Goal: Information Seeking & Learning: Learn about a topic

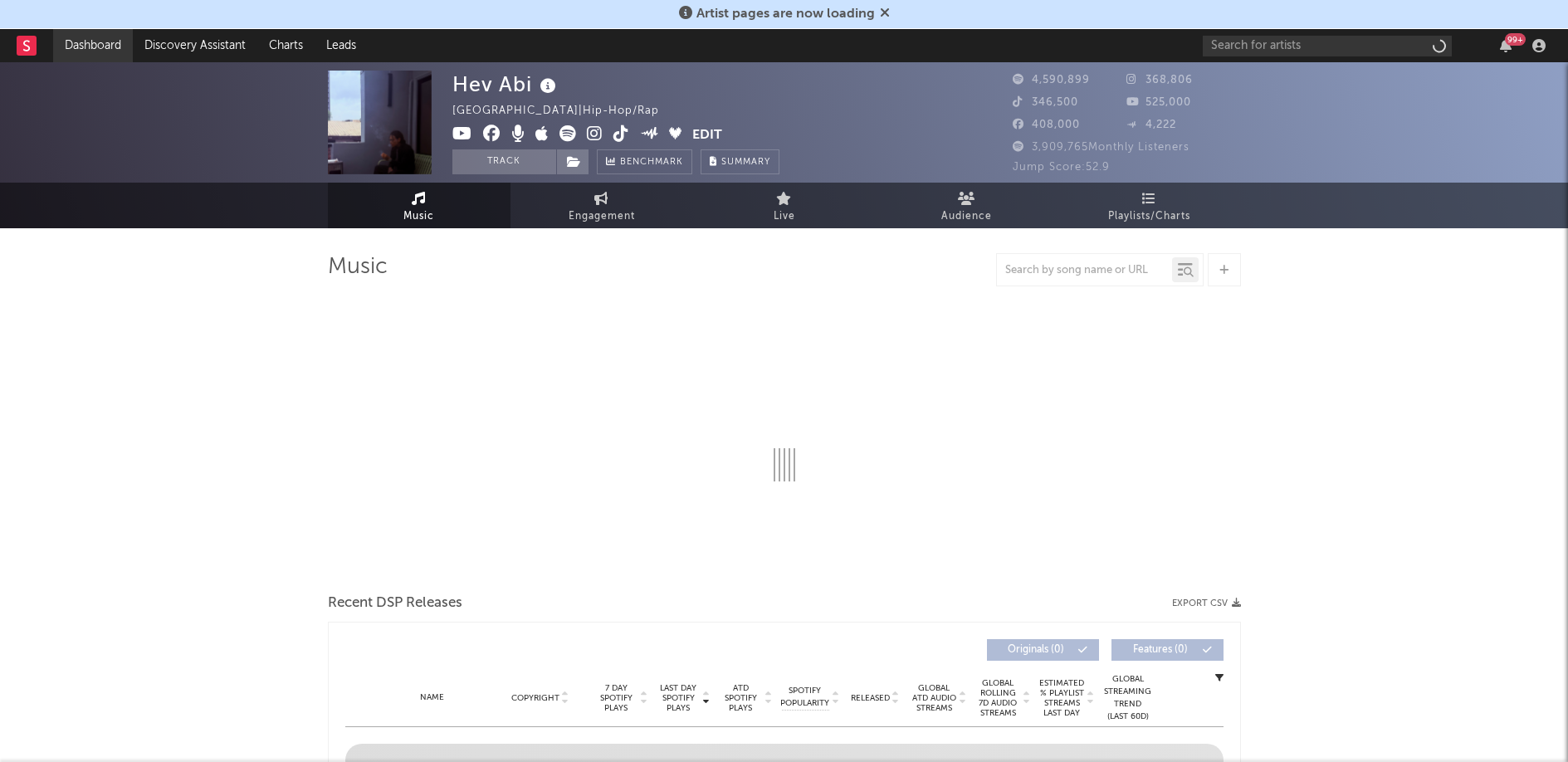
select select "6m"
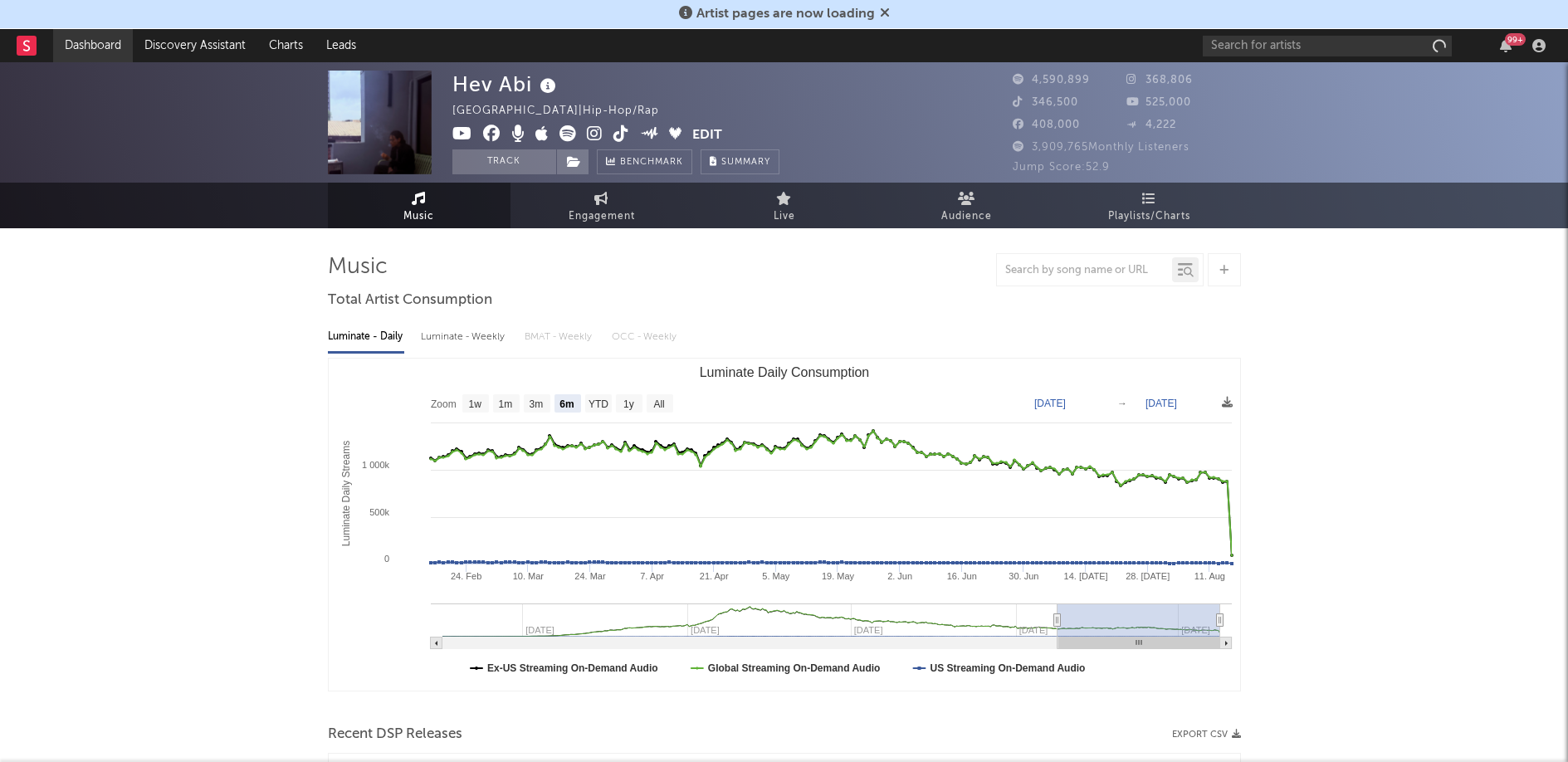
click at [97, 51] on link "Dashboard" at bounding box center [93, 45] width 80 height 33
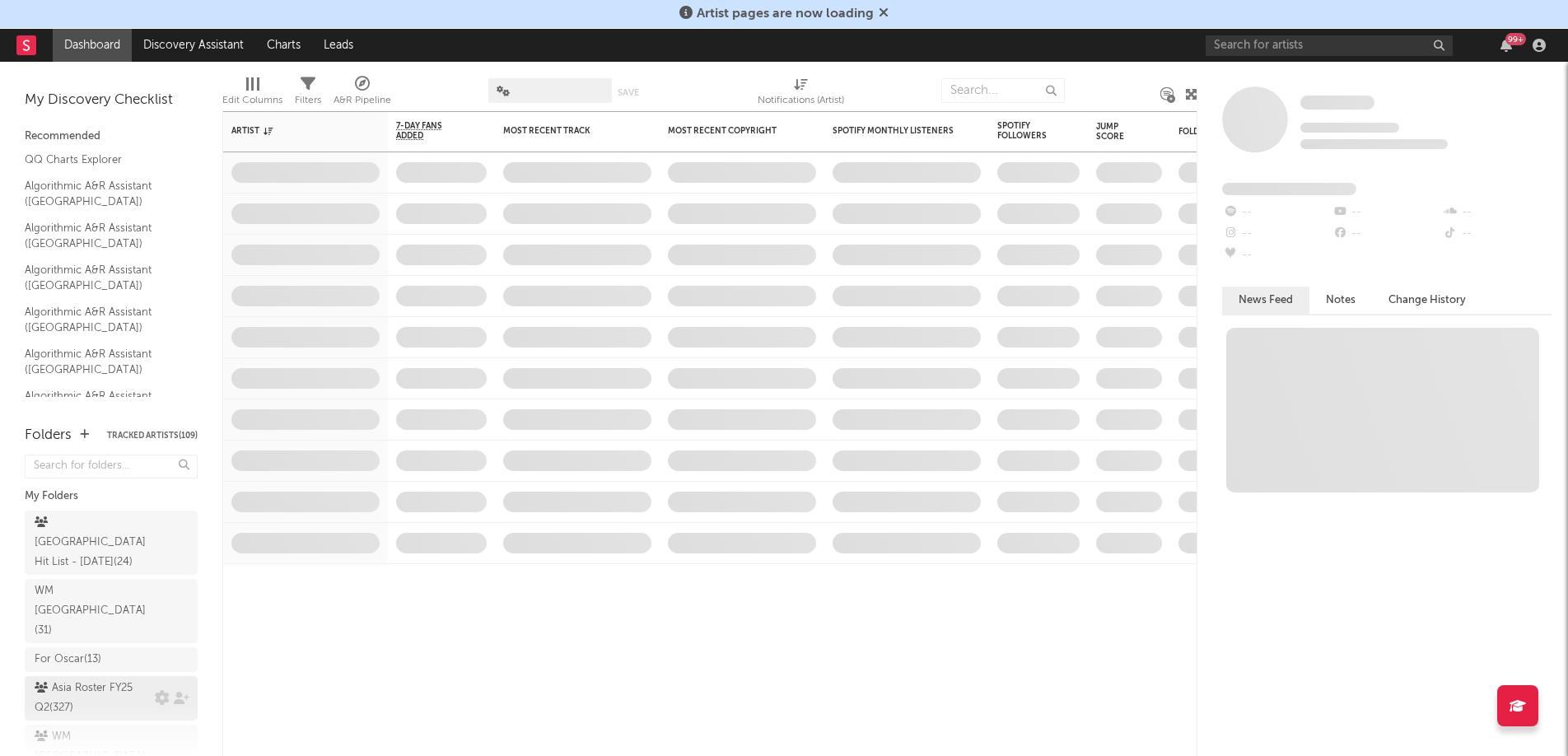
click at [65, 679] on div "Asia Roster FY25 Q2 ( 327 )" at bounding box center [92, 699] width 116 height 40
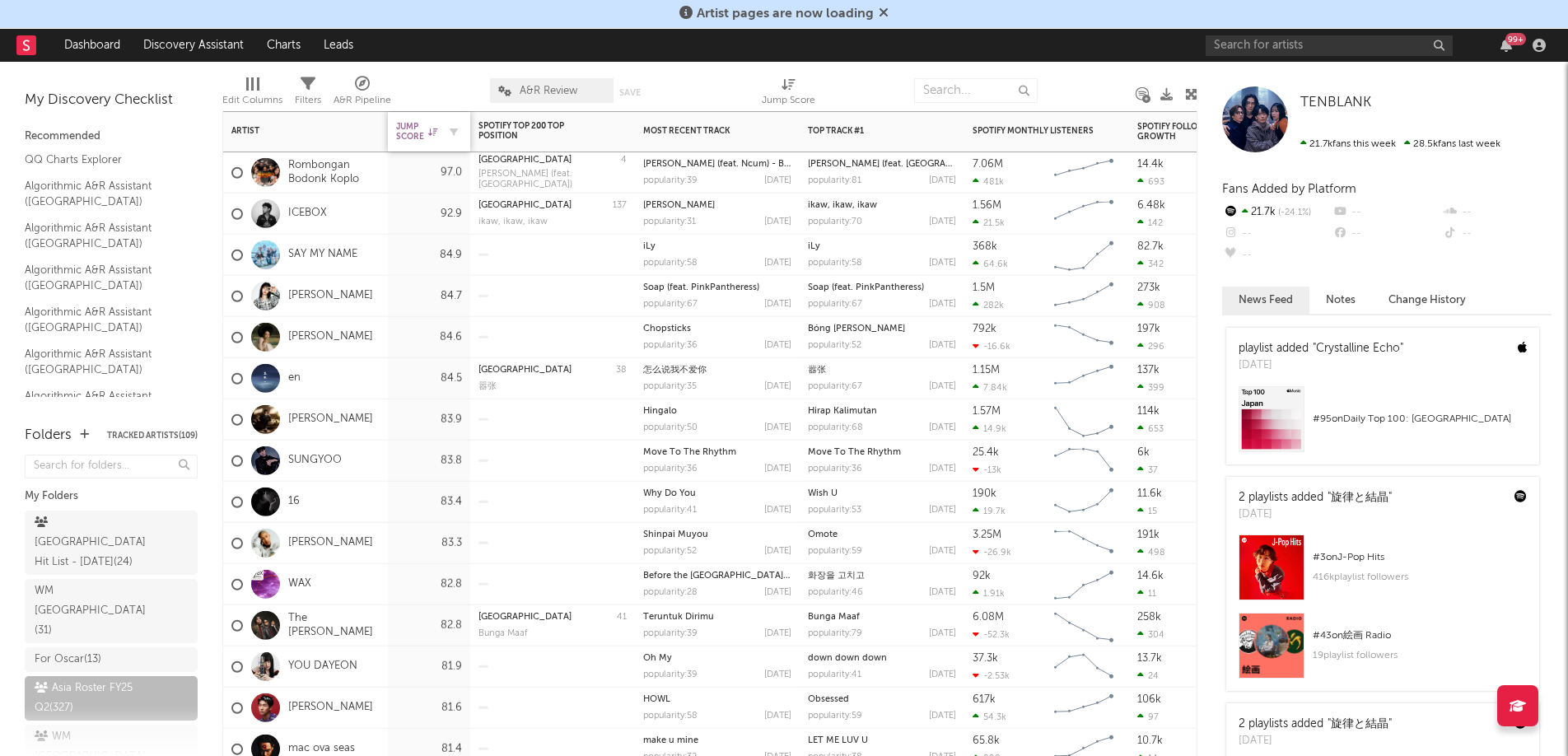
click at [411, 133] on div "Jump Score" at bounding box center [417, 132] width 42 height 20
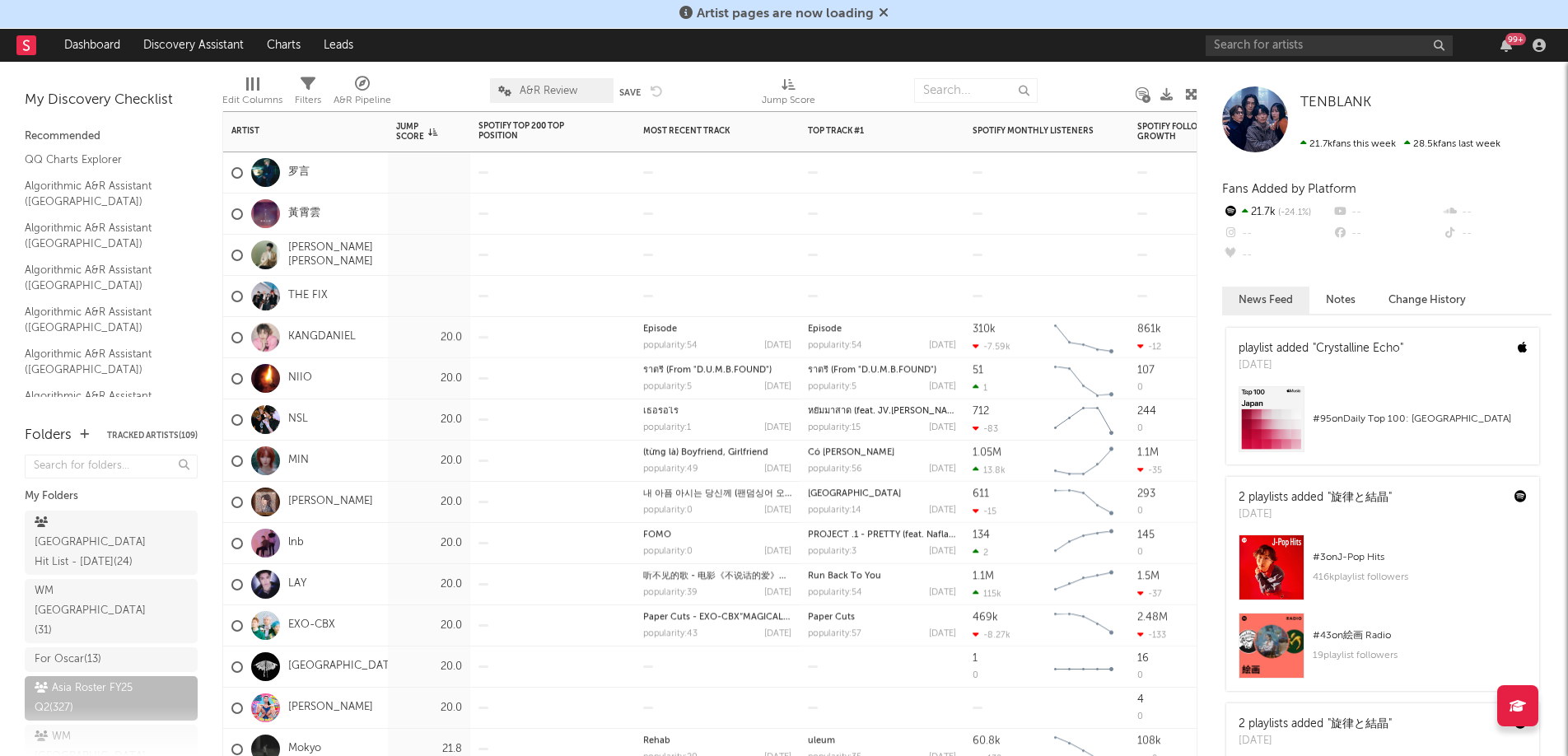
click at [411, 133] on div "Jump Score" at bounding box center [417, 132] width 42 height 20
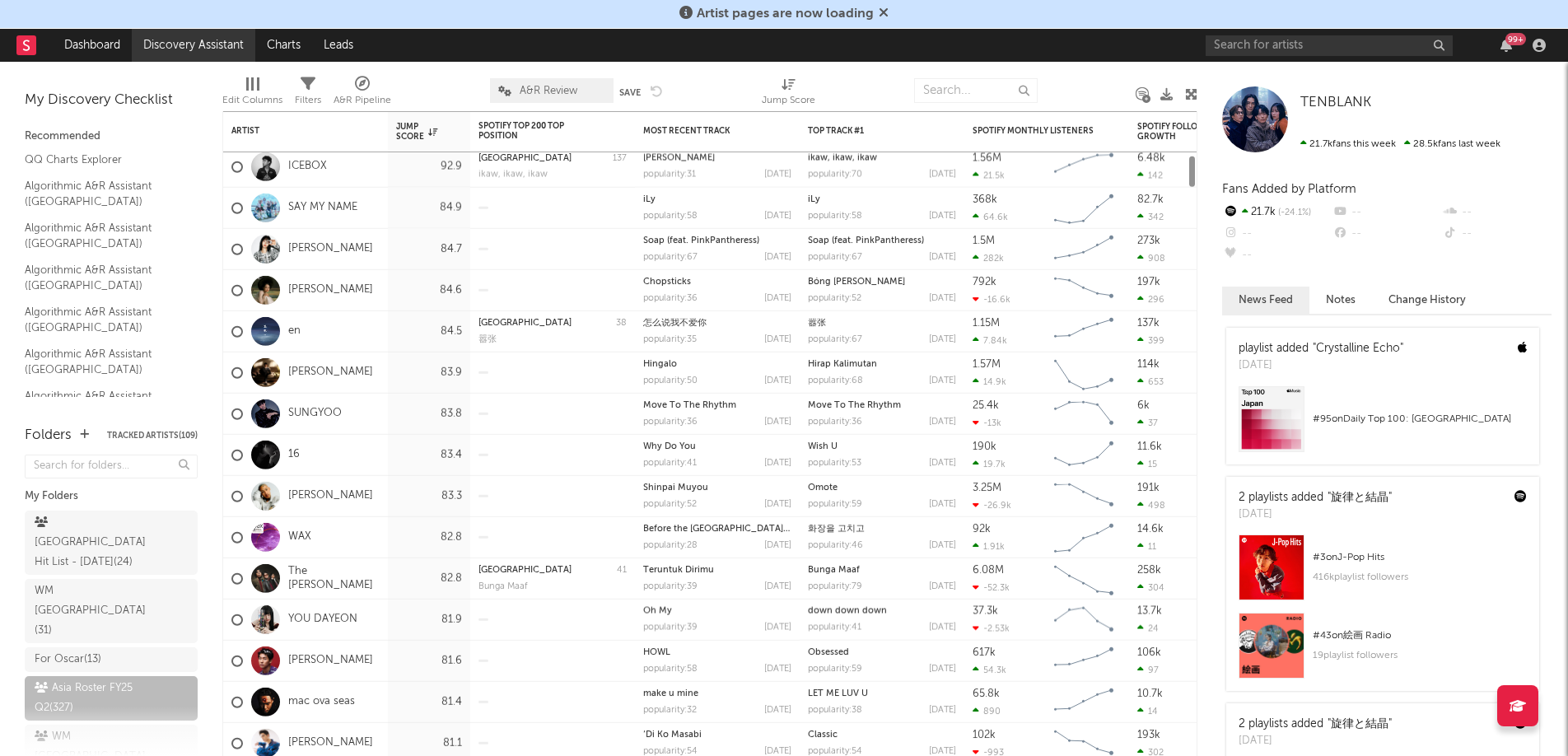
click at [194, 53] on link "Discovery Assistant" at bounding box center [193, 45] width 124 height 33
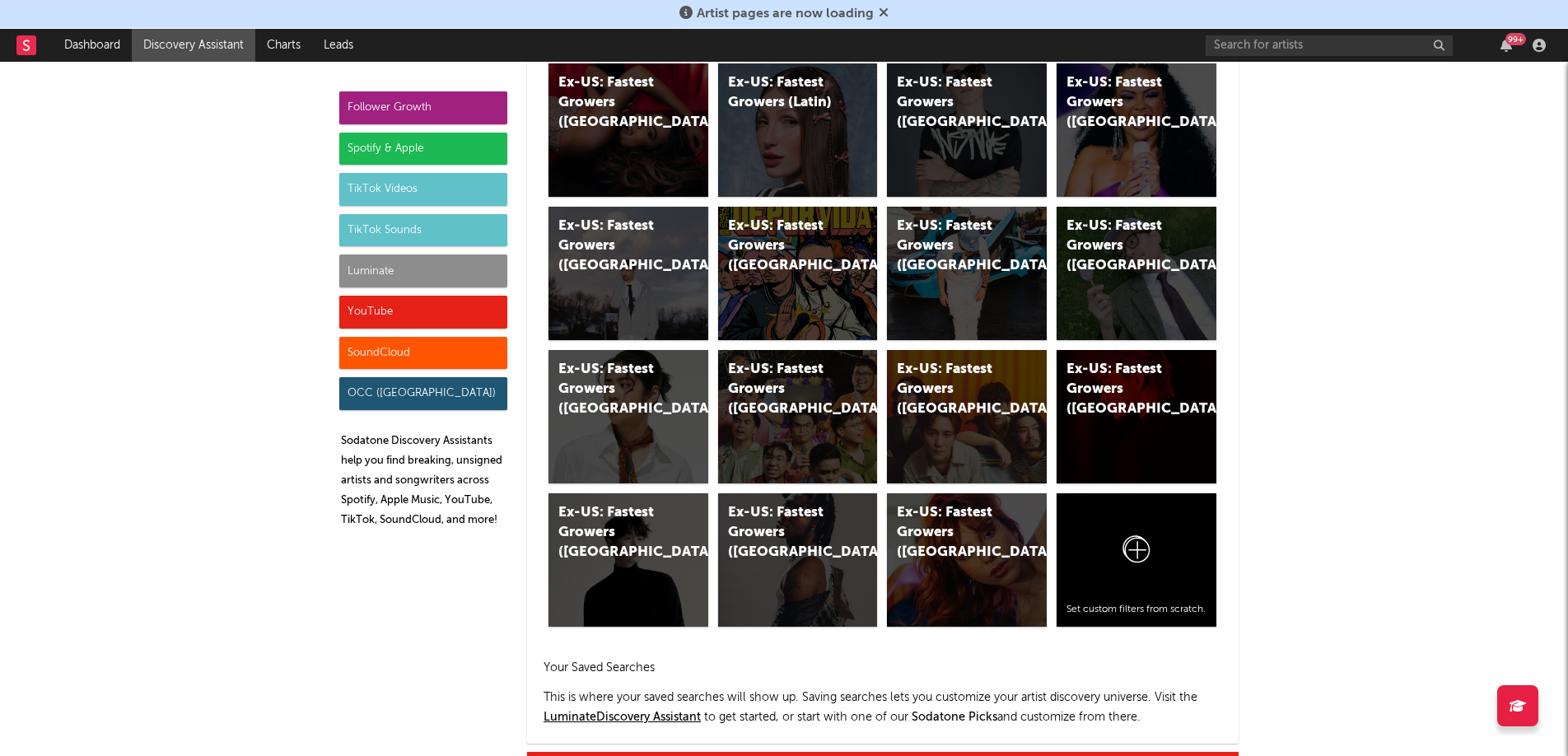
scroll to position [846, 0]
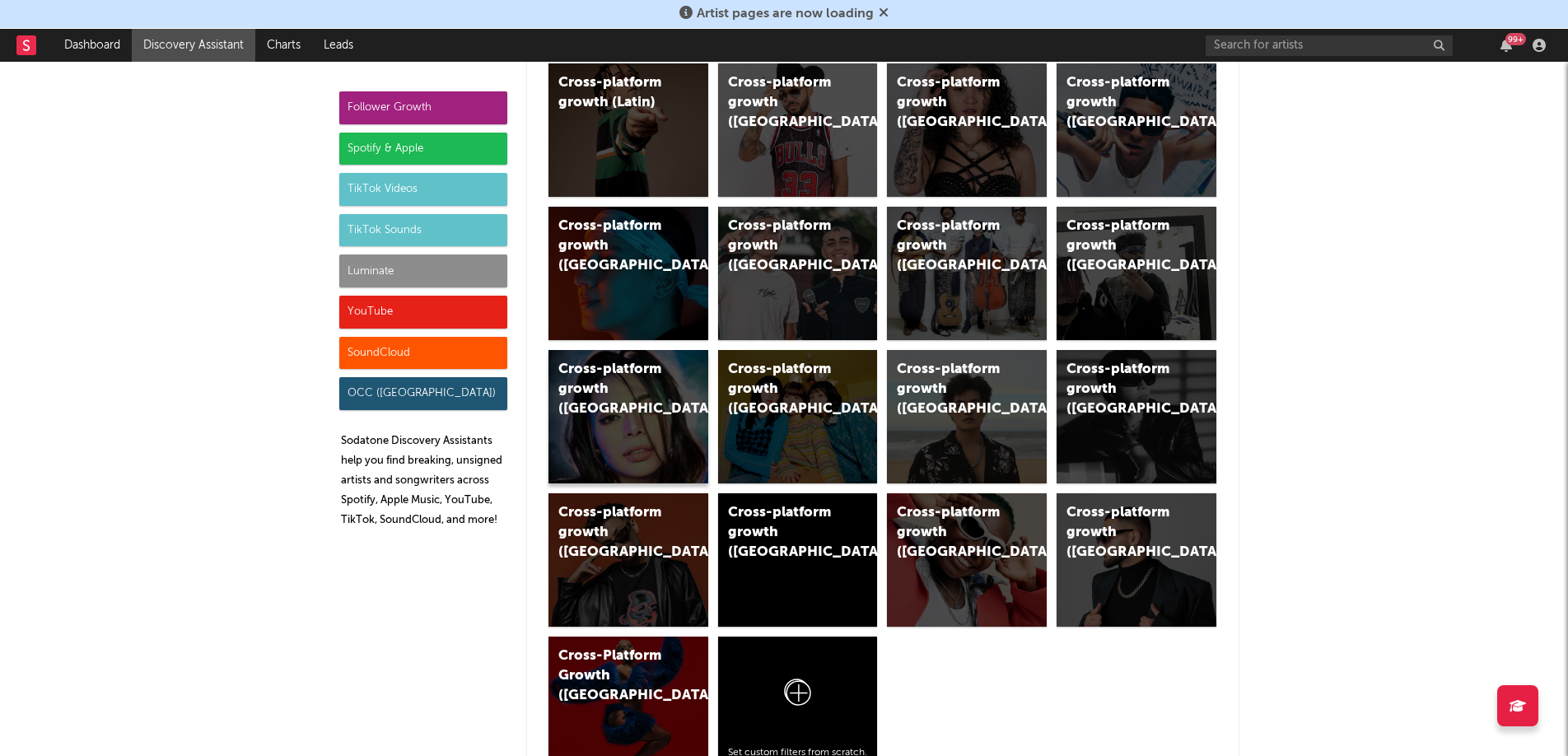
click at [635, 419] on div "Cross-platform growth ([GEOGRAPHIC_DATA])" at bounding box center [628, 416] width 159 height 134
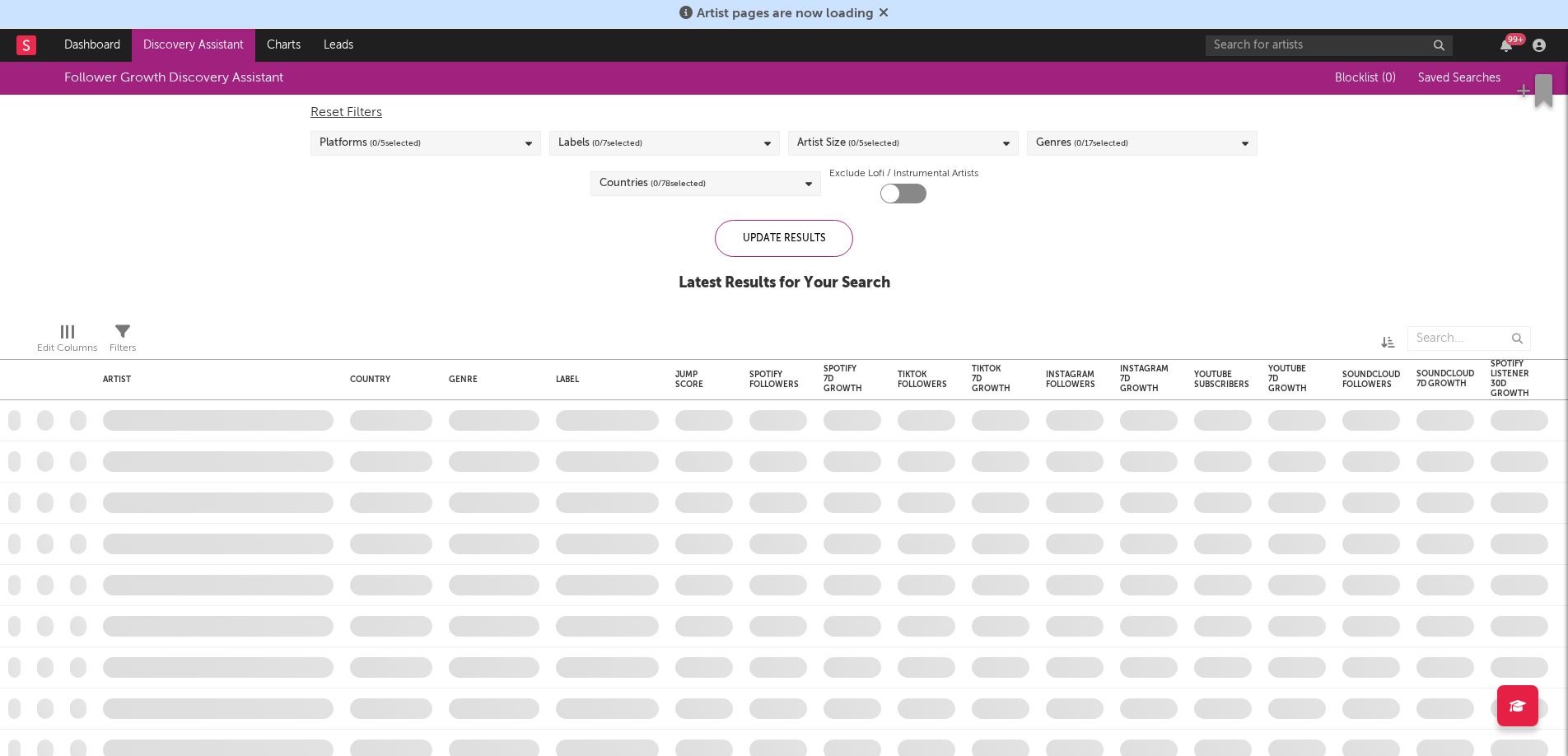
click at [733, 144] on div "Labels ( 0 / 7 selected)" at bounding box center [664, 143] width 231 height 25
checkbox input "true"
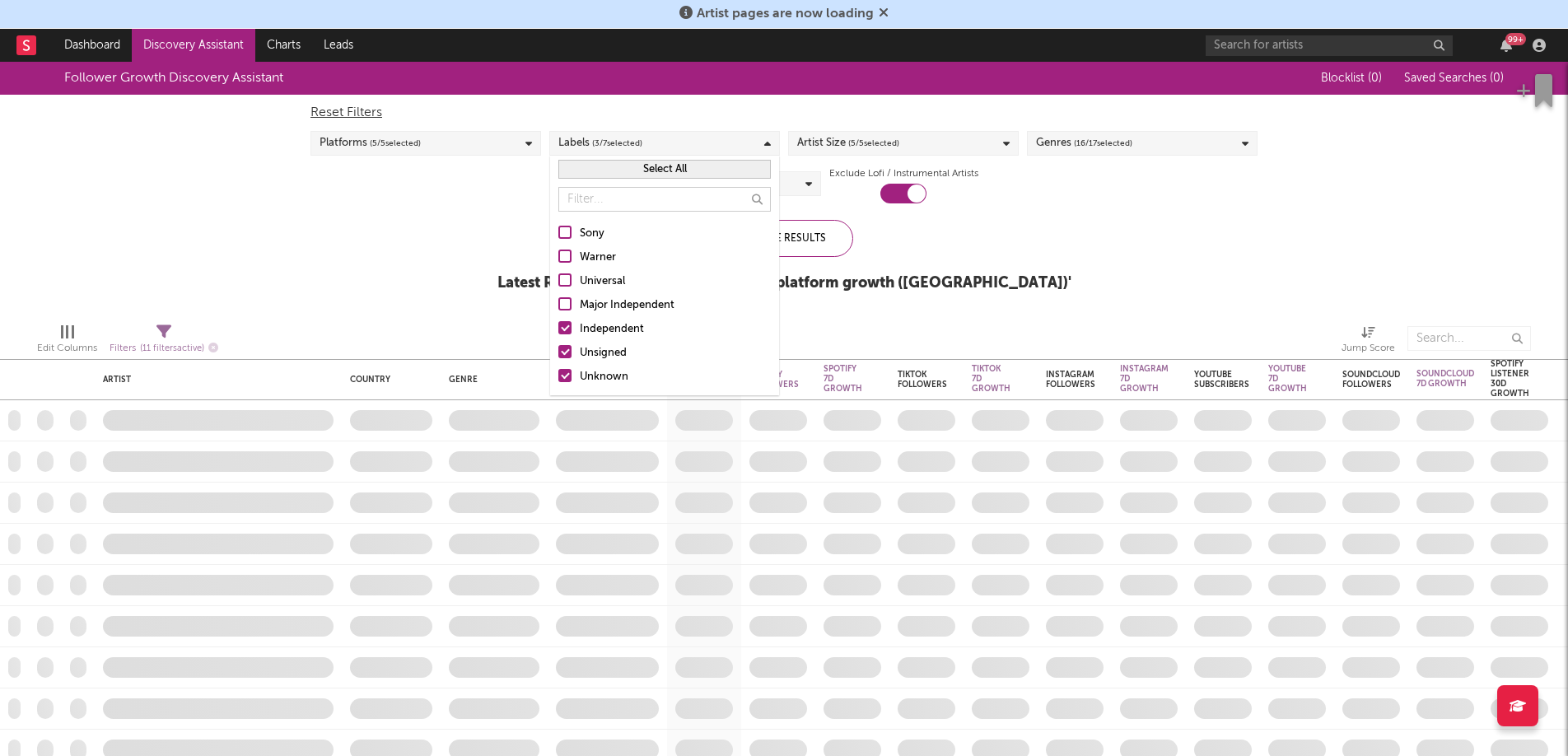
click at [1120, 260] on div "Follower Growth Discovery Assistant Blocklist ( 0 ) Saved Searches ( 0 ) Reset …" at bounding box center [784, 185] width 1568 height 248
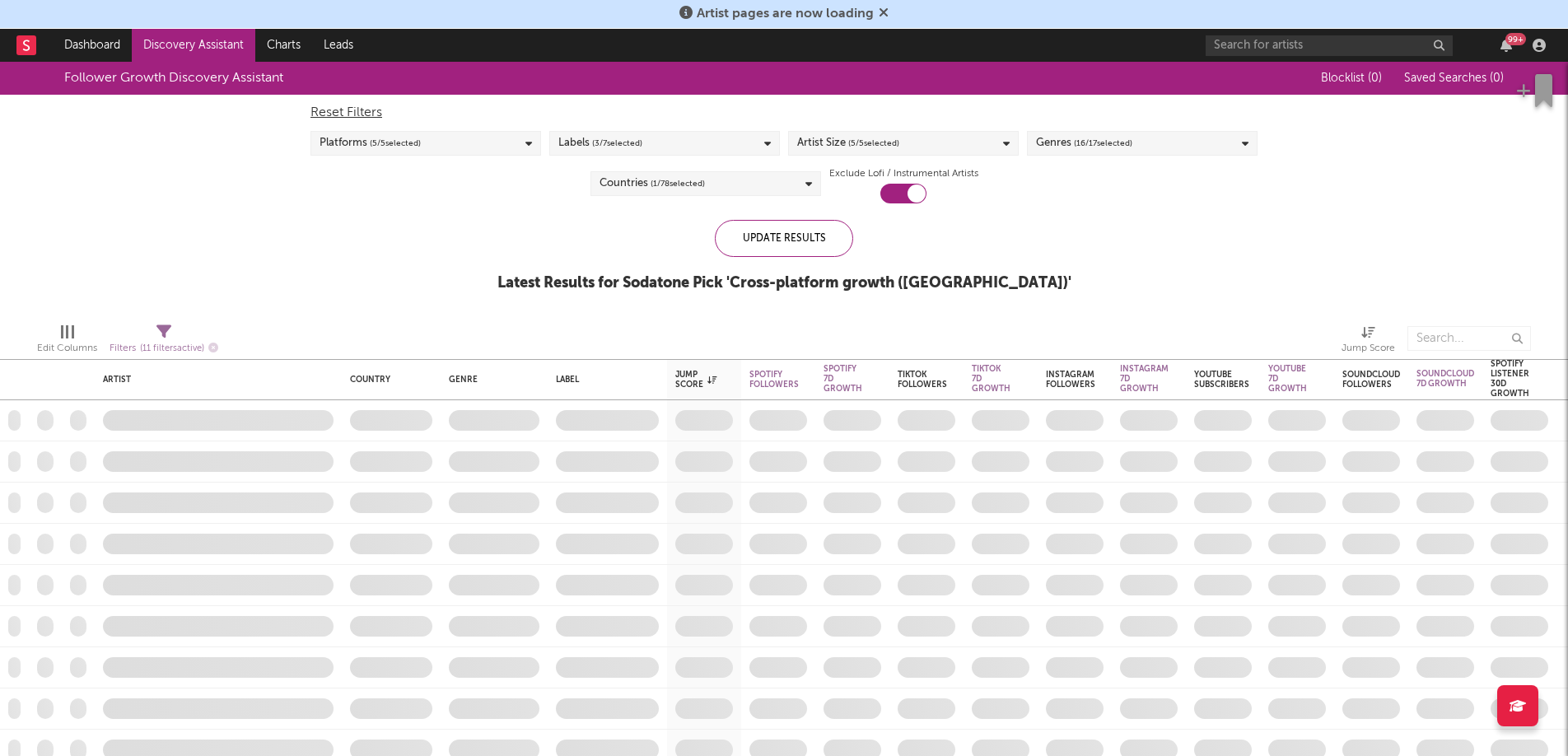
click at [1002, 168] on div "Reset Filters Platforms ( 5 / 5 selected) Labels ( 3 / 7 selected) Artist Size …" at bounding box center [784, 150] width 963 height 109
click at [995, 156] on div "Reset Filters Platforms ( 5 / 5 selected) Labels ( 3 / 7 selected) Artist Size …" at bounding box center [784, 150] width 963 height 109
click at [996, 147] on div "Artist Size ( 5 / 5 selected)" at bounding box center [902, 143] width 231 height 25
click at [1146, 228] on div "Follower Growth Discovery Assistant Blocklist ( 0 ) Saved Searches ( 0 ) Reset …" at bounding box center [784, 185] width 1568 height 248
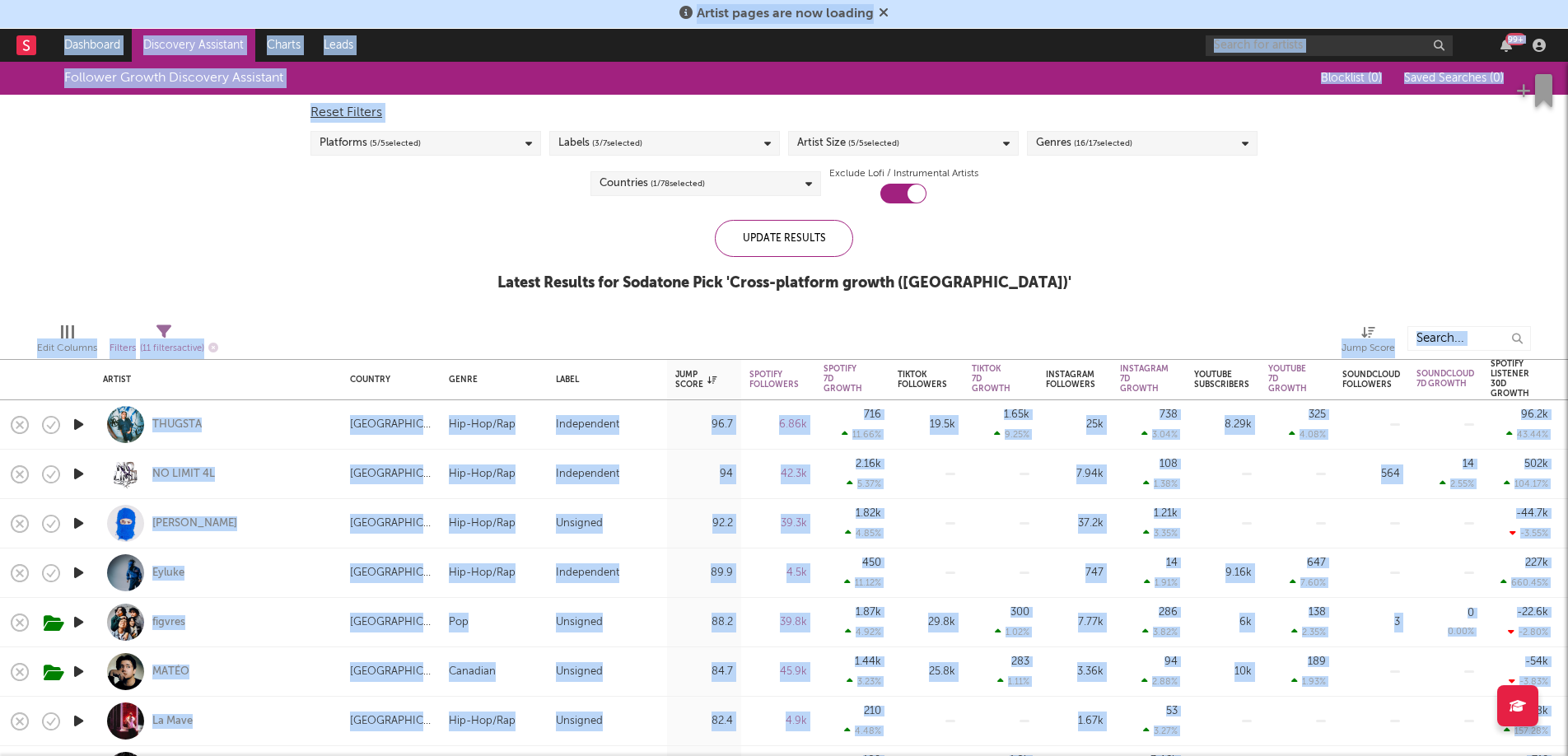
drag, startPoint x: 1262, startPoint y: 300, endPoint x: 1582, endPoint y: 370, distance: 327.6
click at [1567, 370] on html "Artist pages are now loading Dashboard Discovery Assistant Charts Leads 99 + No…" at bounding box center [784, 378] width 1568 height 756
click at [1392, 310] on div "Edit Columns Filters ( 11 filters active) Jump Score" at bounding box center [784, 335] width 1568 height 50
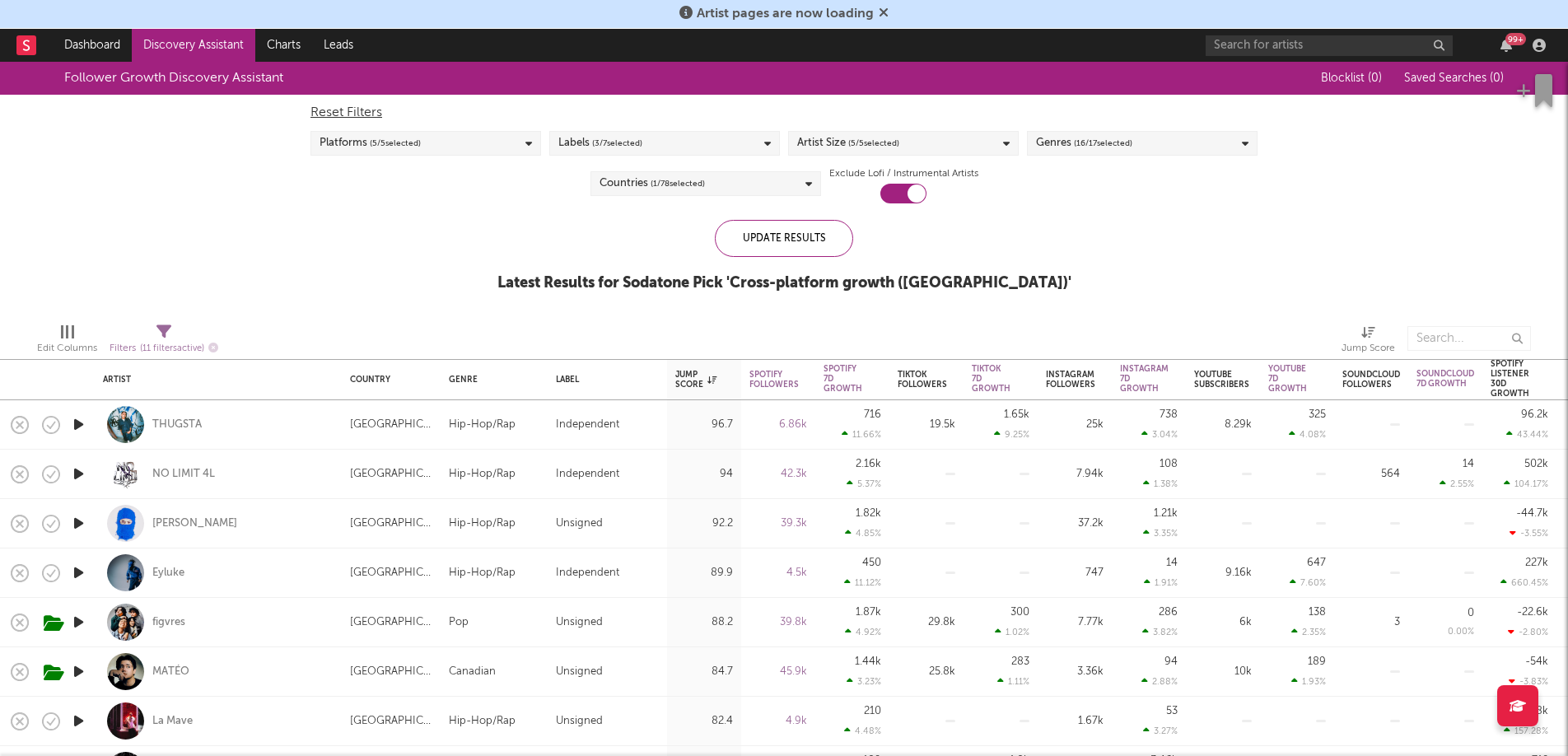
click at [106, 340] on div "Edit Columns Filters ( 11 filters active) Jump Score" at bounding box center [784, 335] width 1568 height 50
click at [100, 344] on div "Edit Columns Filters ( 11 filters active) Jump Score" at bounding box center [784, 335] width 1568 height 50
click at [98, 344] on div "Edit Columns Filters ( 11 filters active) Jump Score" at bounding box center [784, 335] width 1568 height 50
click at [92, 348] on div "Edit Columns" at bounding box center [66, 349] width 60 height 20
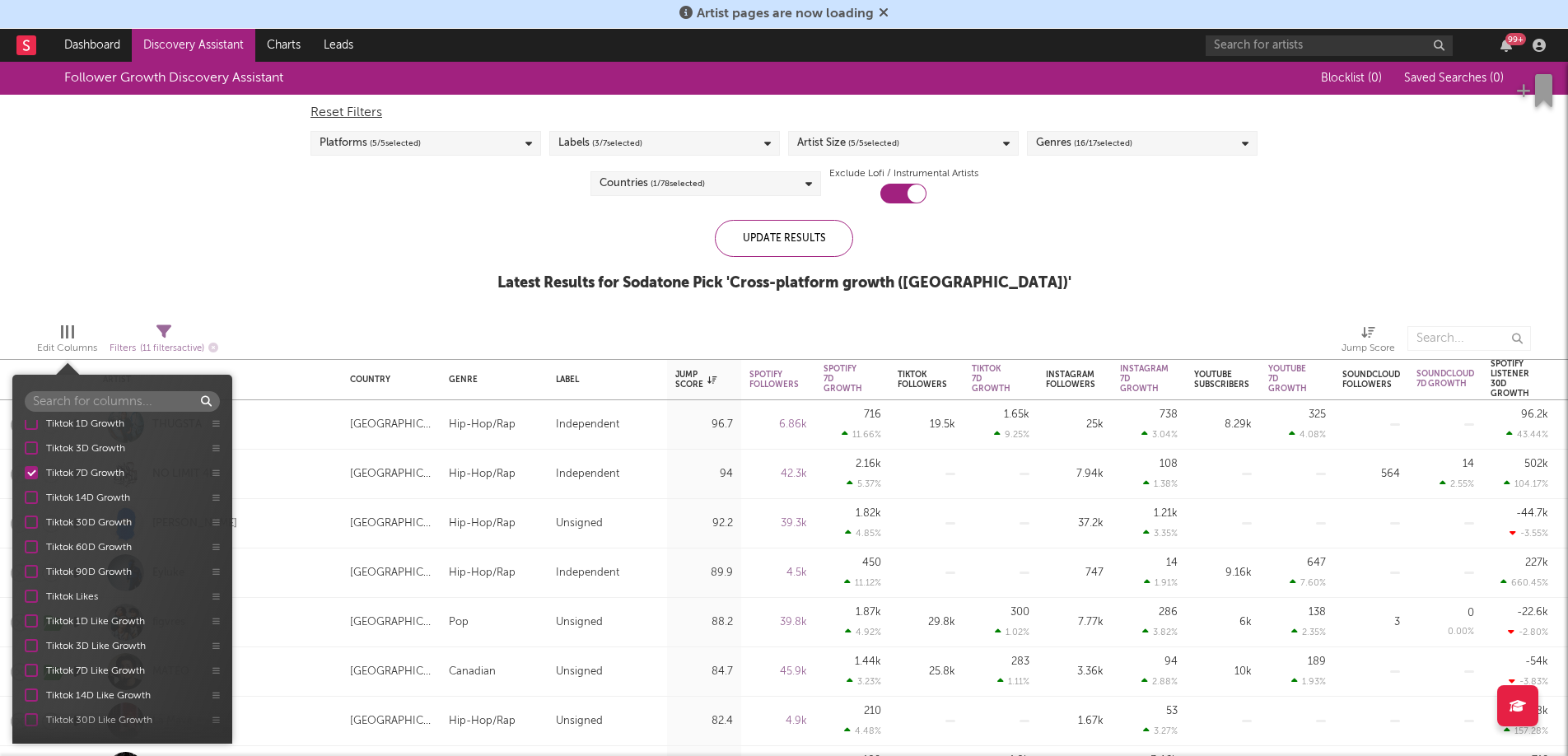
scroll to position [405, 0]
click at [91, 404] on input "text" at bounding box center [122, 401] width 195 height 21
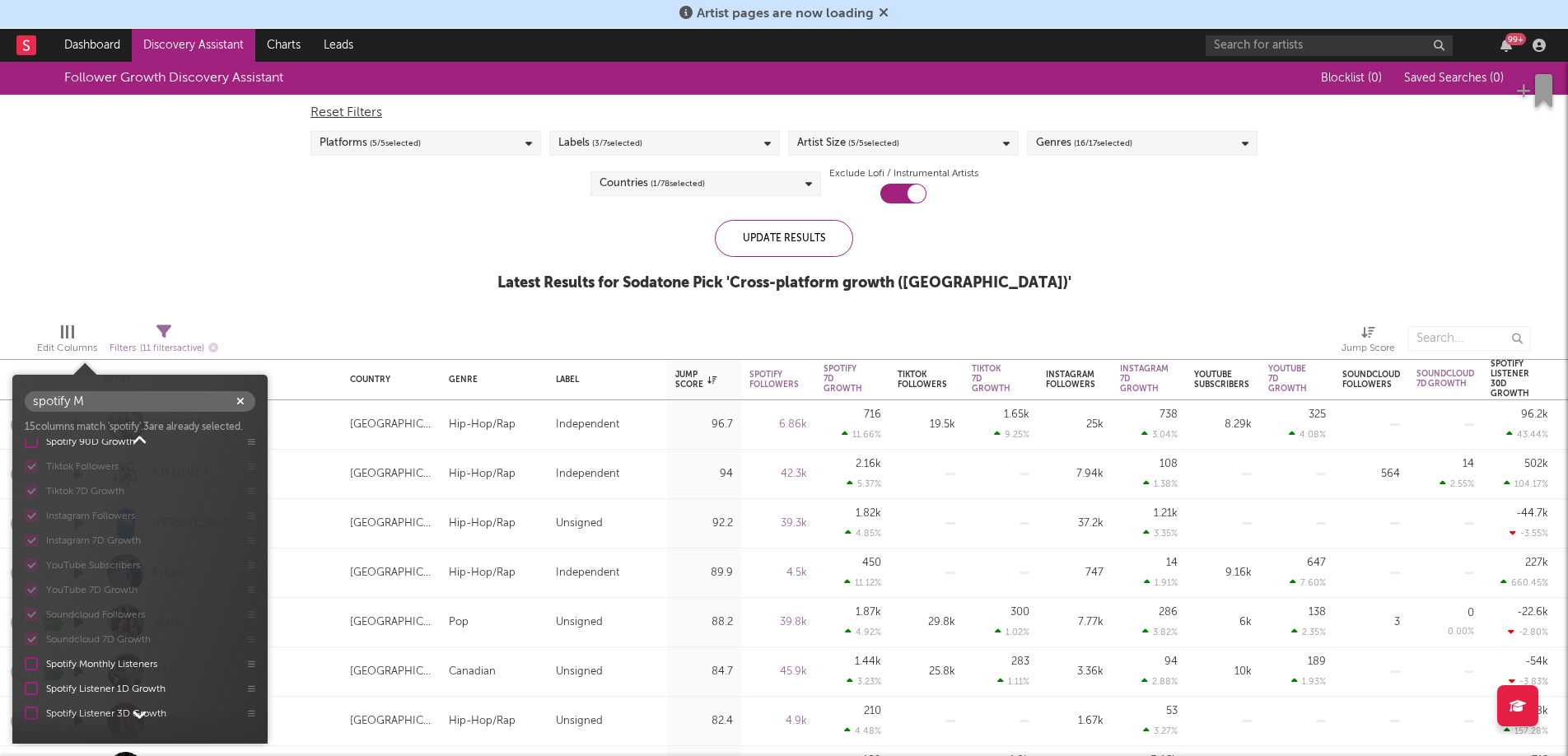
scroll to position [136, 0]
type input "spotify MOn"
click at [27, 691] on div at bounding box center [31, 686] width 13 height 13
click at [25, 691] on input "Spotify Monthly Listeners" at bounding box center [25, 686] width 0 height 17
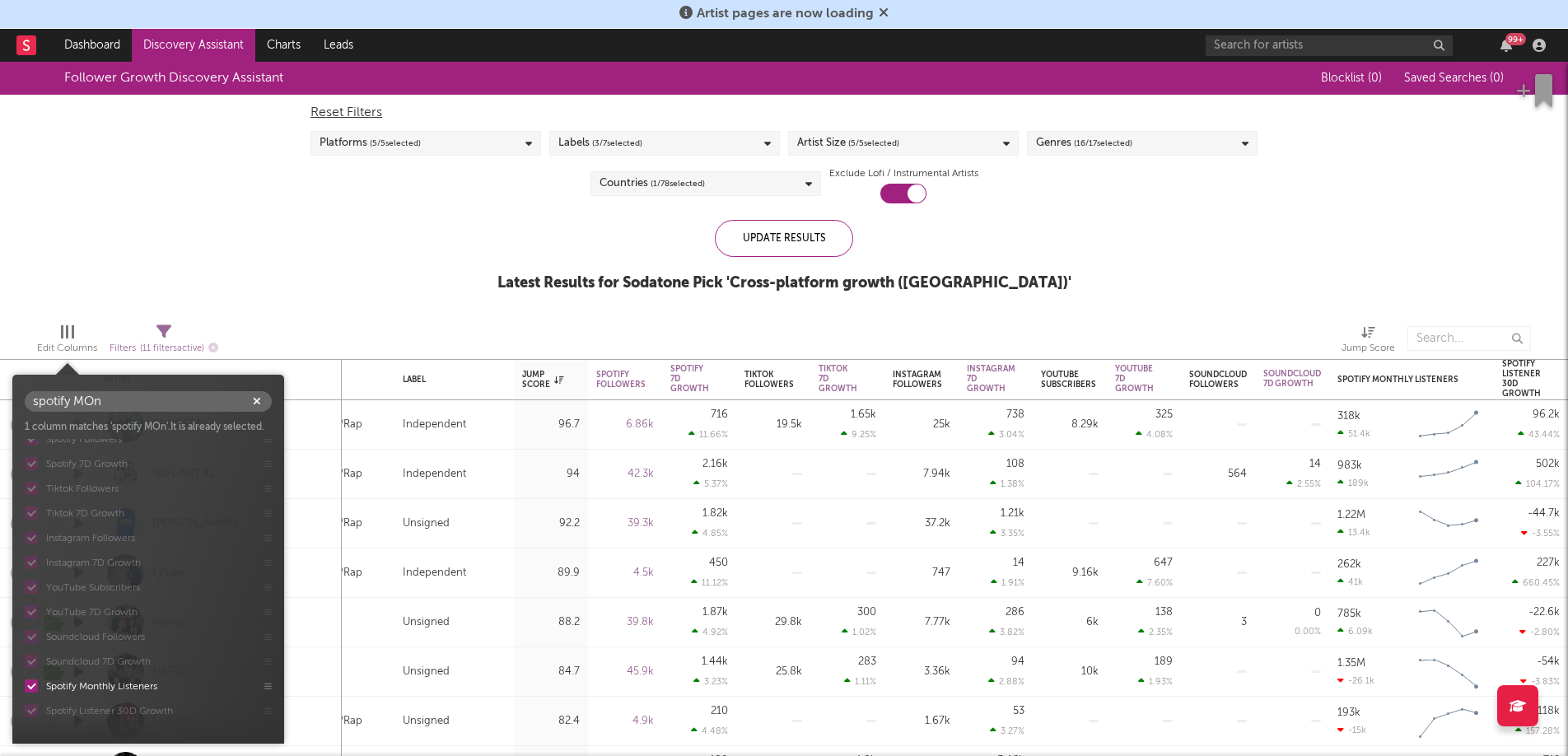
click at [291, 267] on div "Follower Growth Discovery Assistant Blocklist ( 0 ) Saved Searches ( 0 ) Reset …" at bounding box center [784, 185] width 1568 height 248
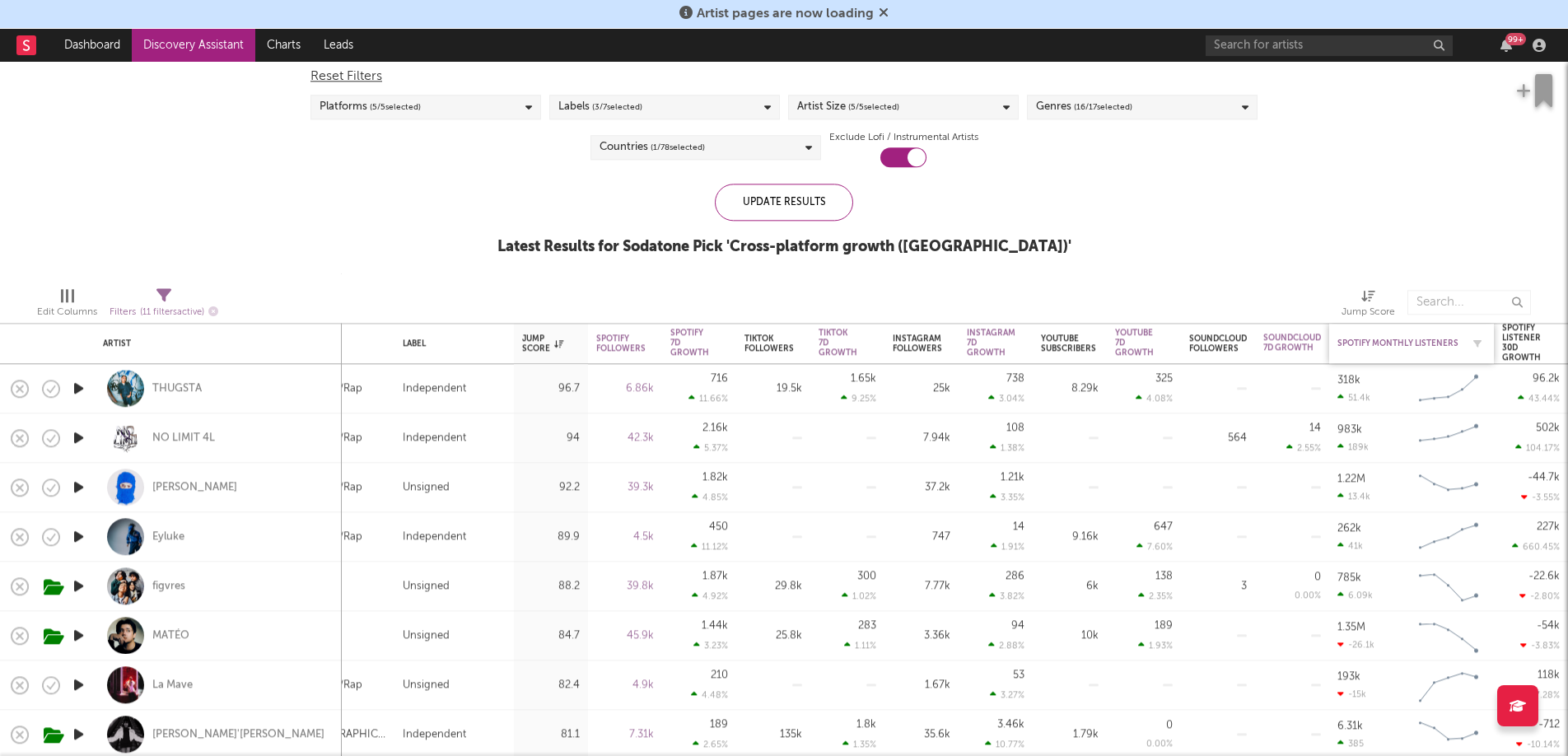
drag, startPoint x: 1392, startPoint y: 341, endPoint x: 1407, endPoint y: 348, distance: 16.6
click at [1407, 348] on div "Spotify Monthly Listeners" at bounding box center [1399, 344] width 124 height 10
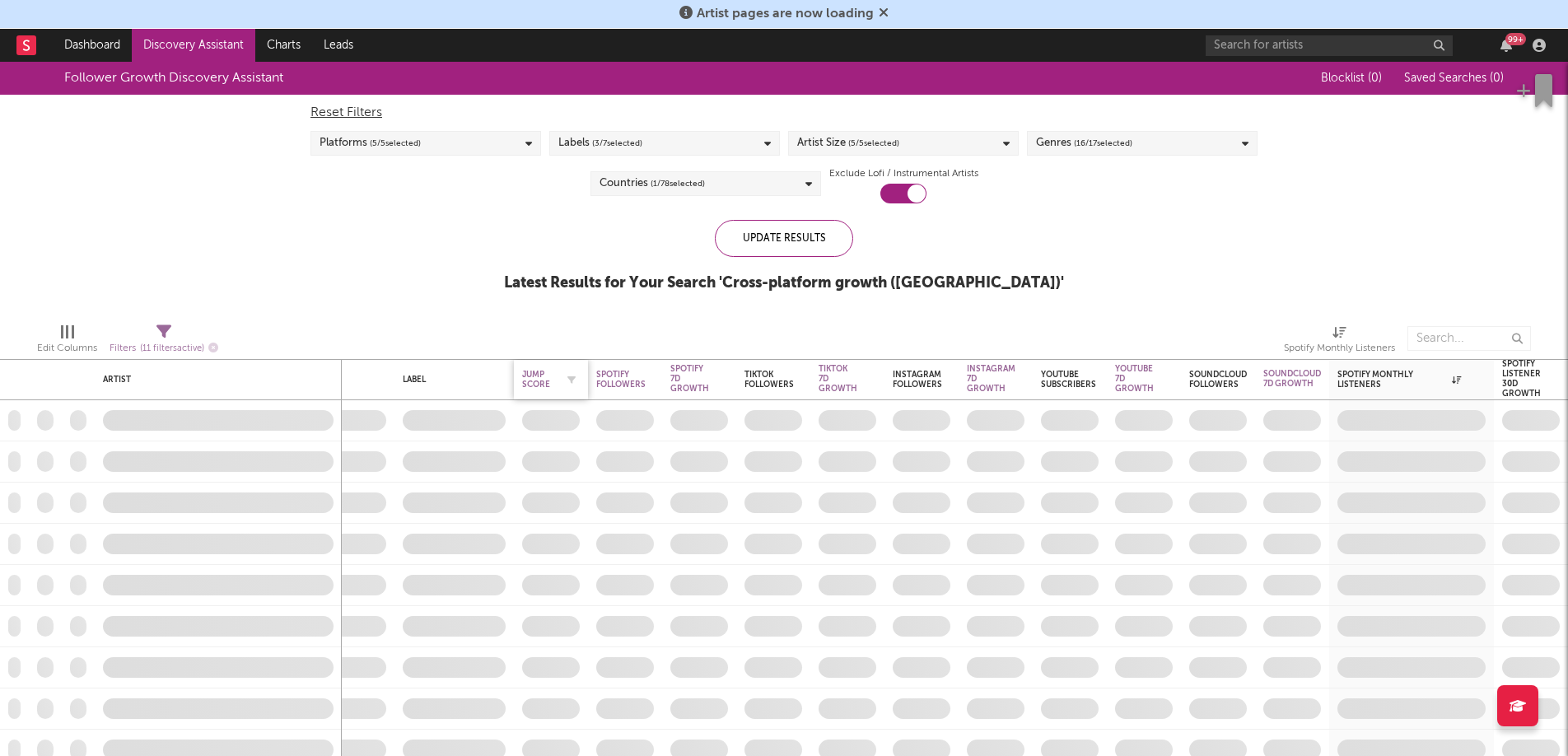
drag, startPoint x: 1358, startPoint y: 374, endPoint x: 530, endPoint y: 375, distance: 828.0
click at [530, 375] on div "Country Genre Label Jump Score Spotify Followers Spotify 7D Growth Spotify 7D G…" at bounding box center [706, 663] width 1721 height 1203
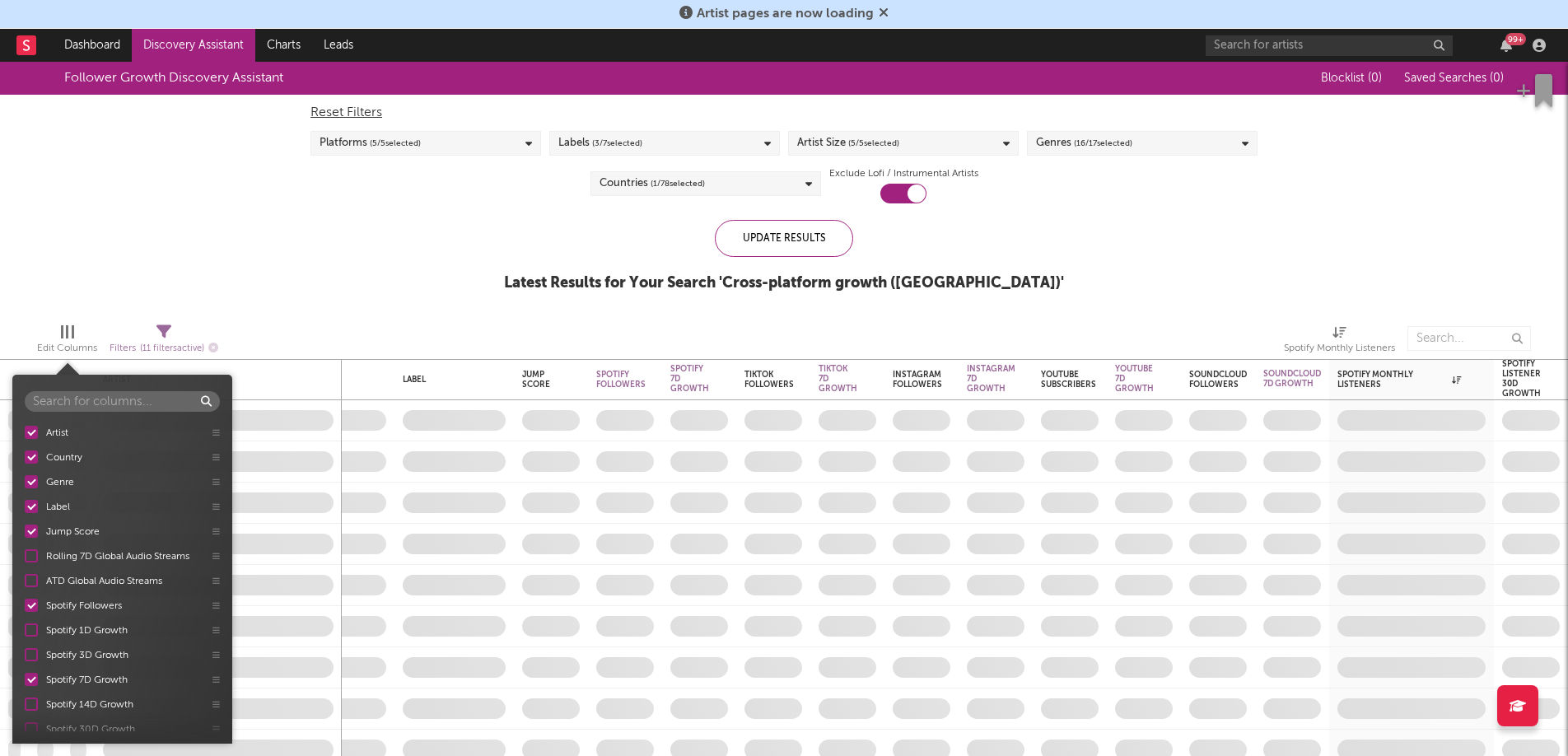
click at [57, 343] on div "Edit Columns" at bounding box center [66, 349] width 60 height 20
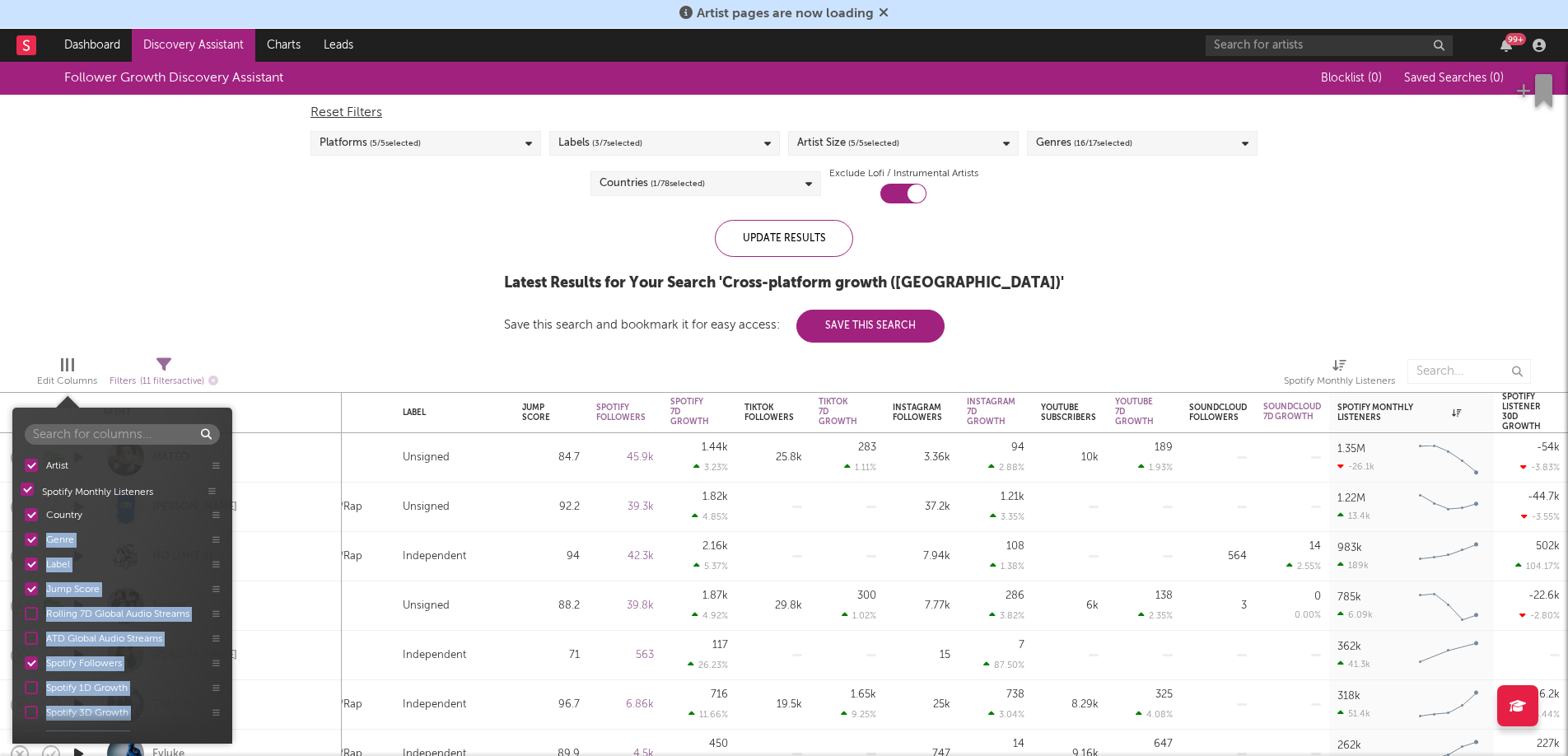
drag, startPoint x: 216, startPoint y: 539, endPoint x: 212, endPoint y: 491, distance: 48.2
click at [212, 491] on div "Artist Country Genre Label Jump Score Rolling 7D Global Audio Streams ATD Globa…" at bounding box center [122, 592] width 220 height 278
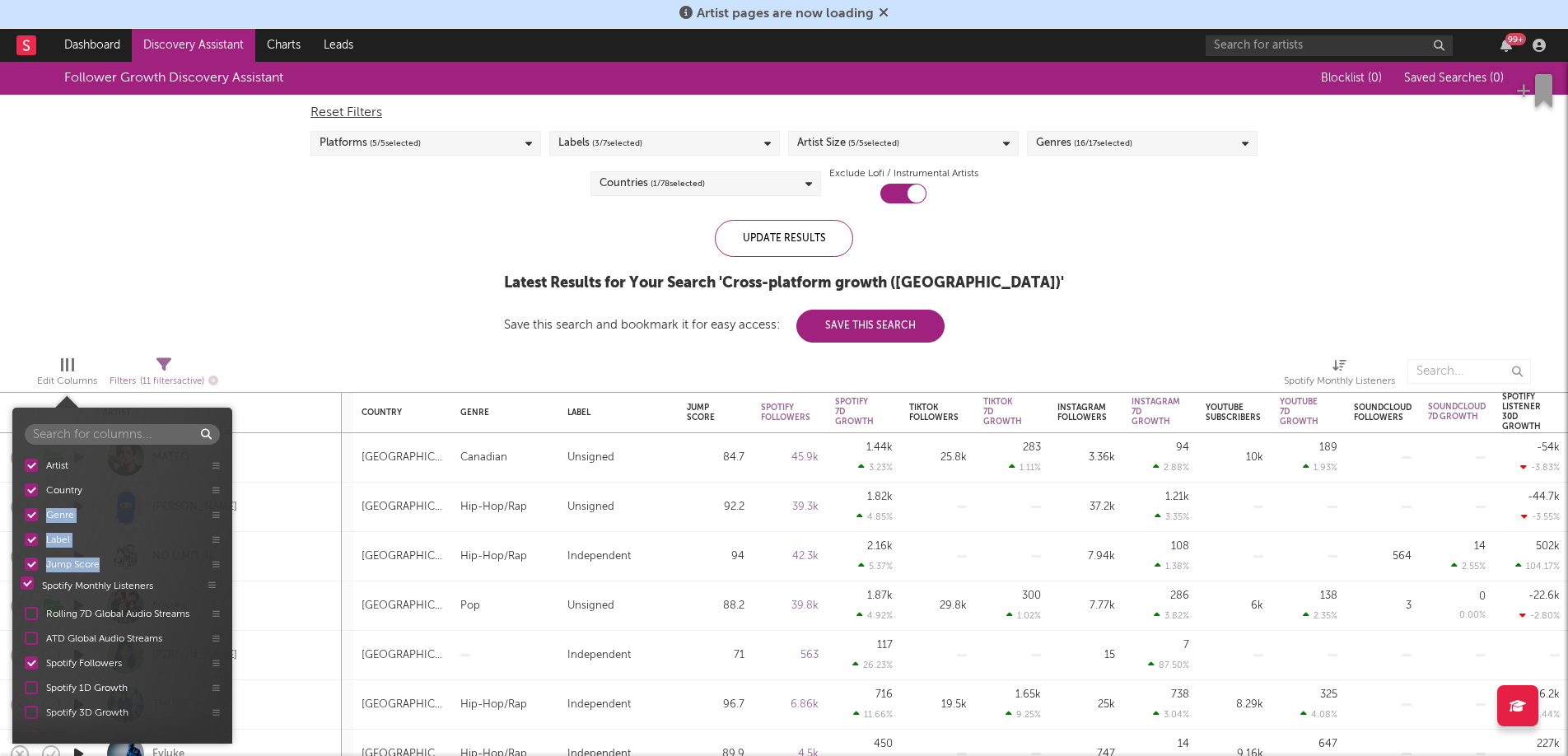
drag, startPoint x: 217, startPoint y: 494, endPoint x: 213, endPoint y: 591, distance: 97.1
click at [213, 591] on div "Artist Spotify Monthly Listeners Country Genre Label Jump Score Rolling 7D Glob…" at bounding box center [122, 592] width 220 height 278
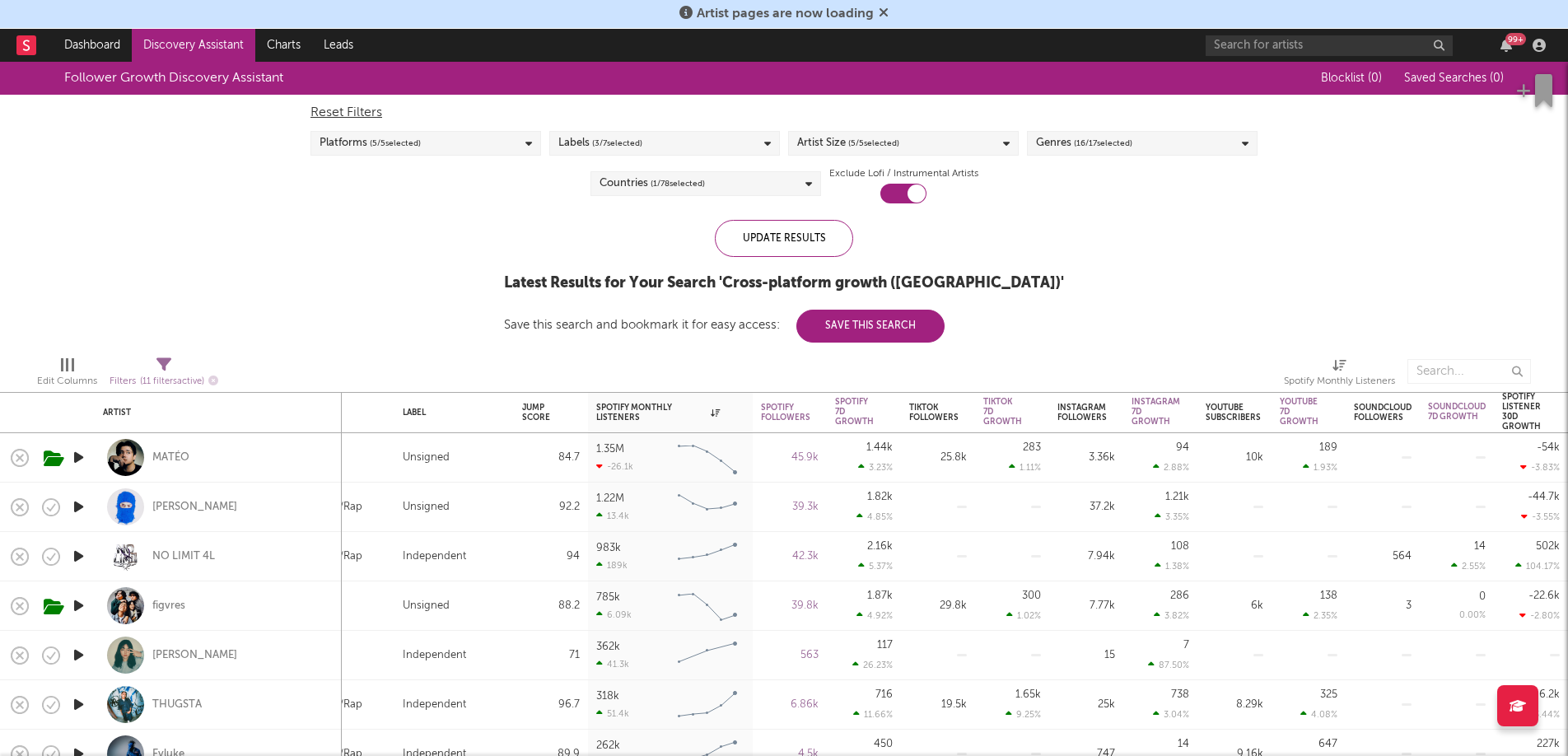
click at [276, 282] on div "Follower Growth Discovery Assistant Blocklist ( 0 ) Saved Searches ( 0 ) Reset …" at bounding box center [784, 201] width 1568 height 280
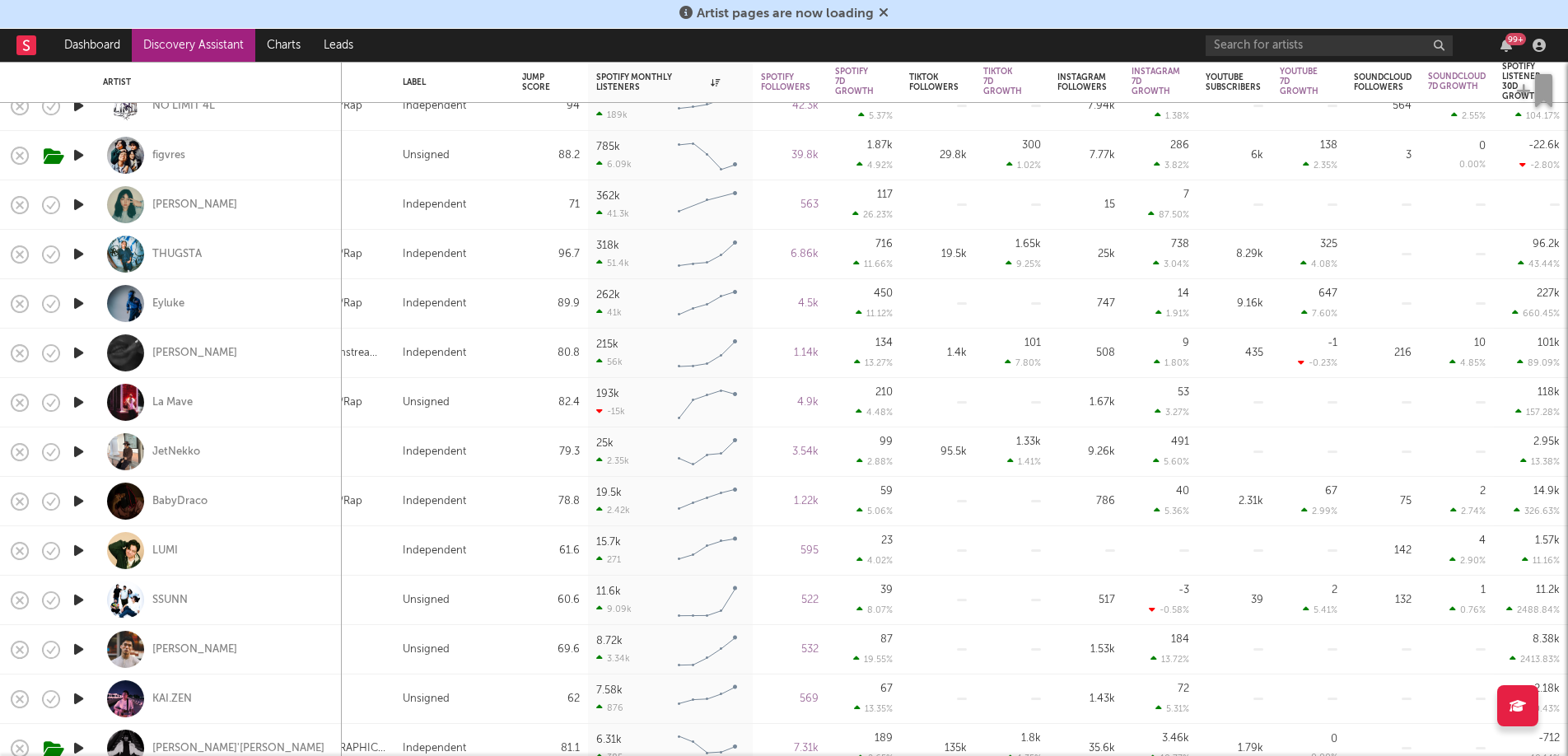
click at [375, 458] on div "Pop" at bounding box center [340, 452] width 90 height 20
select select "1w"
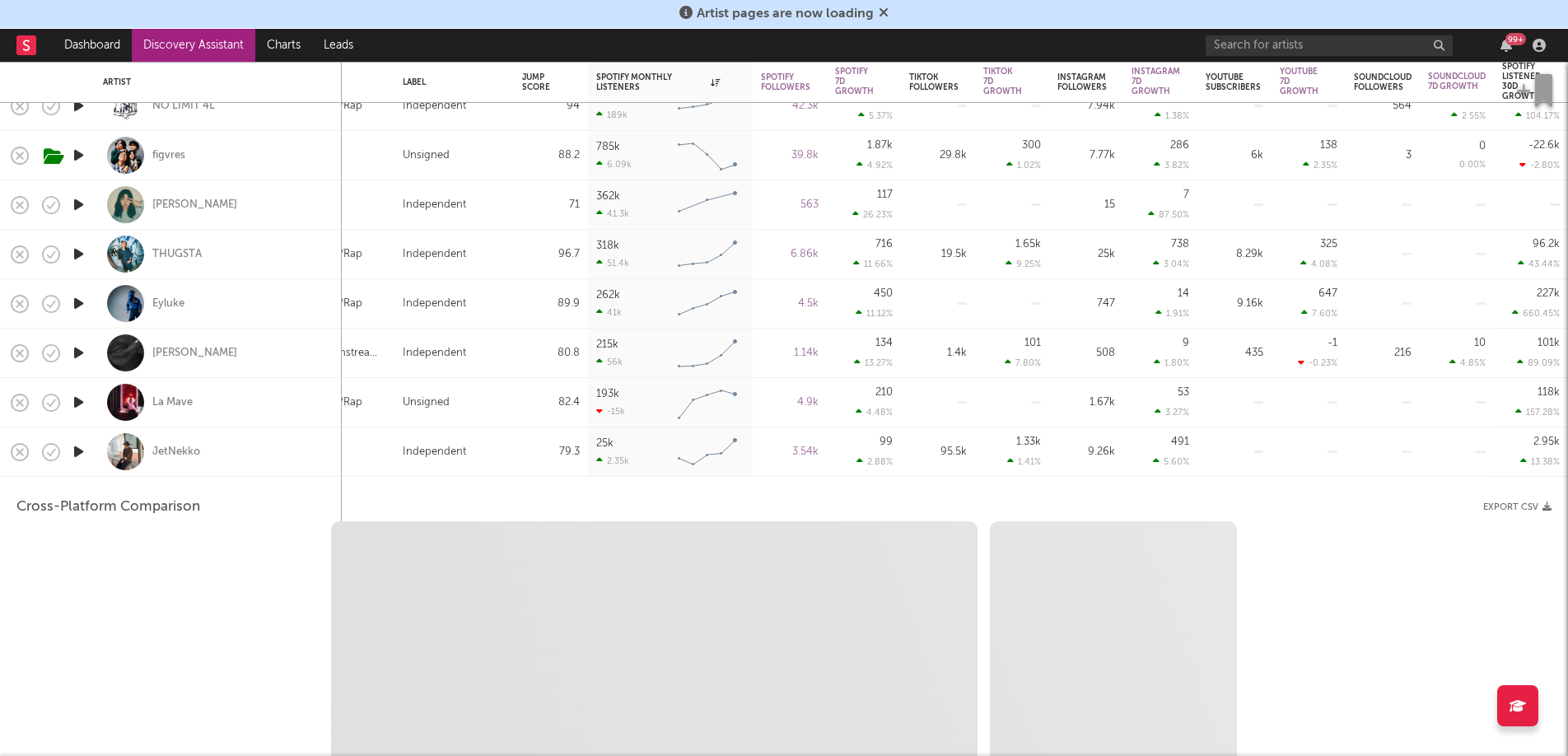
select select "6m"
select select "1m"
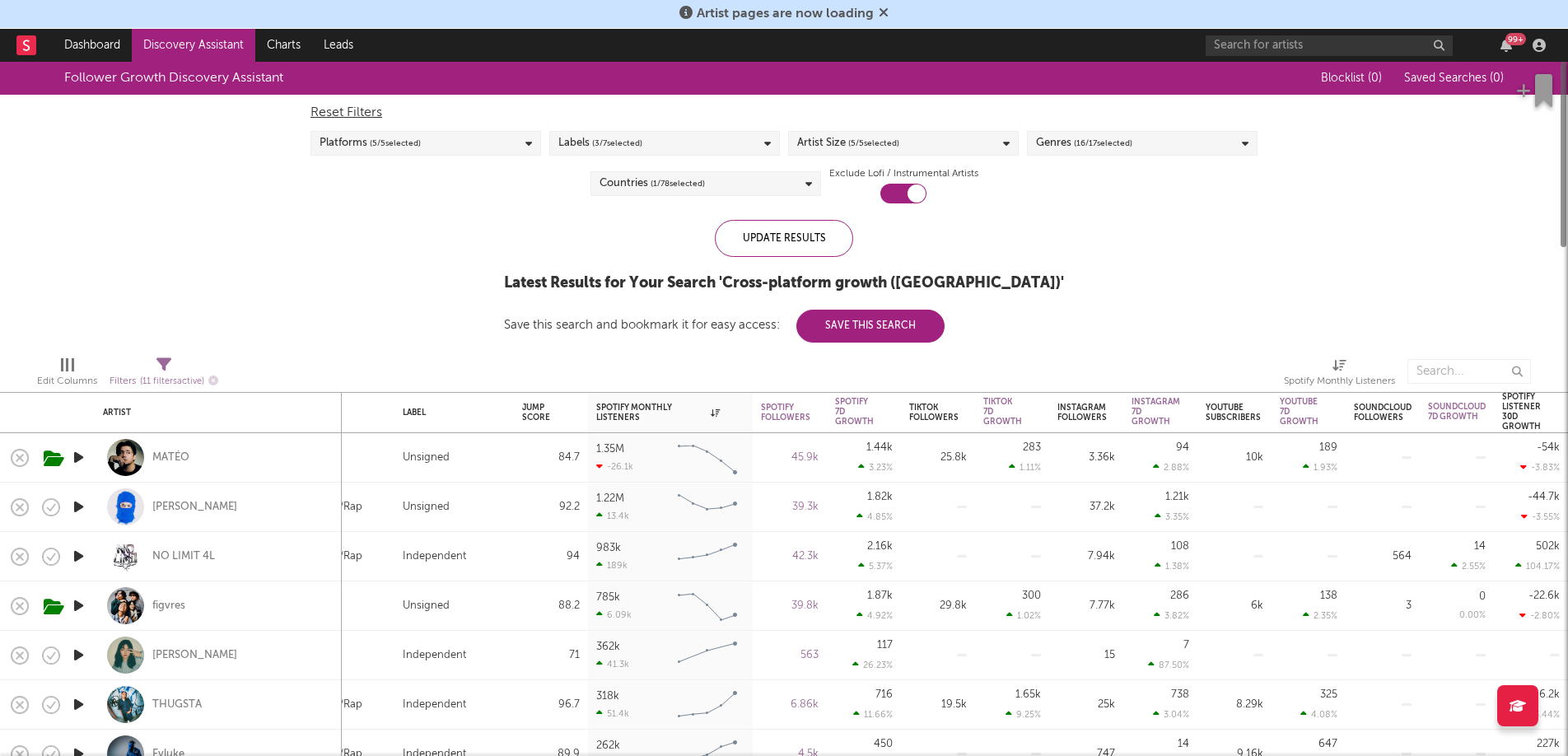
select select "1m"
select select "6m"
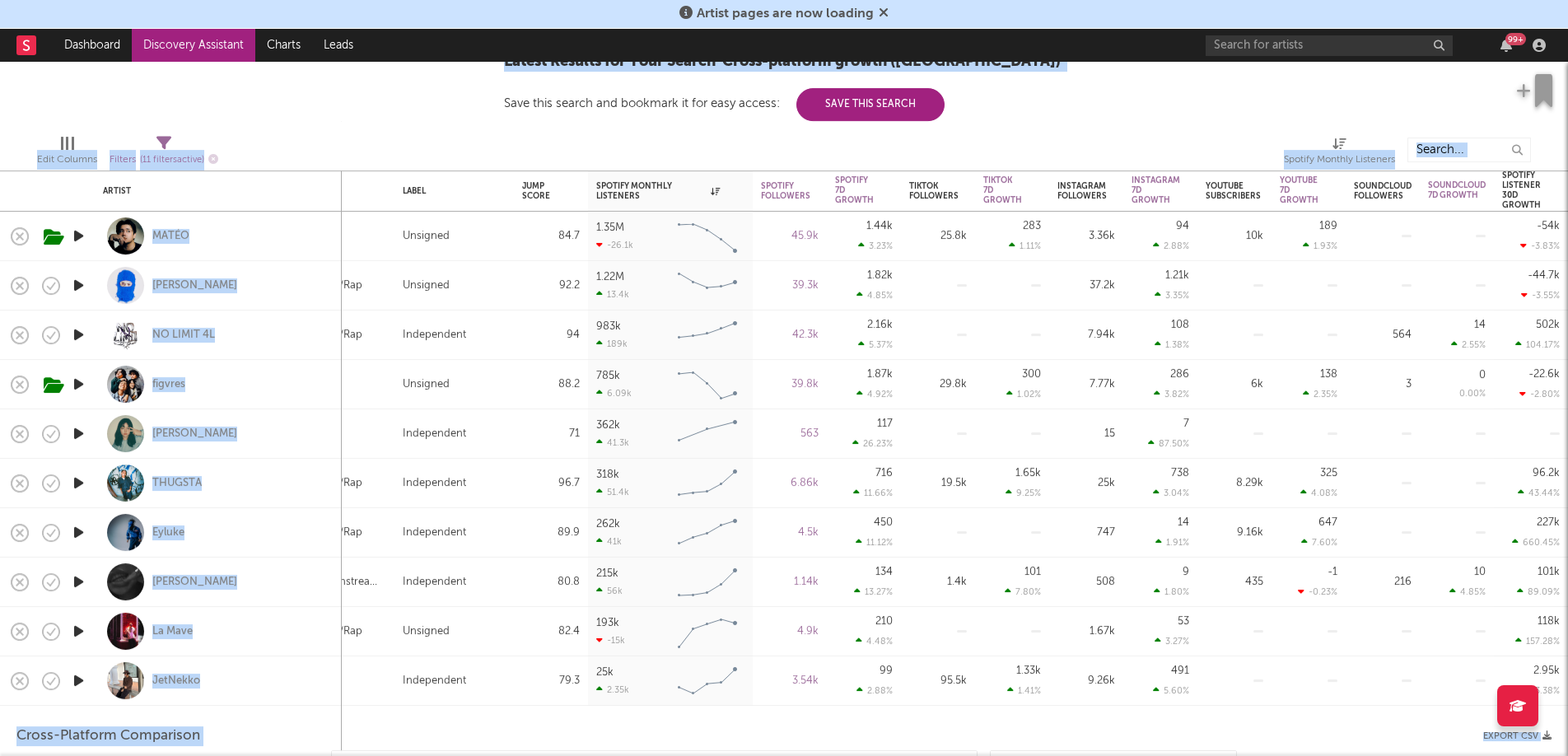
drag, startPoint x: 442, startPoint y: 119, endPoint x: 359, endPoint y: 447, distance: 338.3
click at [166, 422] on div "Country Genre Label Jump Score Spotify Monthly Listeners Spotify Followers Spot…" at bounding box center [784, 408] width 1568 height 695
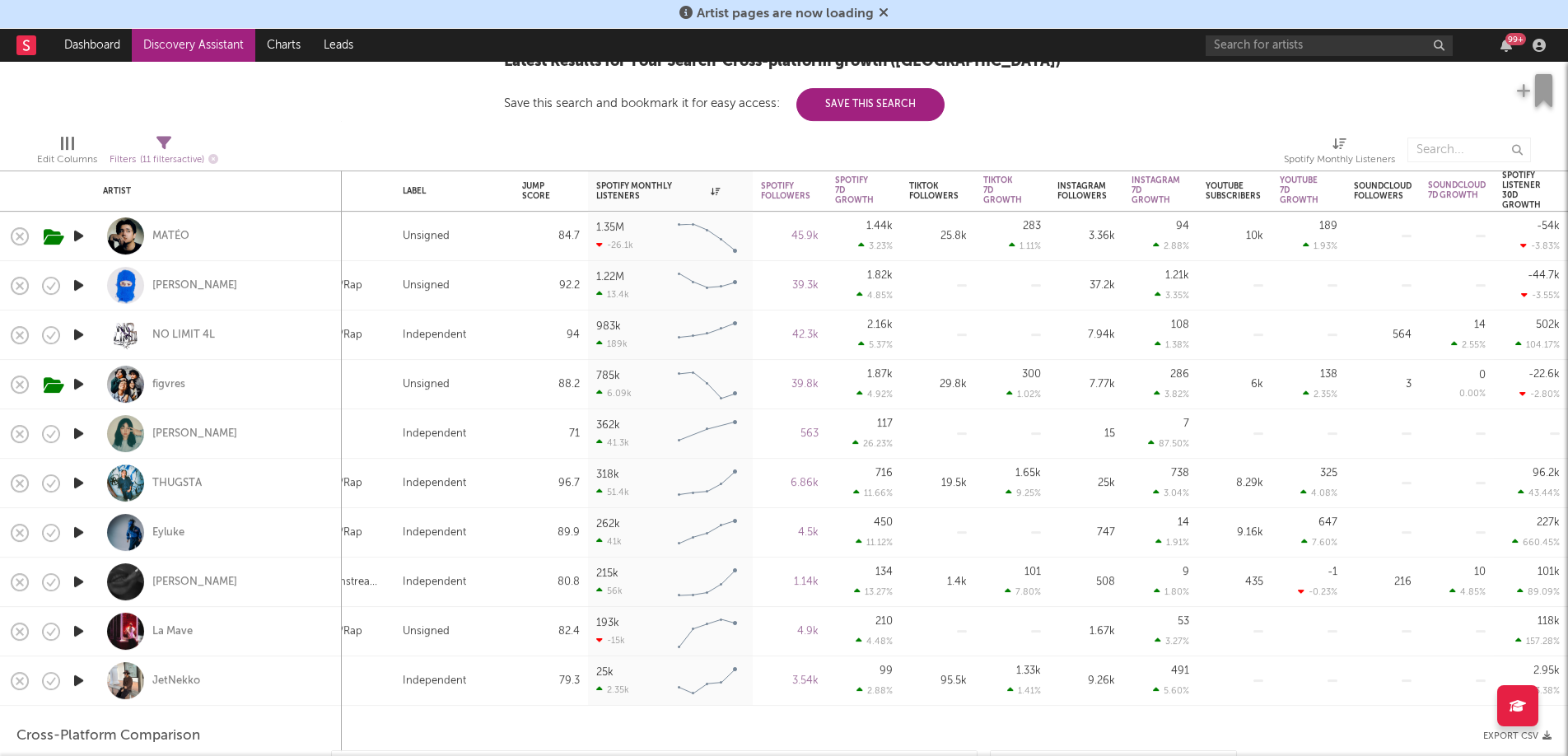
click at [359, 447] on div at bounding box center [341, 434] width 107 height 50
select select "1w"
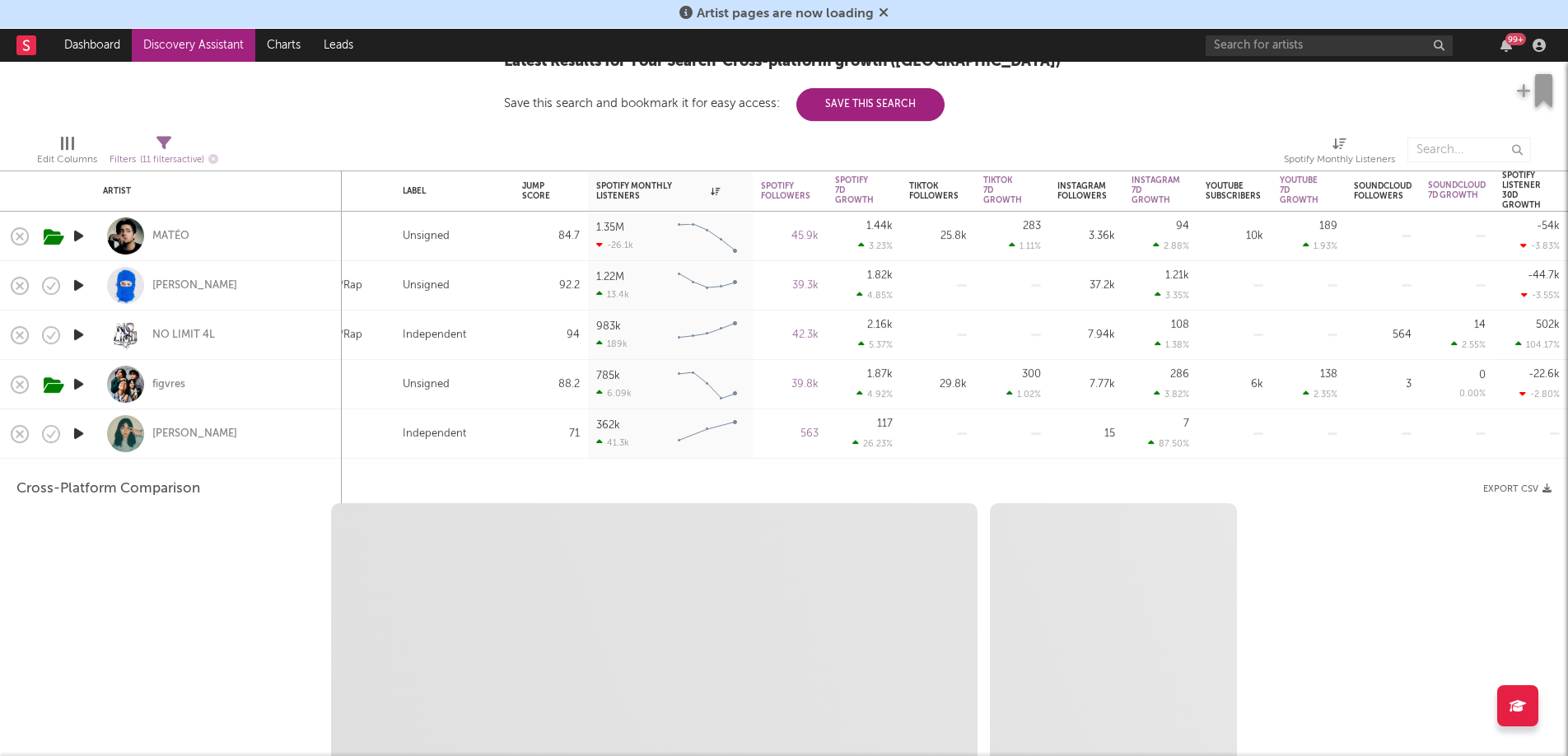
click at [422, 144] on div at bounding box center [484, 150] width 508 height 42
select select "1w"
select select "1m"
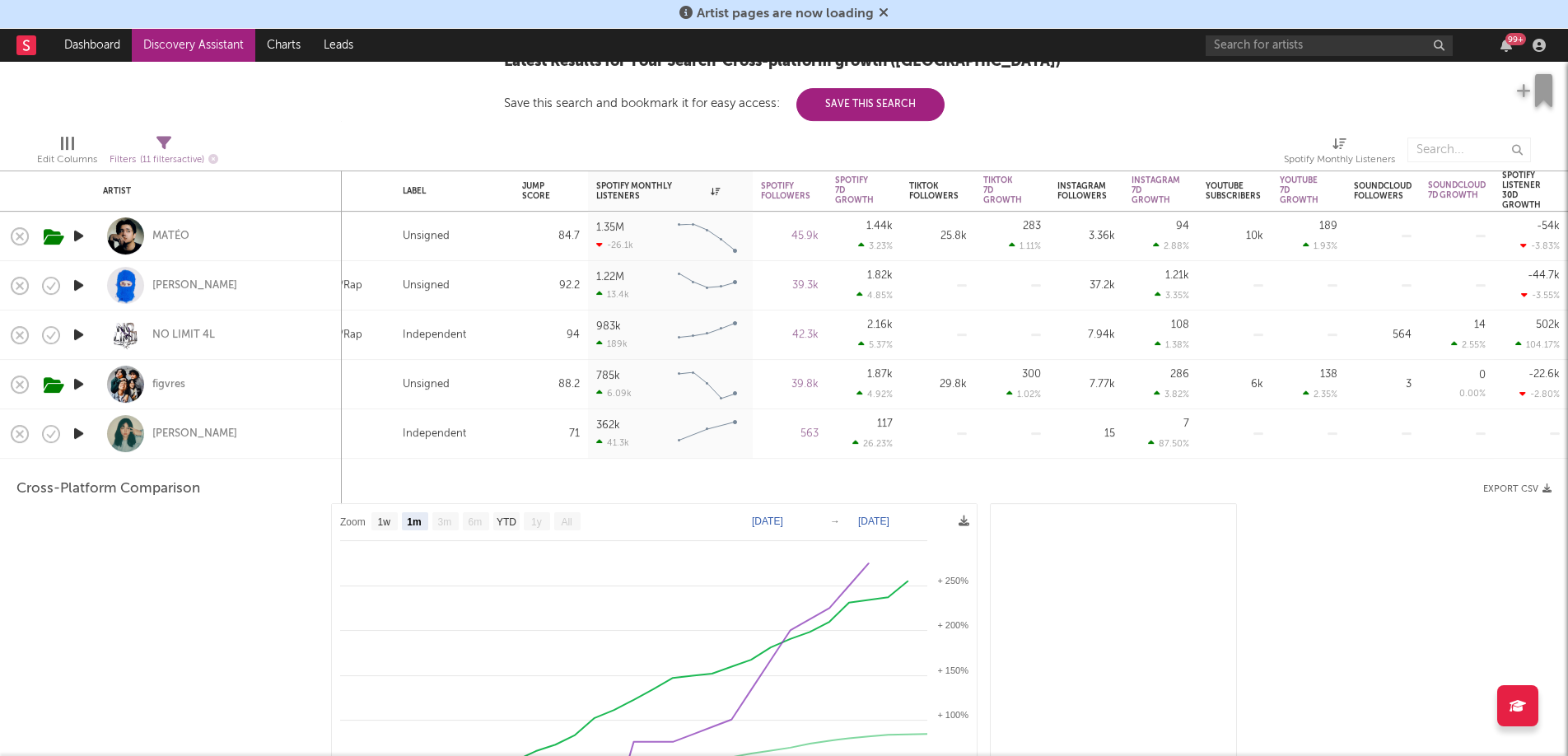
click at [212, 227] on div "MATÉO" at bounding box center [218, 236] width 231 height 49
select select "1w"
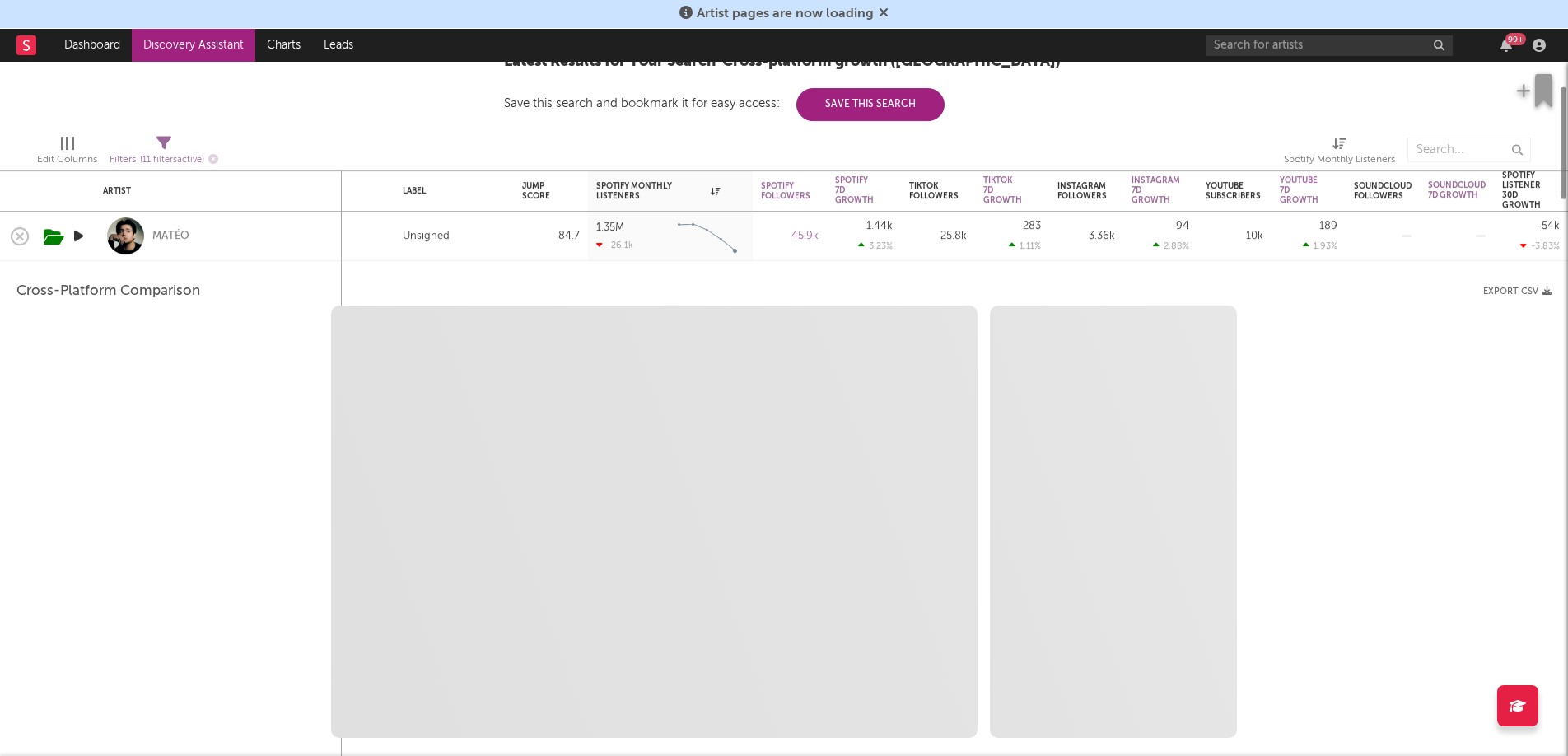
click at [280, 149] on div at bounding box center [484, 150] width 508 height 42
click at [257, 222] on div "MATÉO" at bounding box center [218, 236] width 231 height 49
select select "1m"
select select "1w"
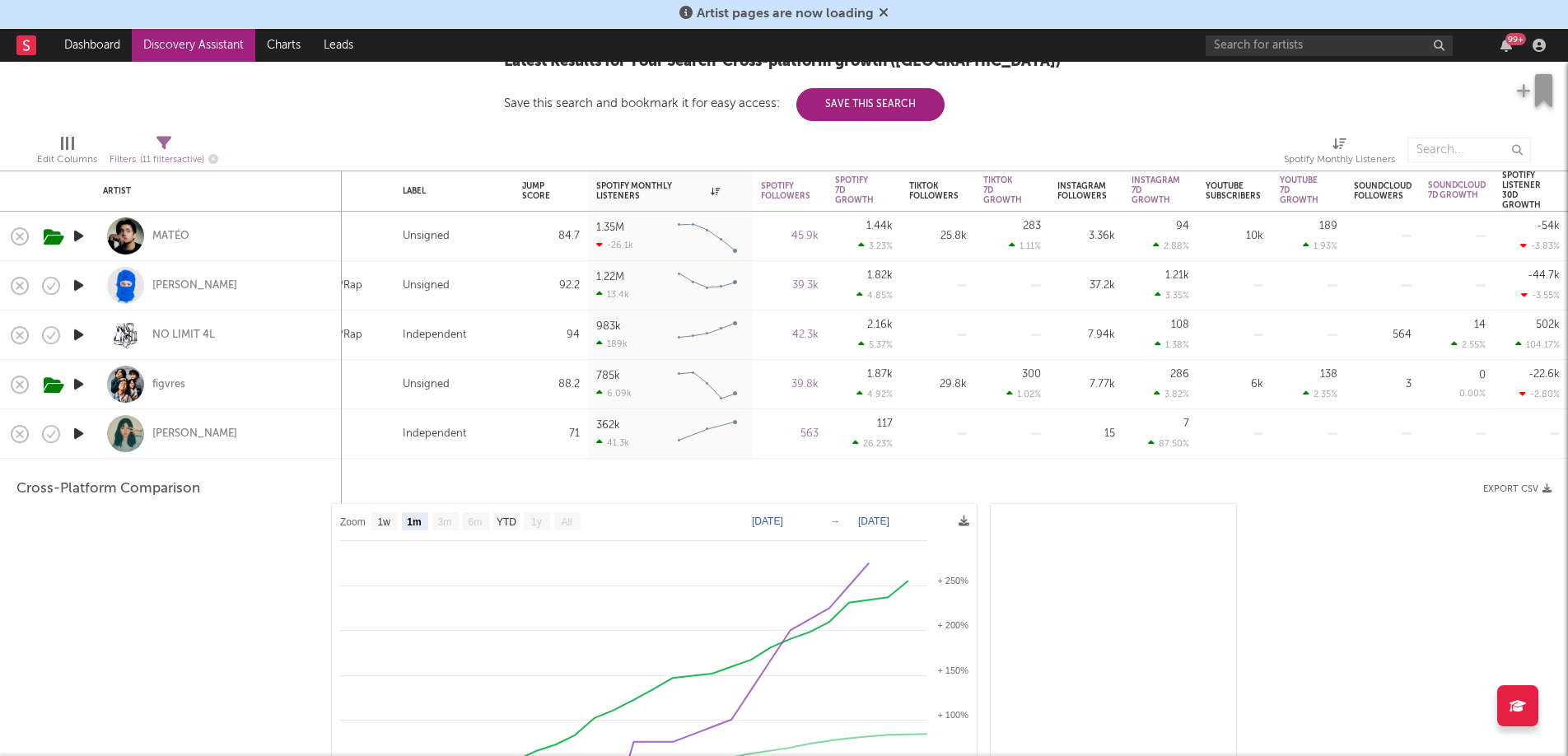
click at [249, 493] on div "Cross-Platform Comparison Export CSV" at bounding box center [784, 489] width 1534 height 28
click at [369, 484] on div "Cross-Platform Comparison Export CSV" at bounding box center [784, 489] width 1534 height 28
click at [562, 476] on div "Cross-Platform Comparison Export CSV" at bounding box center [784, 489] width 1534 height 28
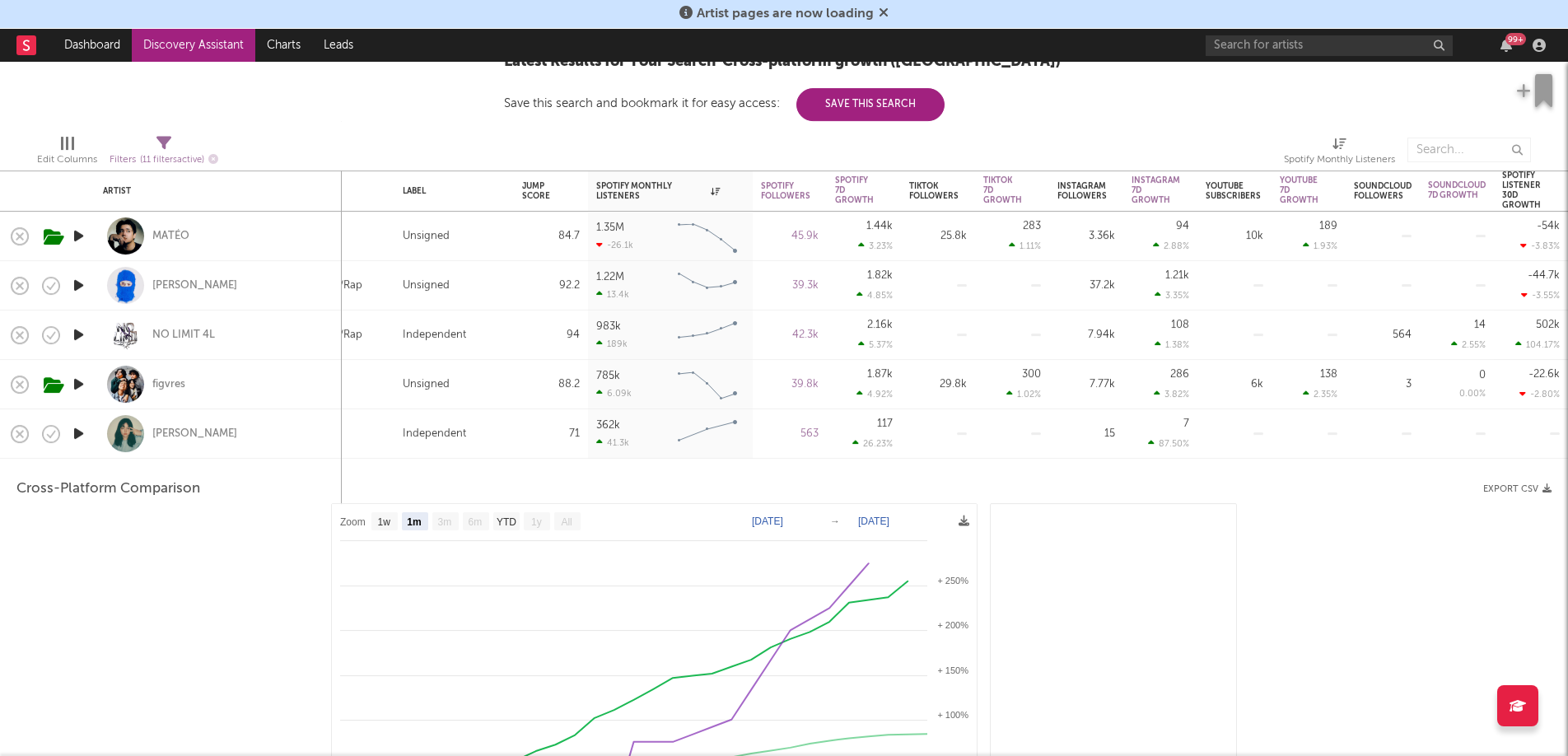
drag, startPoint x: 704, startPoint y: 476, endPoint x: 935, endPoint y: 477, distance: 231.0
click at [704, 476] on div "Cross-Platform Comparison Export CSV" at bounding box center [784, 489] width 1534 height 28
click at [935, 477] on div "Cross-Platform Comparison Export CSV" at bounding box center [784, 489] width 1534 height 28
drag, startPoint x: 1174, startPoint y: 474, endPoint x: 1197, endPoint y: 470, distance: 23.3
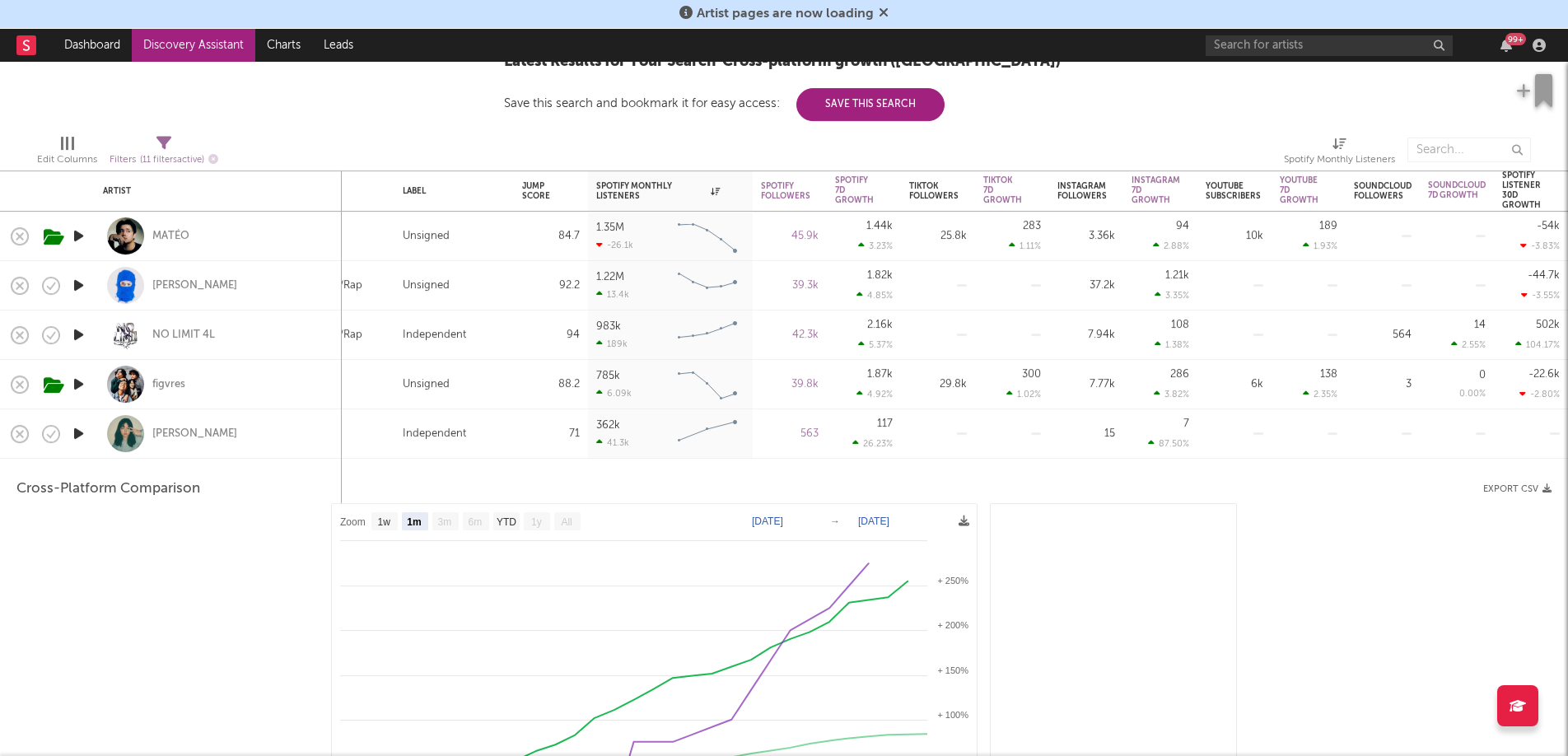
select select "1m"
select select "6m"
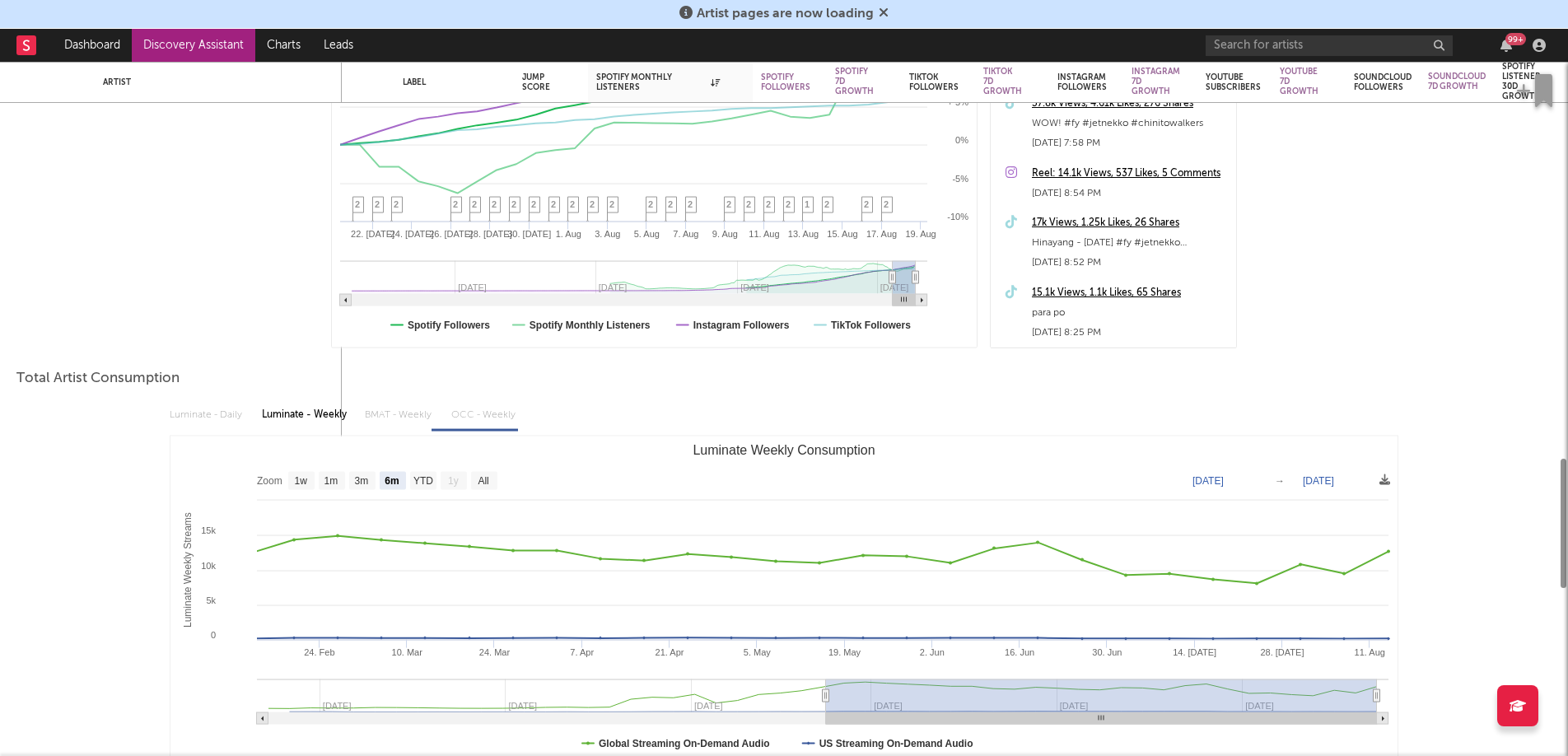
select select "1m"
select select "1w"
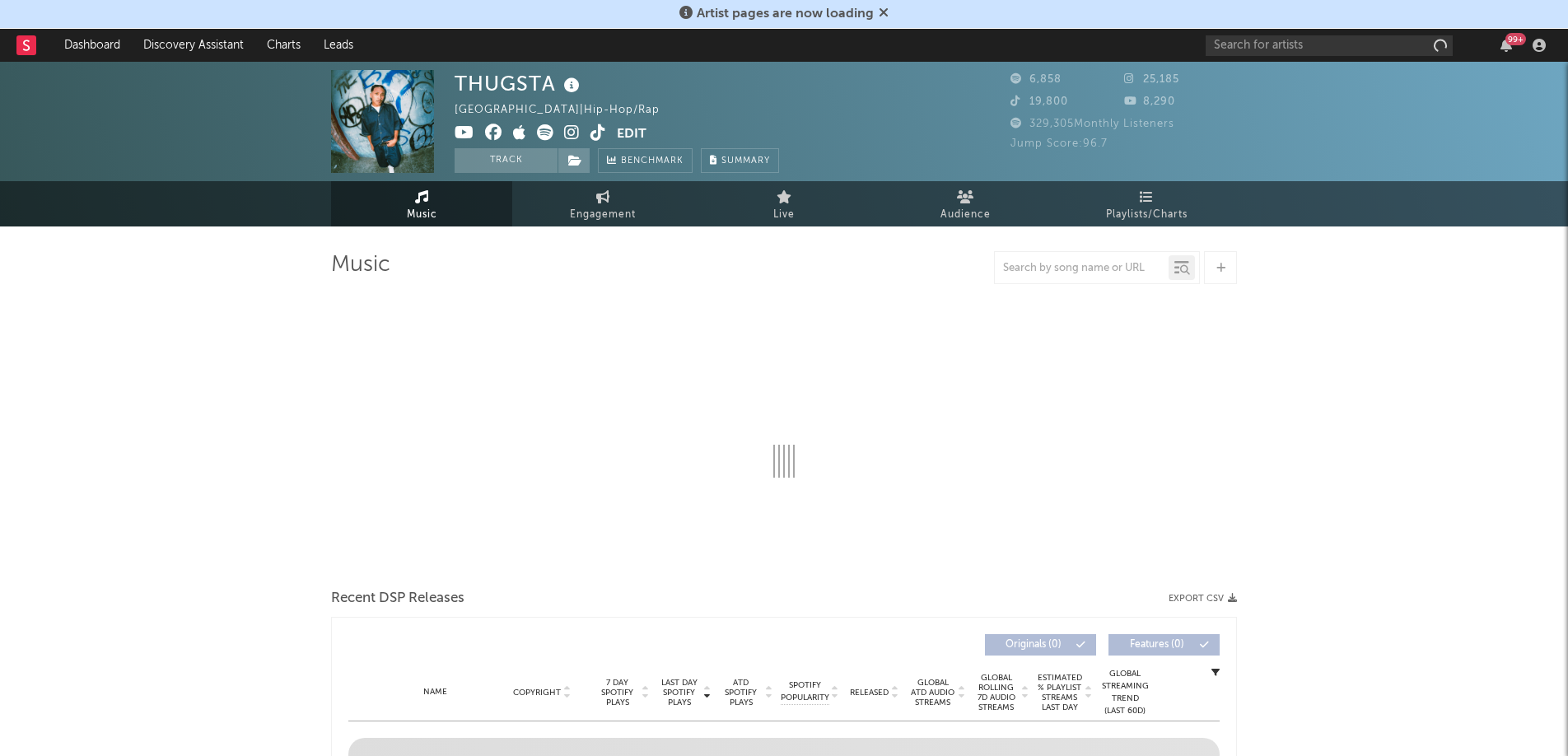
select select "1w"
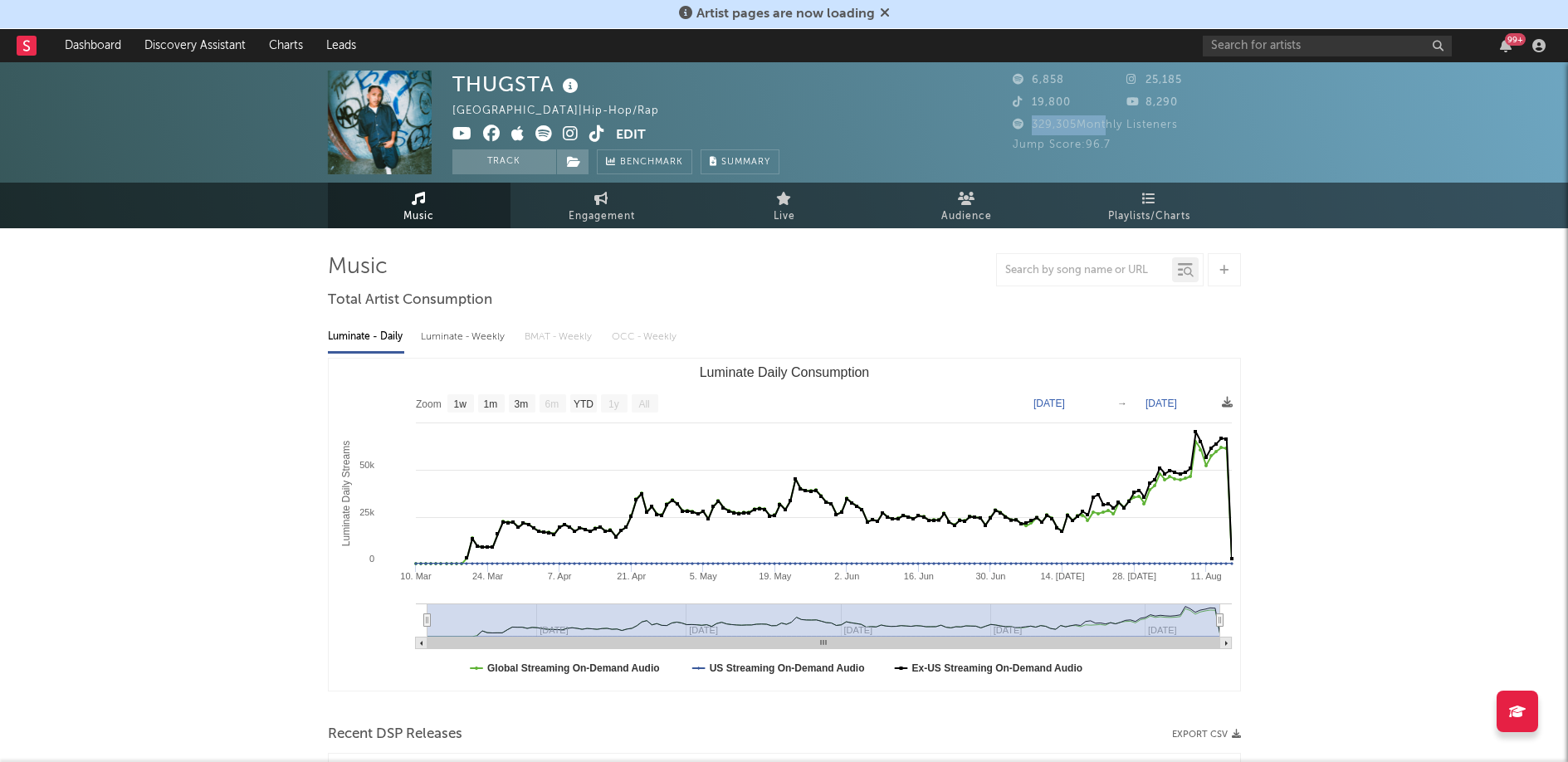
drag, startPoint x: 1034, startPoint y: 121, endPoint x: 1103, endPoint y: 122, distance: 69.0
click at [1103, 122] on span "329,305 Monthly Listeners" at bounding box center [1095, 125] width 165 height 11
click at [1104, 123] on span "329,305 Monthly Listeners" at bounding box center [1095, 125] width 165 height 11
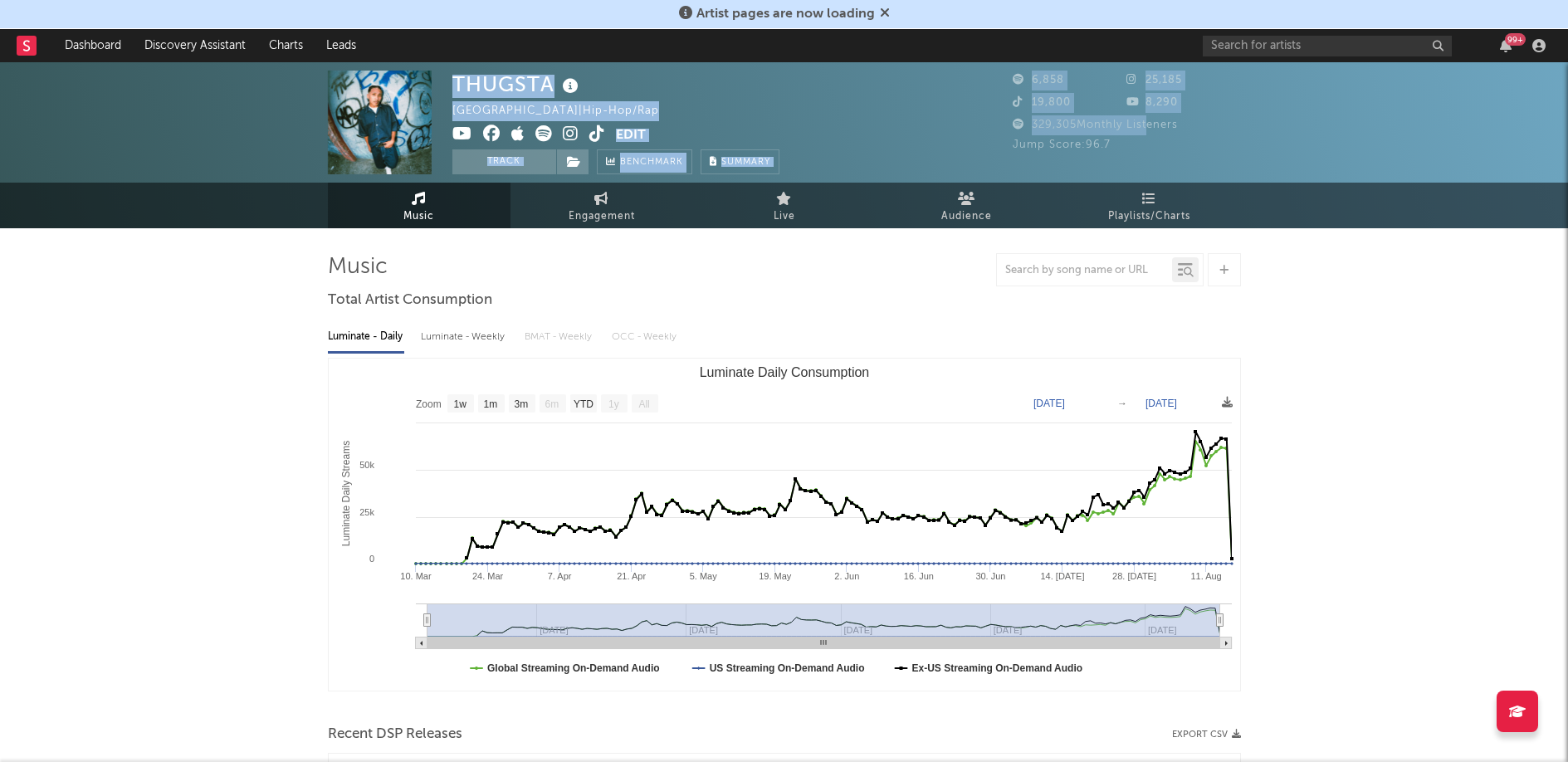
drag, startPoint x: 1146, startPoint y: 130, endPoint x: 945, endPoint y: 130, distance: 201.0
click at [943, 126] on div "THUGSTA Philippines | Hip-Hop/Rap Edit Track Benchmark Summary 6,858 25,185 19,…" at bounding box center [784, 122] width 1568 height 121
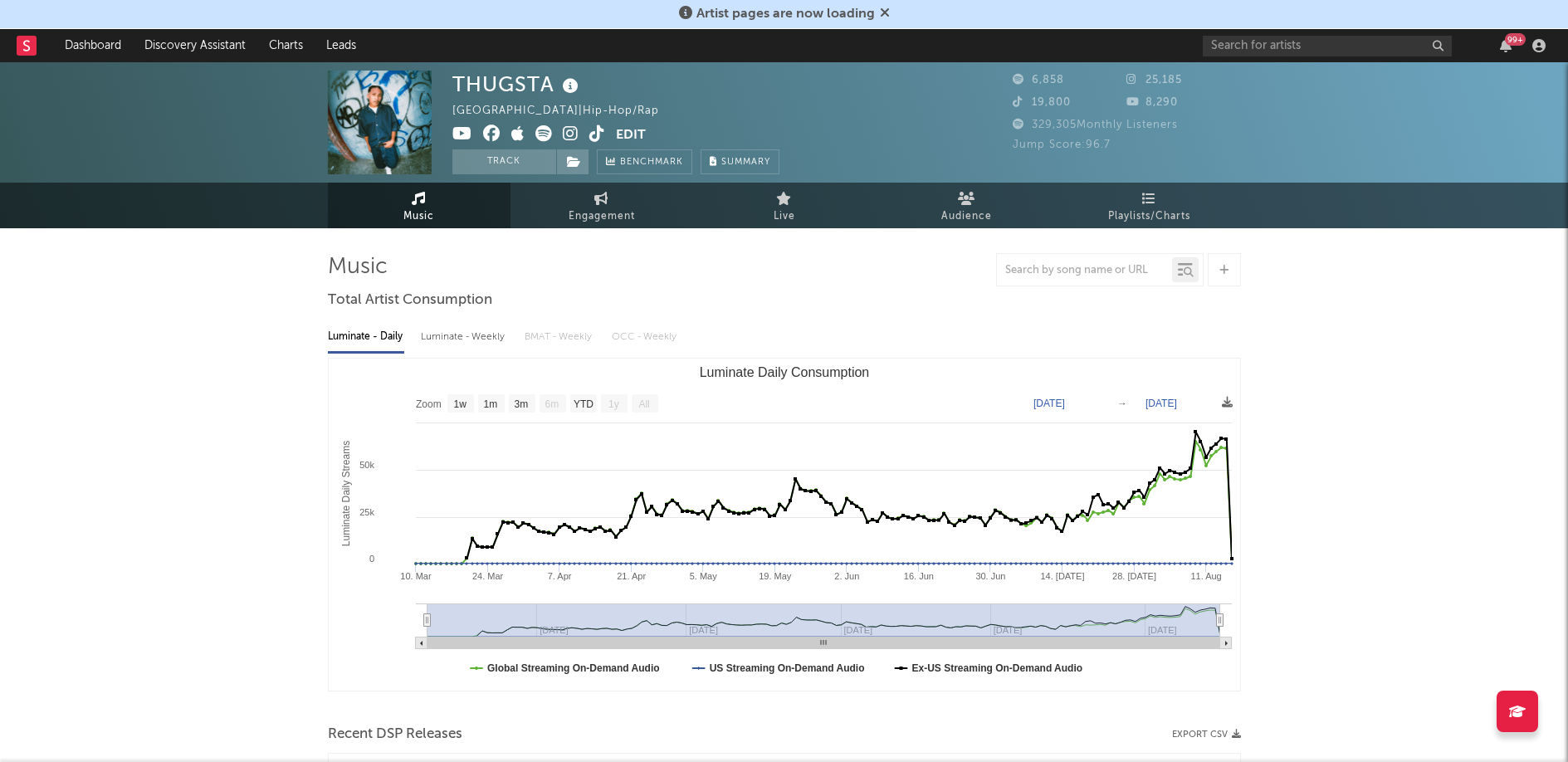
click at [942, 130] on div "THUGSTA Philippines | Hip-Hop/Rap Edit Track Benchmark Summary" at bounding box center [722, 123] width 539 height 104
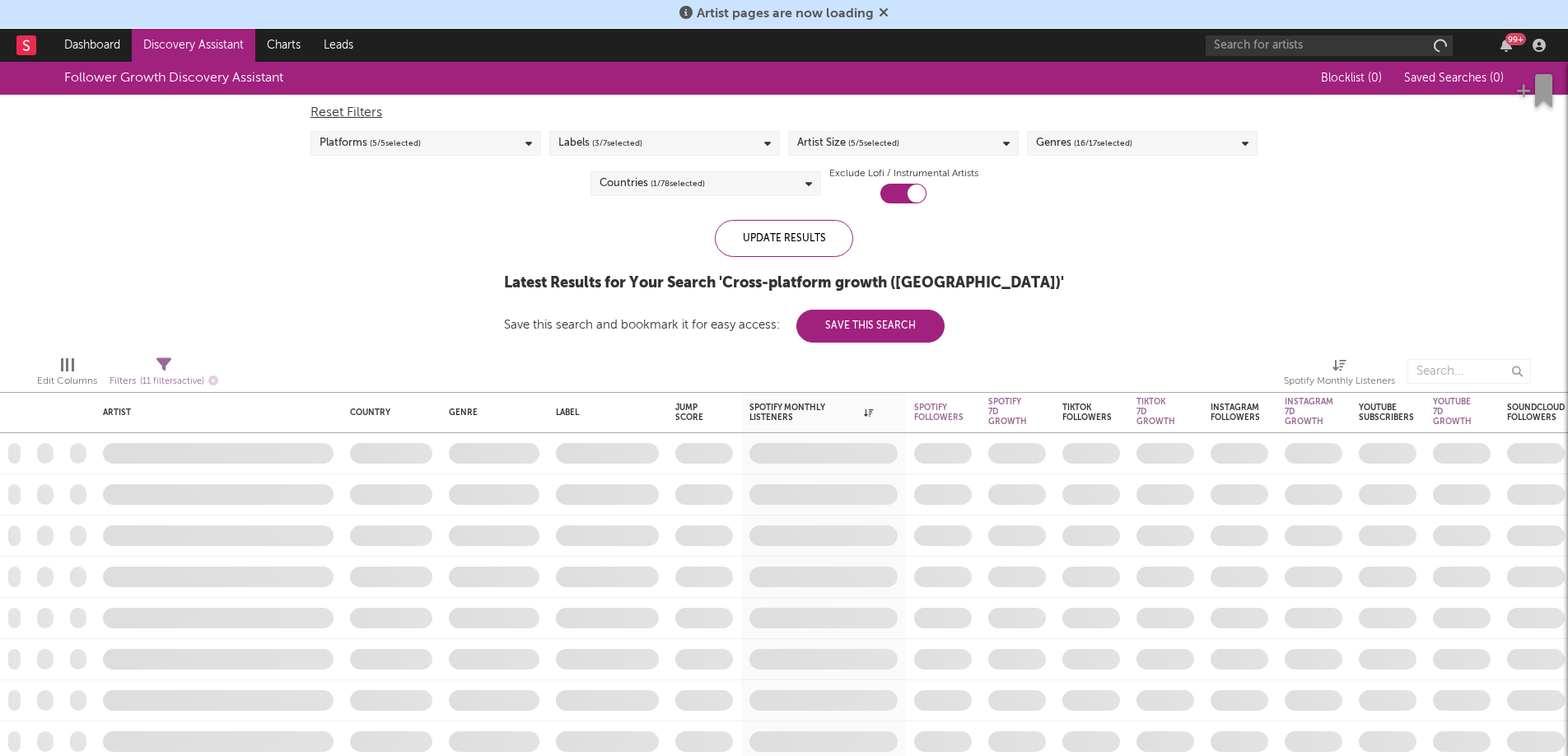
click at [647, 134] on div "Labels ( 3 / 7 selected)" at bounding box center [664, 143] width 231 height 25
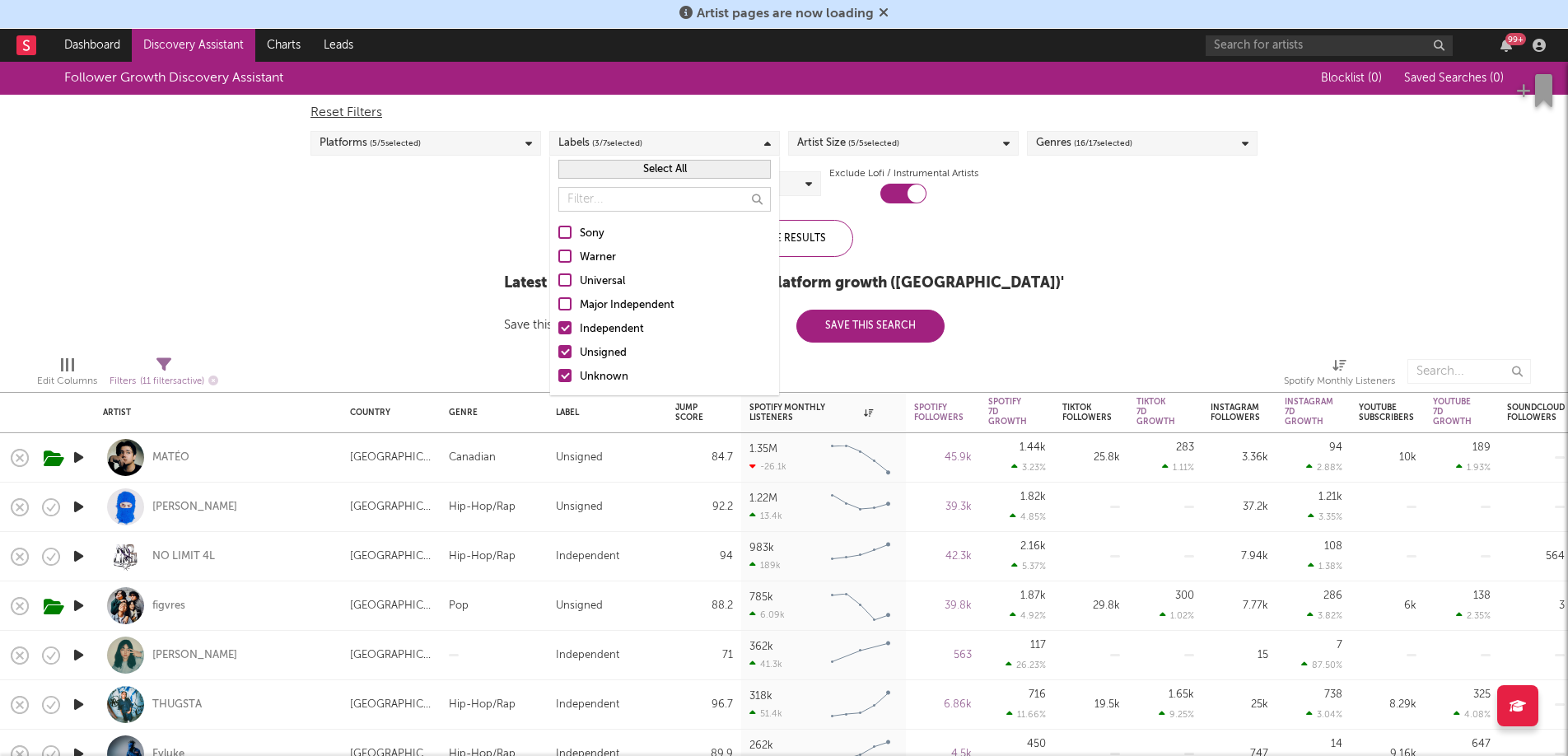
click at [647, 134] on div "Labels ( 3 / 7 selected)" at bounding box center [664, 143] width 231 height 25
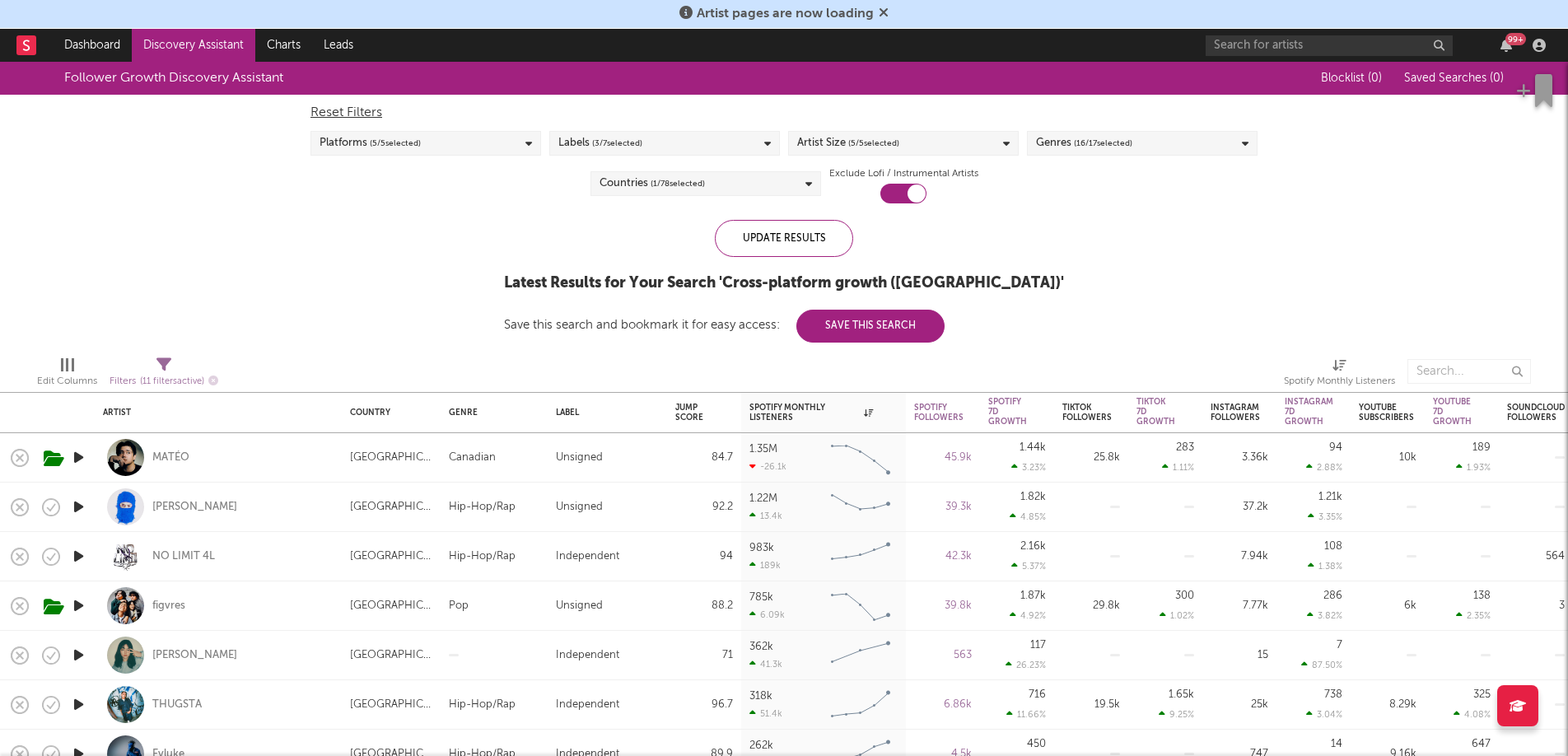
click at [385, 308] on div "Follower Growth Discovery Assistant Blocklist ( 0 ) Saved Searches ( 0 ) Reset …" at bounding box center [784, 201] width 1568 height 280
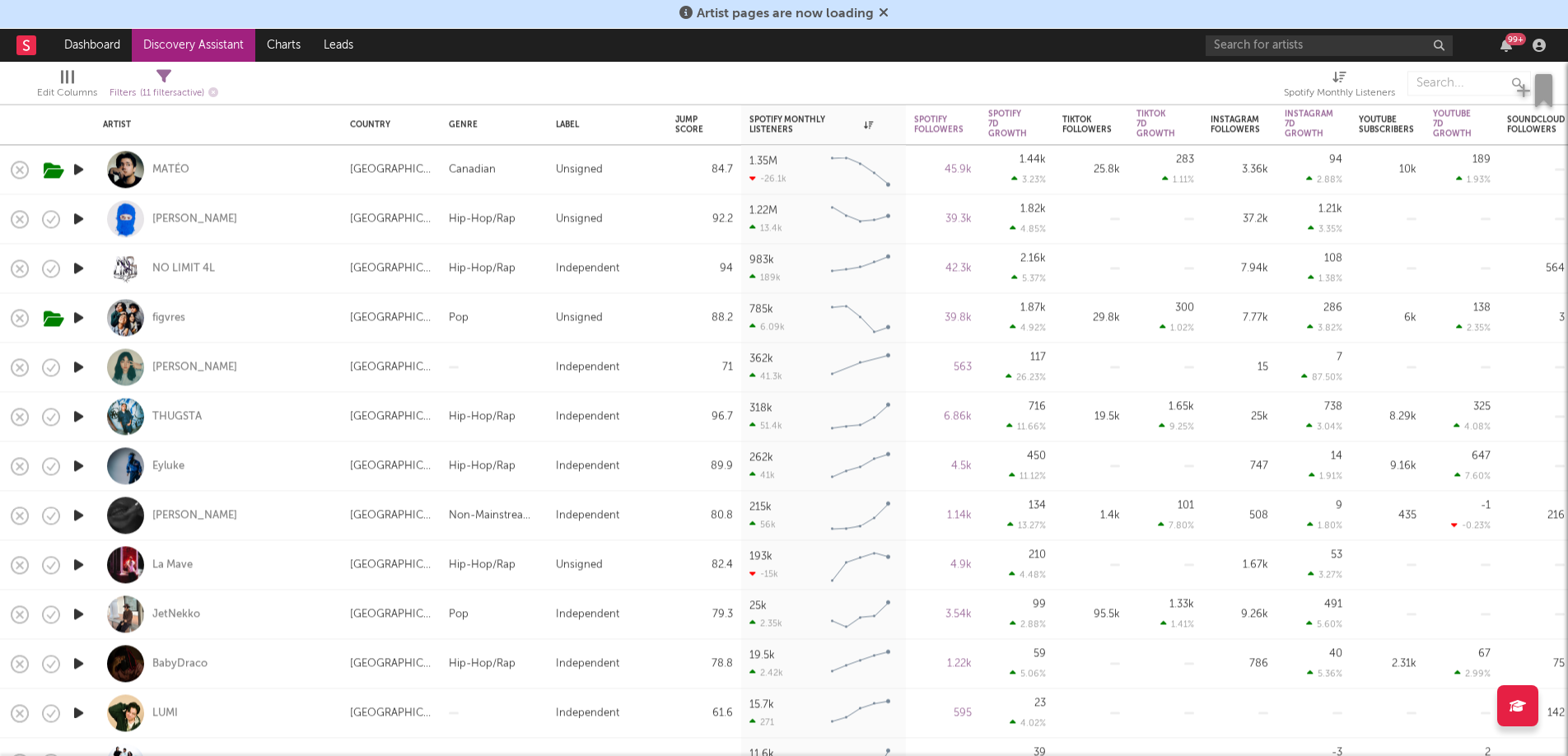
click at [1191, 80] on div at bounding box center [1016, 83] width 508 height 42
click at [1099, 35] on nav "Dashboard Discovery Assistant Charts Leads 99 +" at bounding box center [784, 45] width 1568 height 33
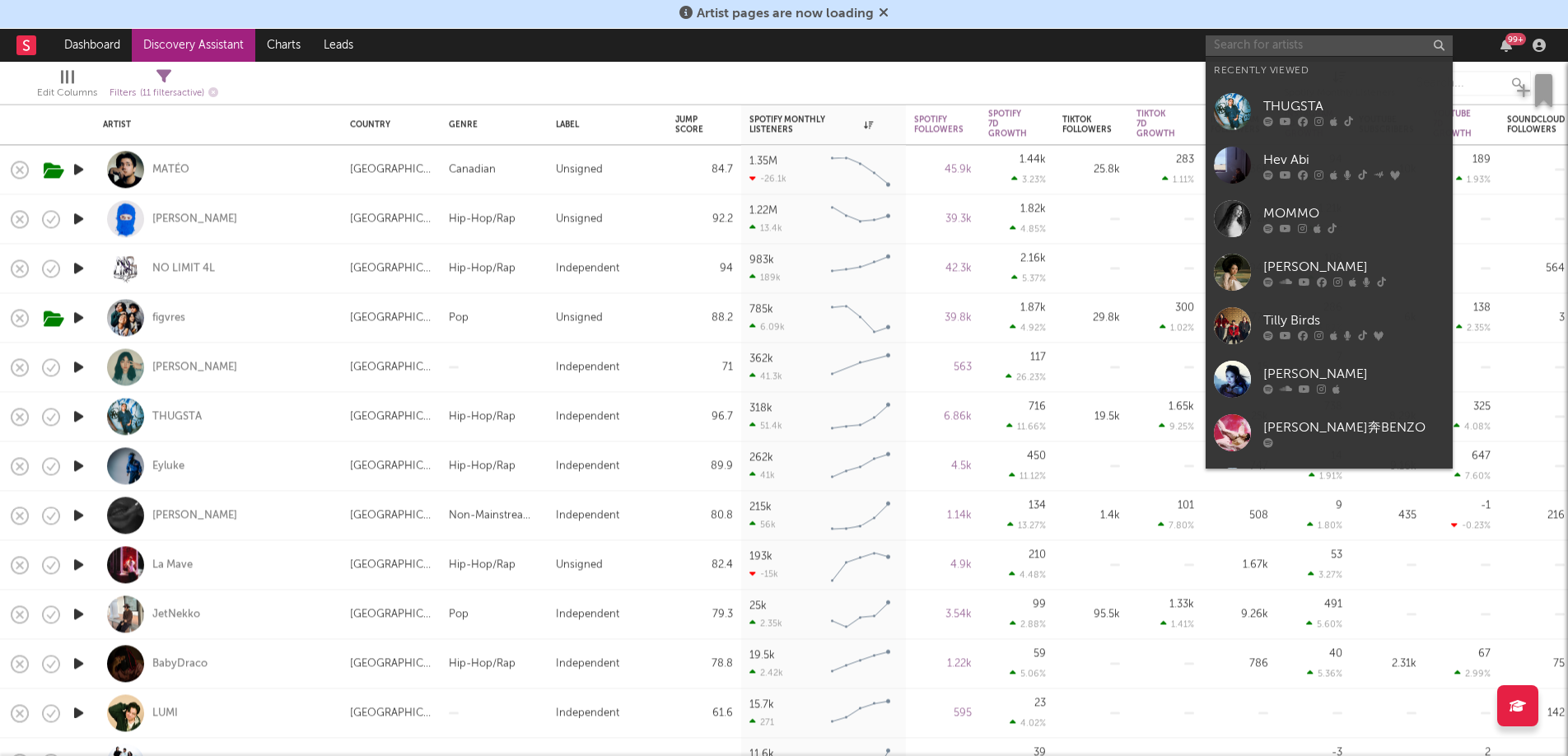
click at [1270, 54] on input "text" at bounding box center [1328, 46] width 247 height 21
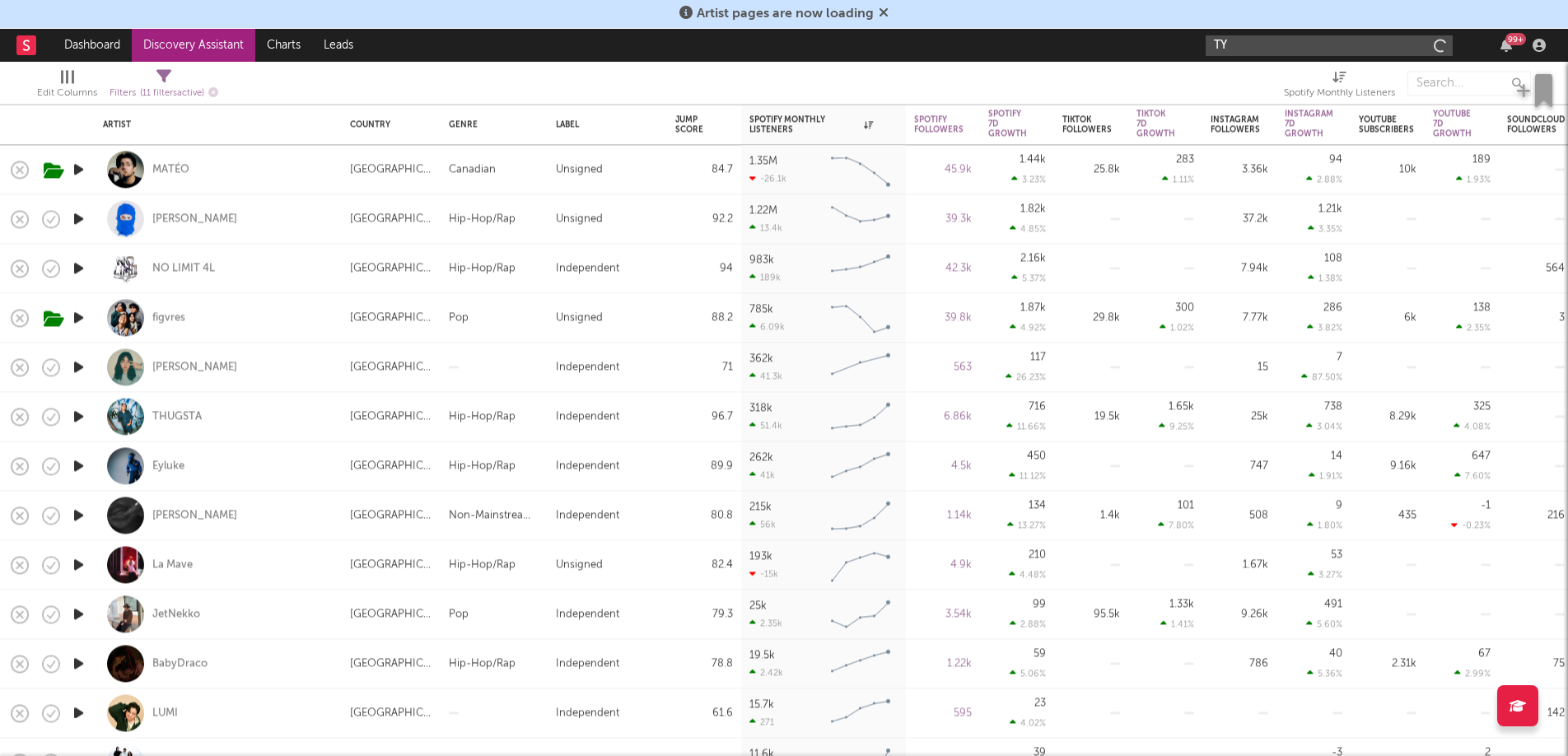
type input "T"
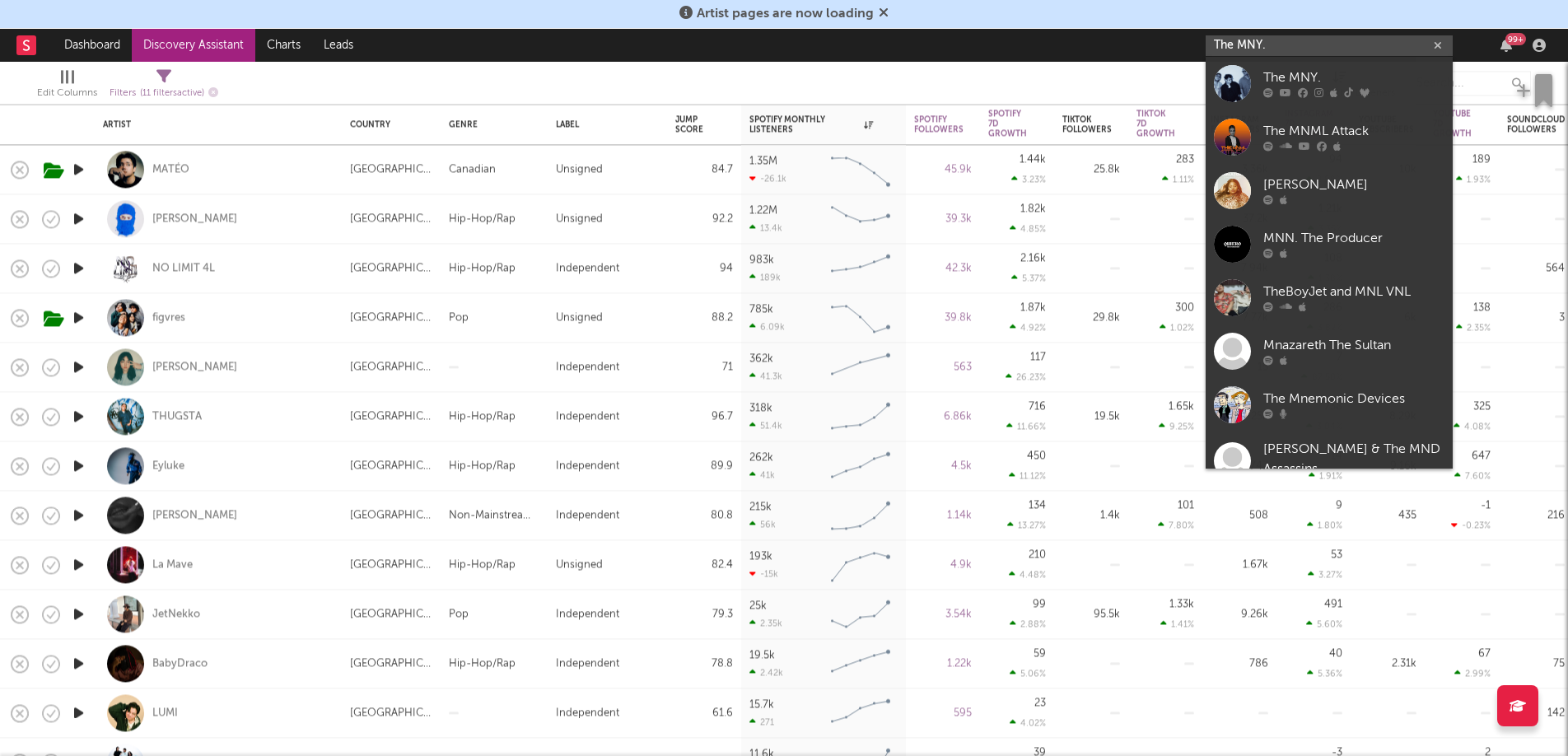
type input "The MNY."
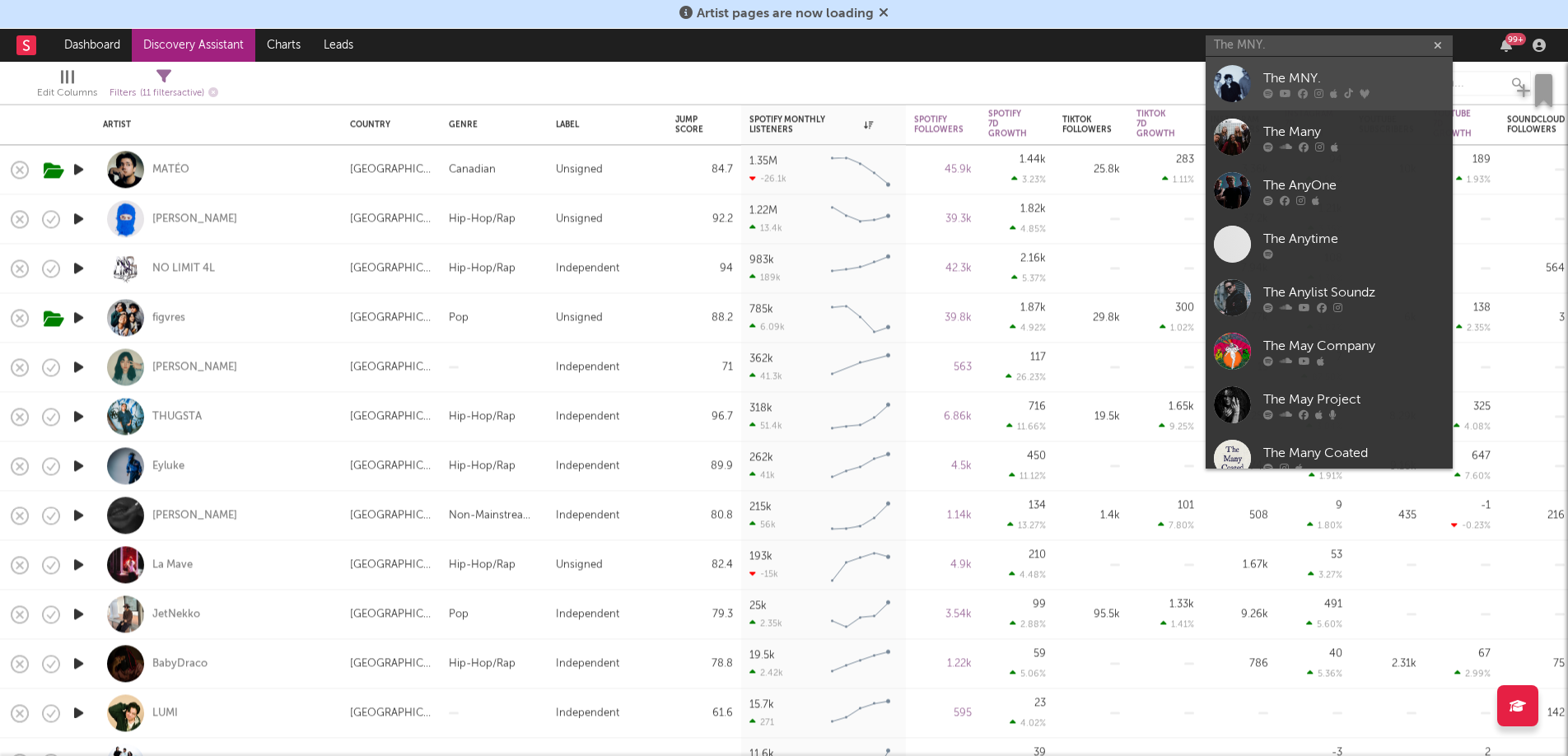
click at [1327, 92] on div at bounding box center [1353, 93] width 181 height 10
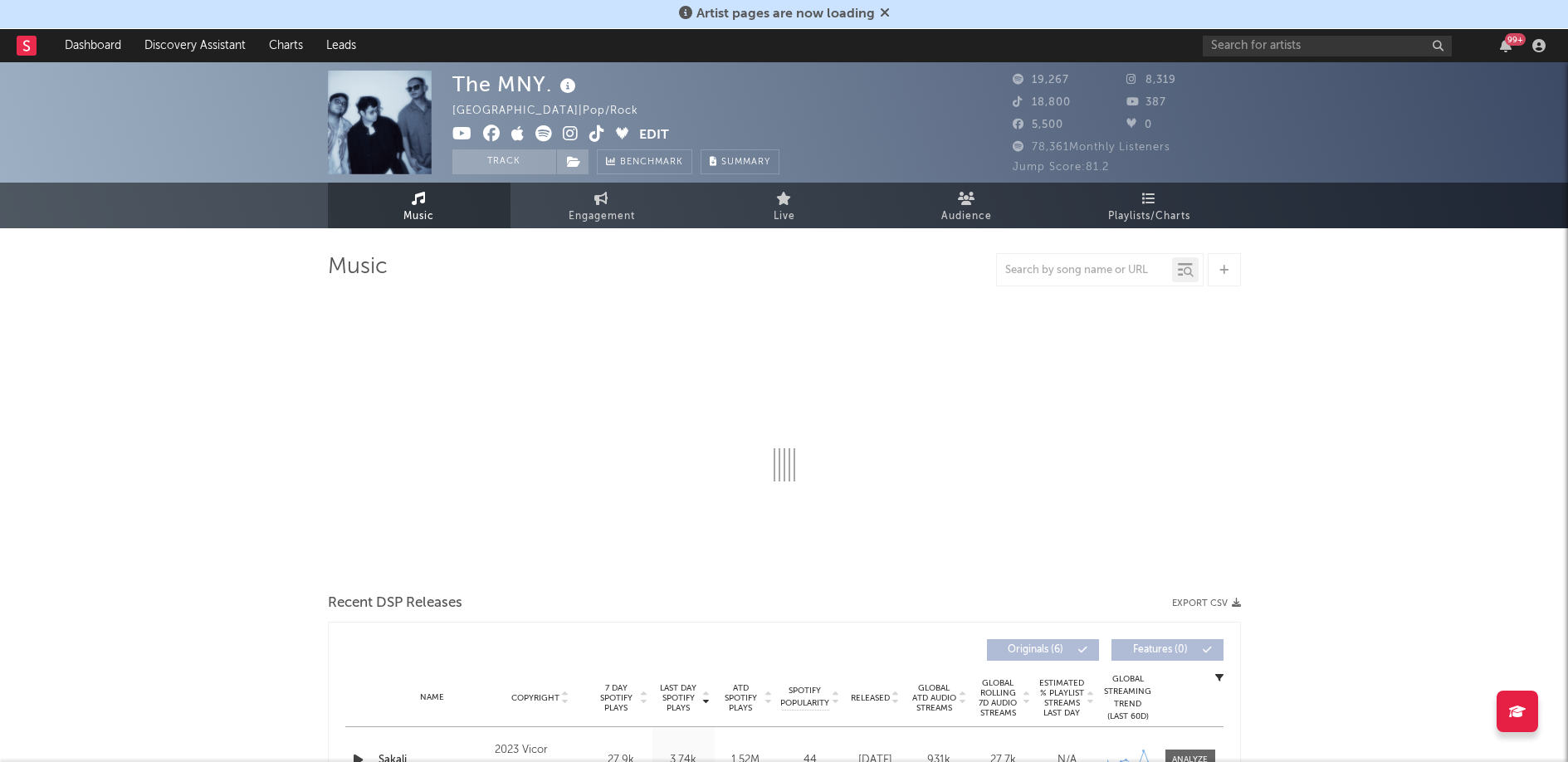
select select "1w"
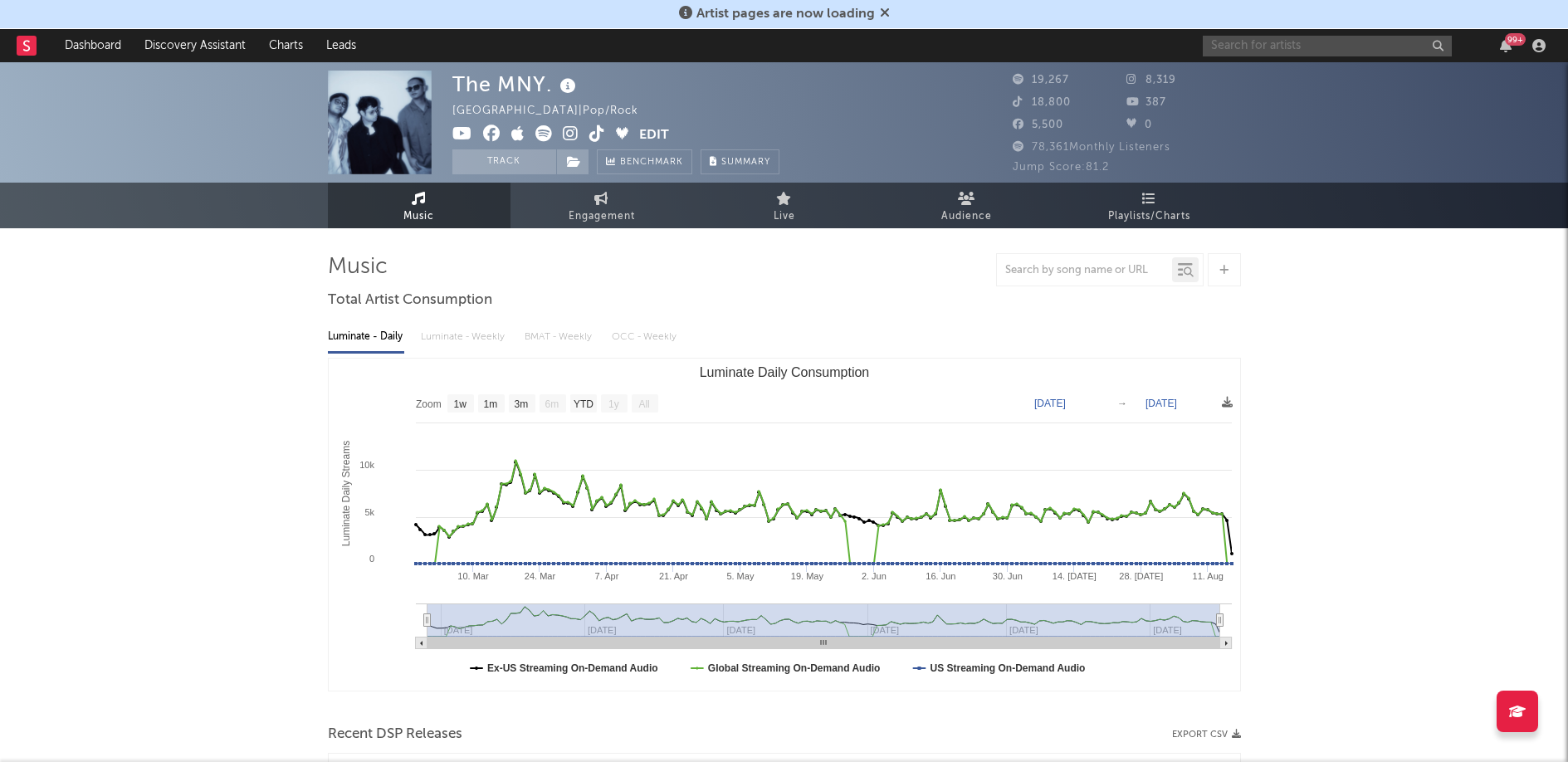
click at [1238, 52] on input "text" at bounding box center [1326, 46] width 249 height 21
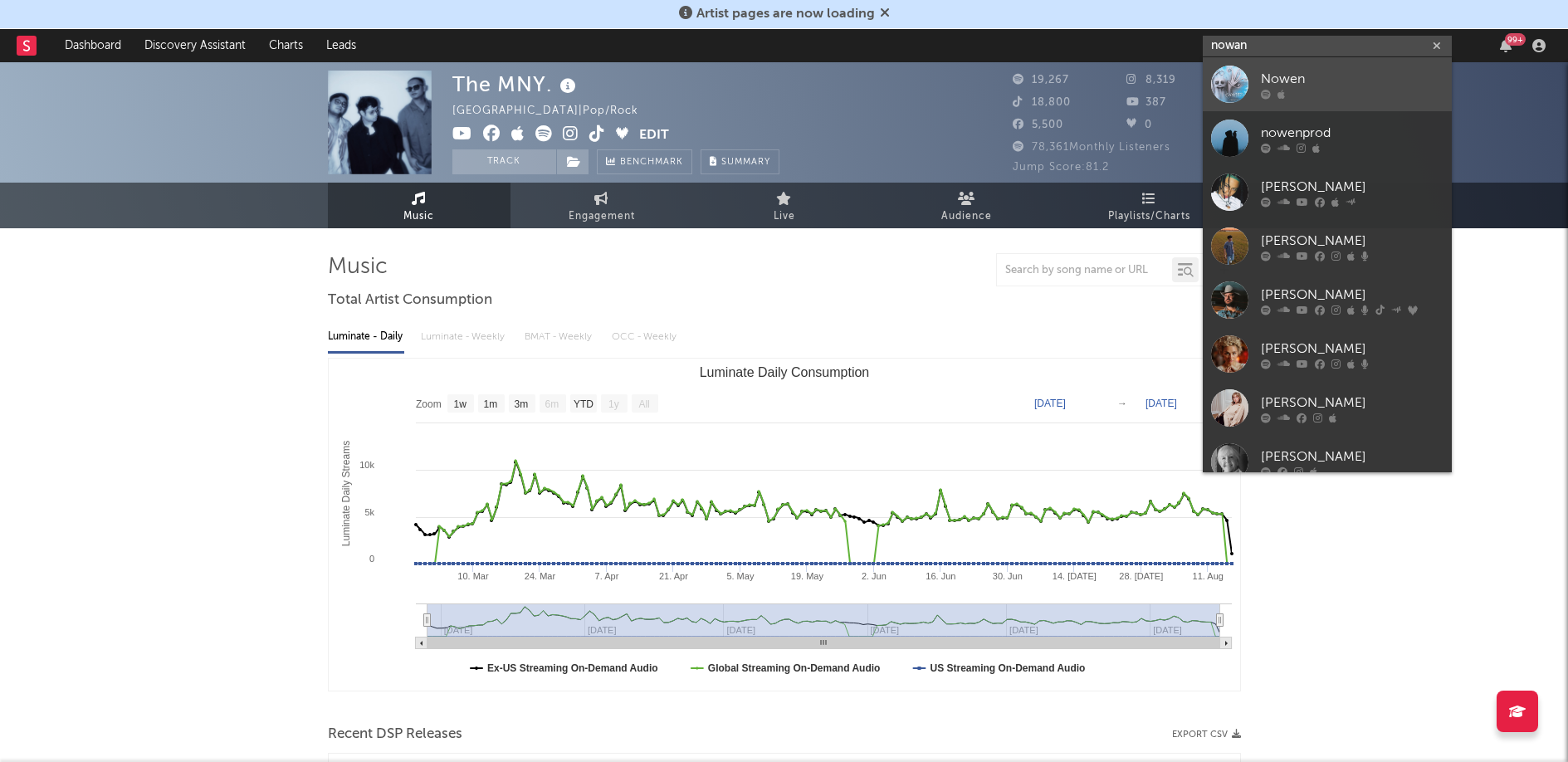
type input "nowan"
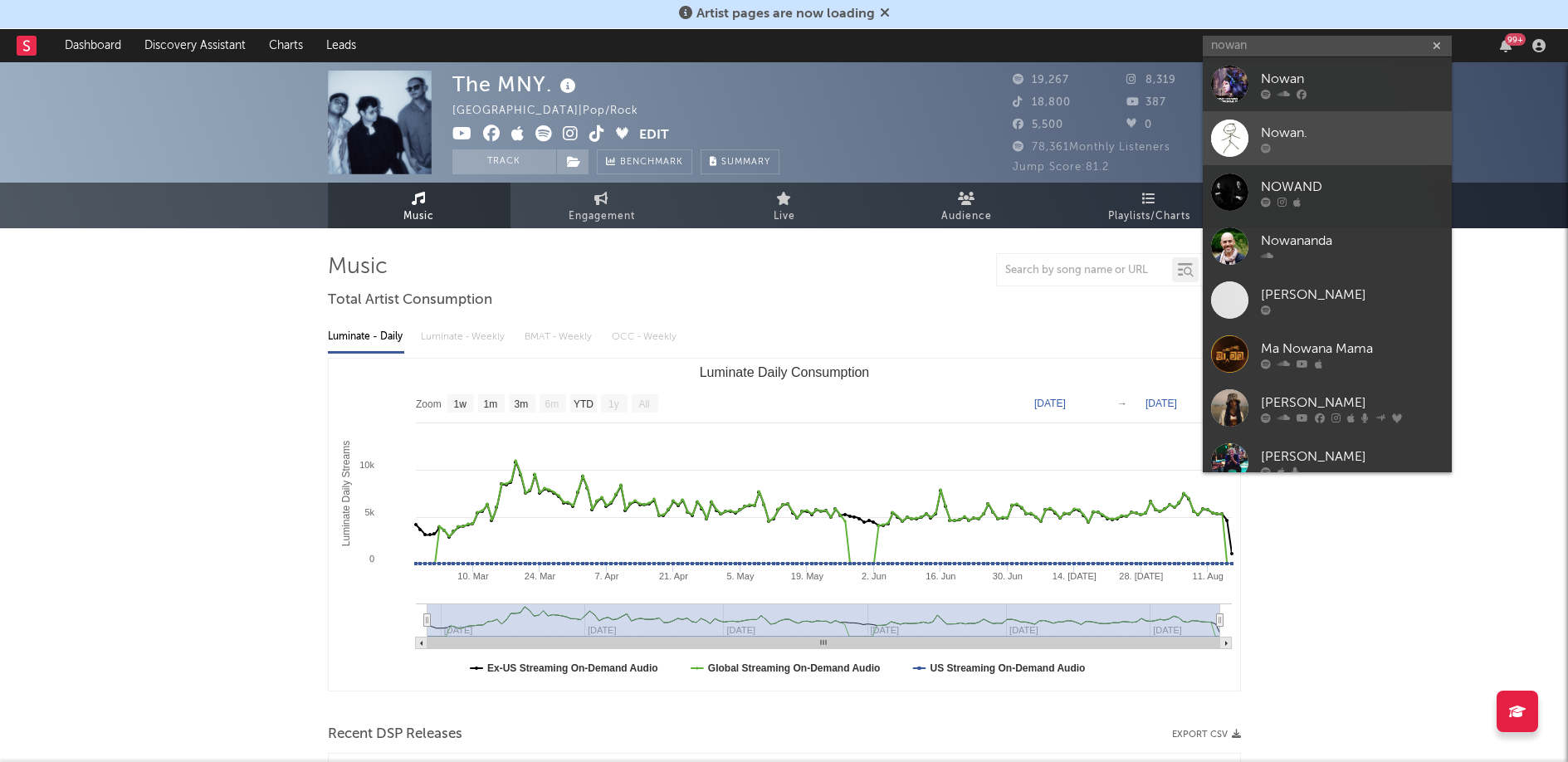
click at [1281, 135] on div "Nowan." at bounding box center [1352, 133] width 183 height 20
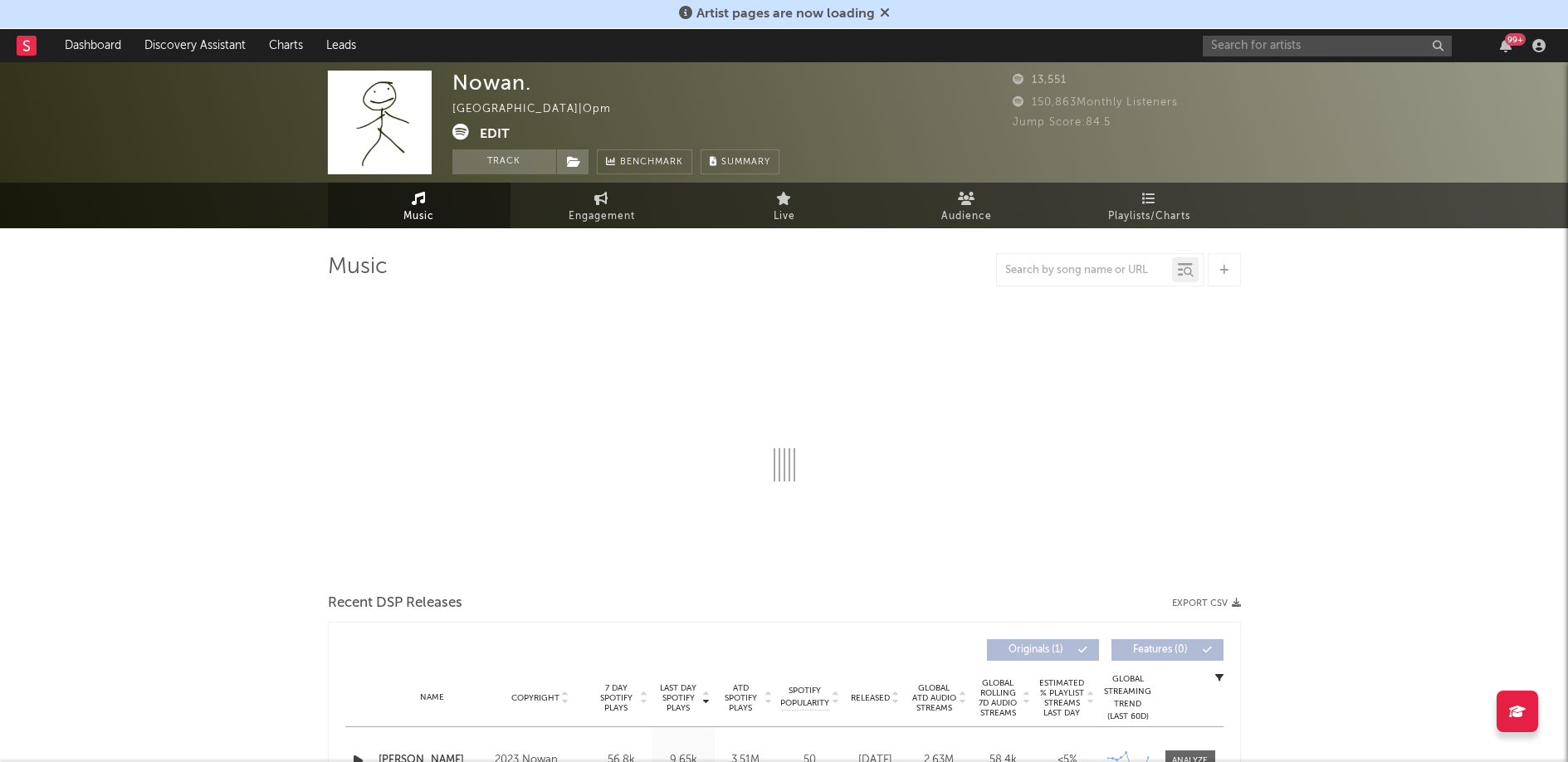
select select "6m"
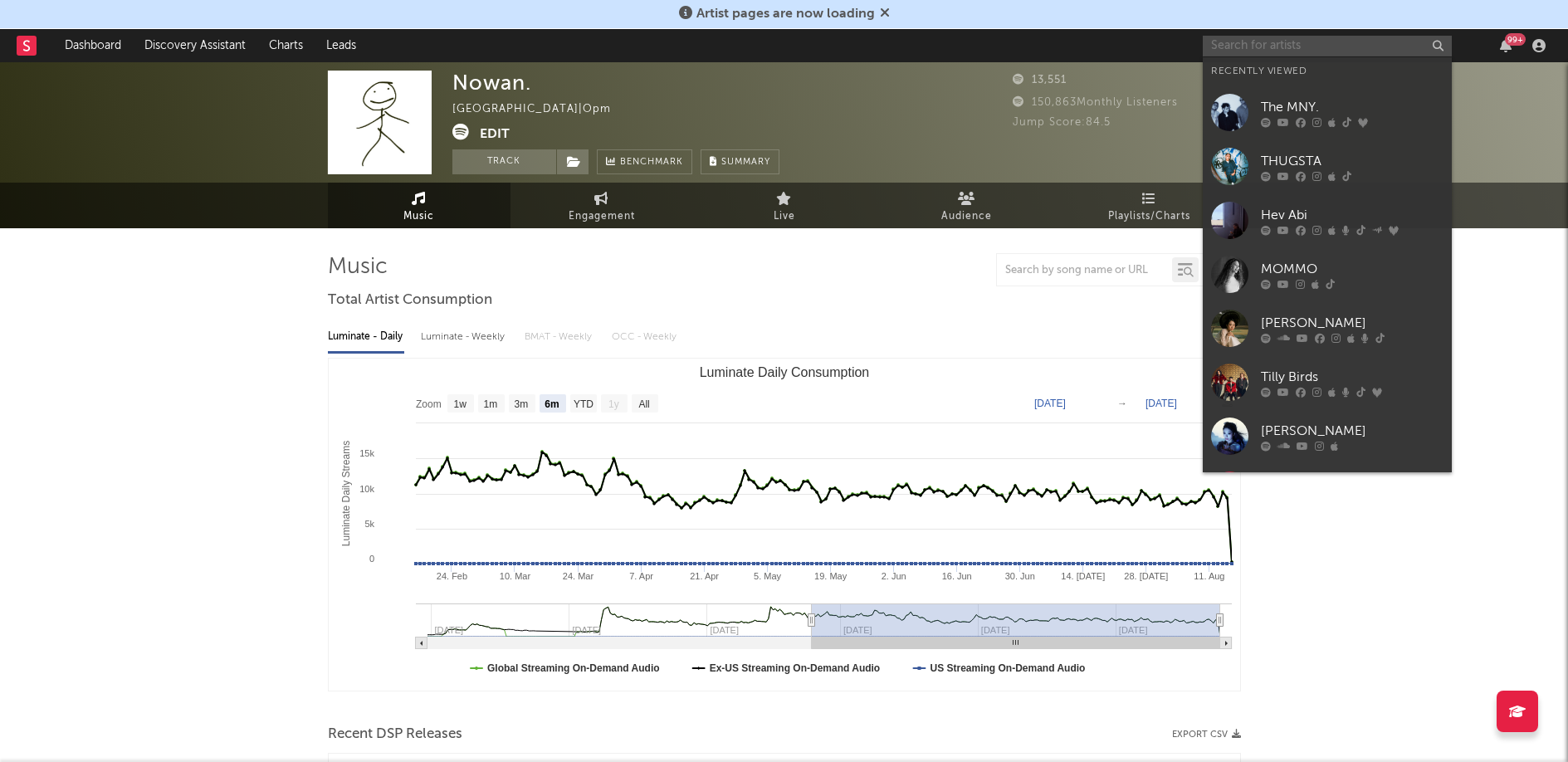
click at [1291, 52] on input "text" at bounding box center [1326, 46] width 249 height 21
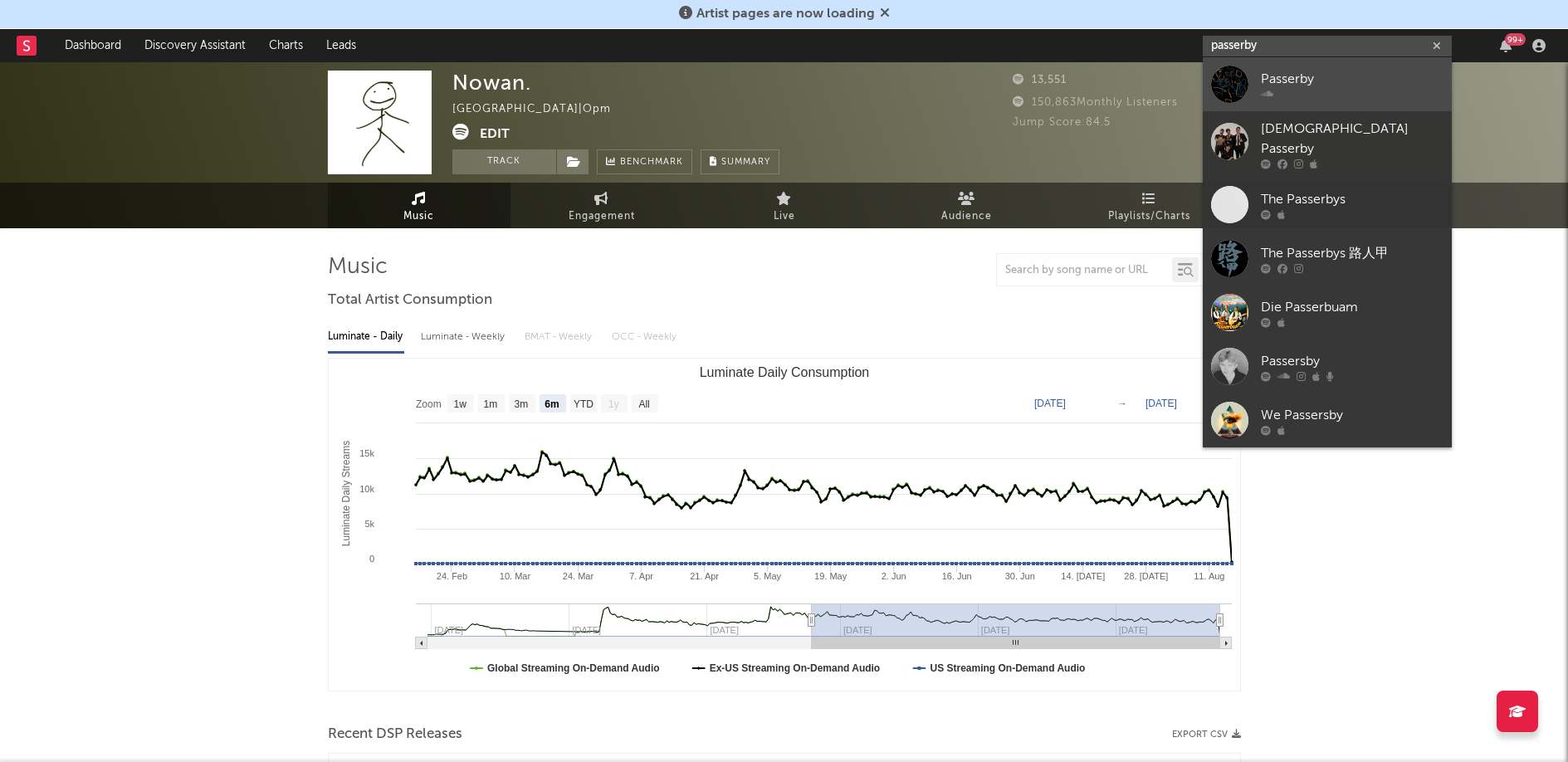
type input "passerby"
click at [1295, 86] on div "Passerby" at bounding box center [1352, 79] width 183 height 20
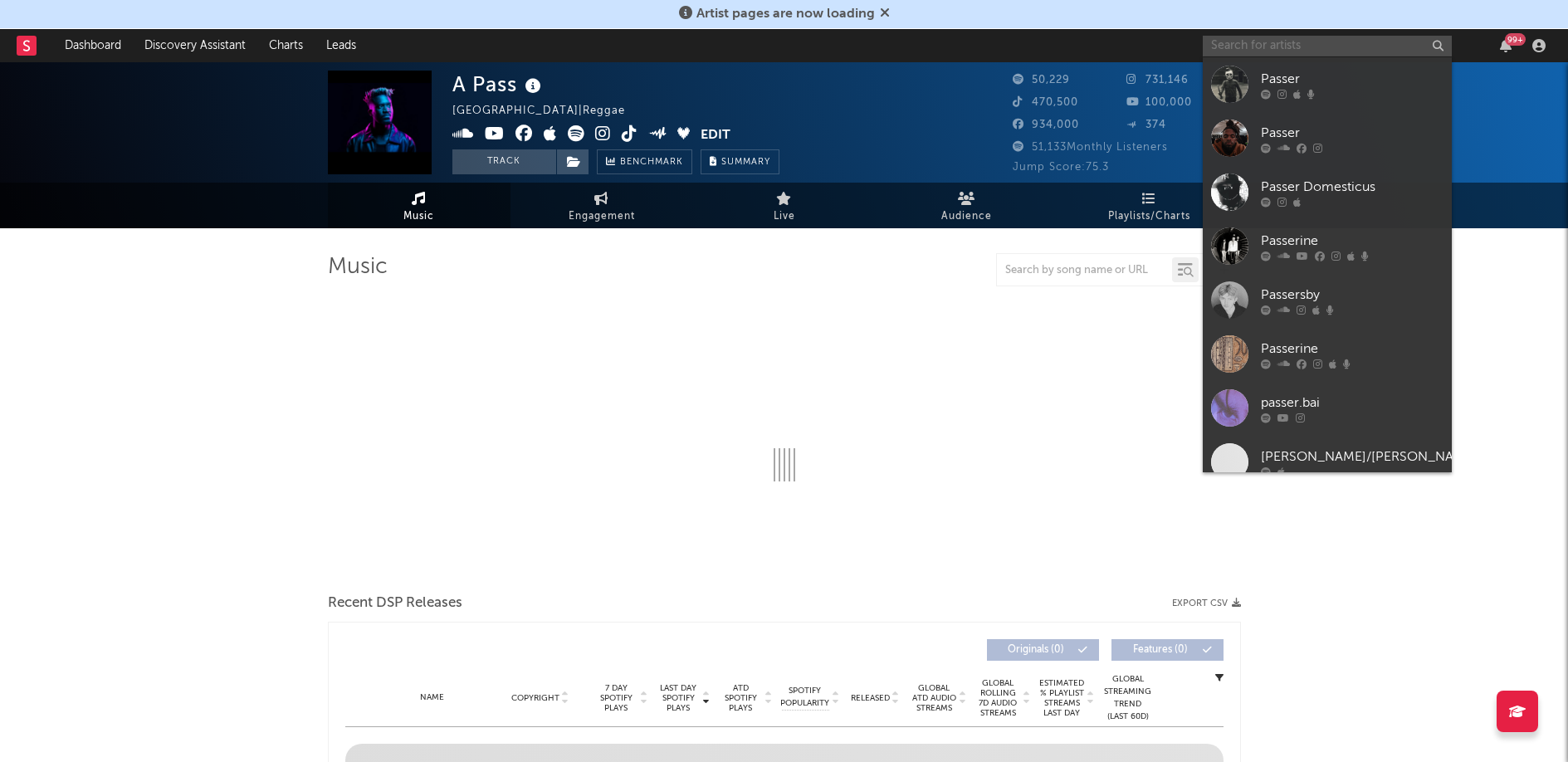
click at [1401, 54] on input "text" at bounding box center [1326, 46] width 249 height 21
select select "6m"
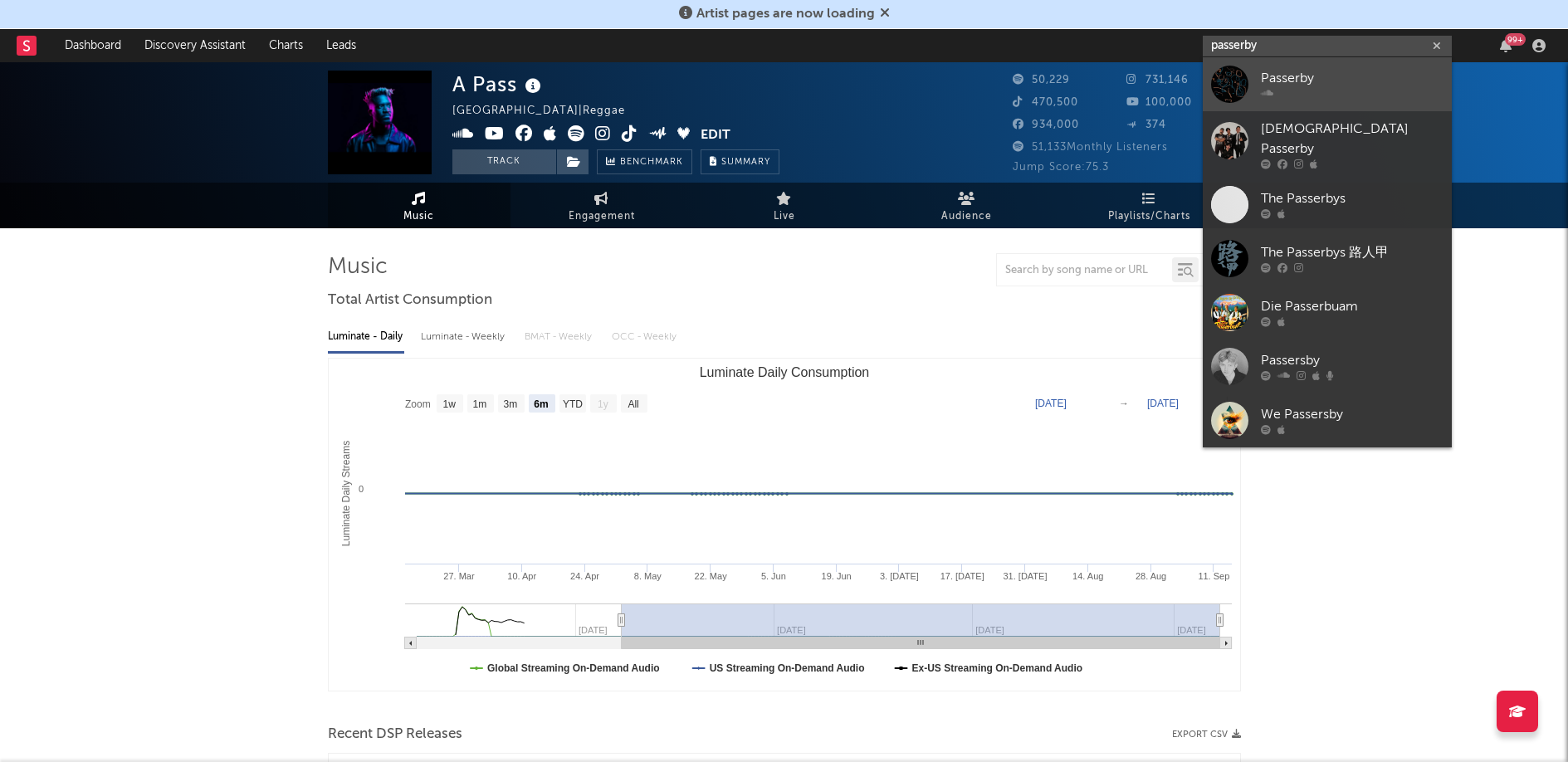
type input "passerby"
click at [1345, 99] on div at bounding box center [1352, 94] width 183 height 10
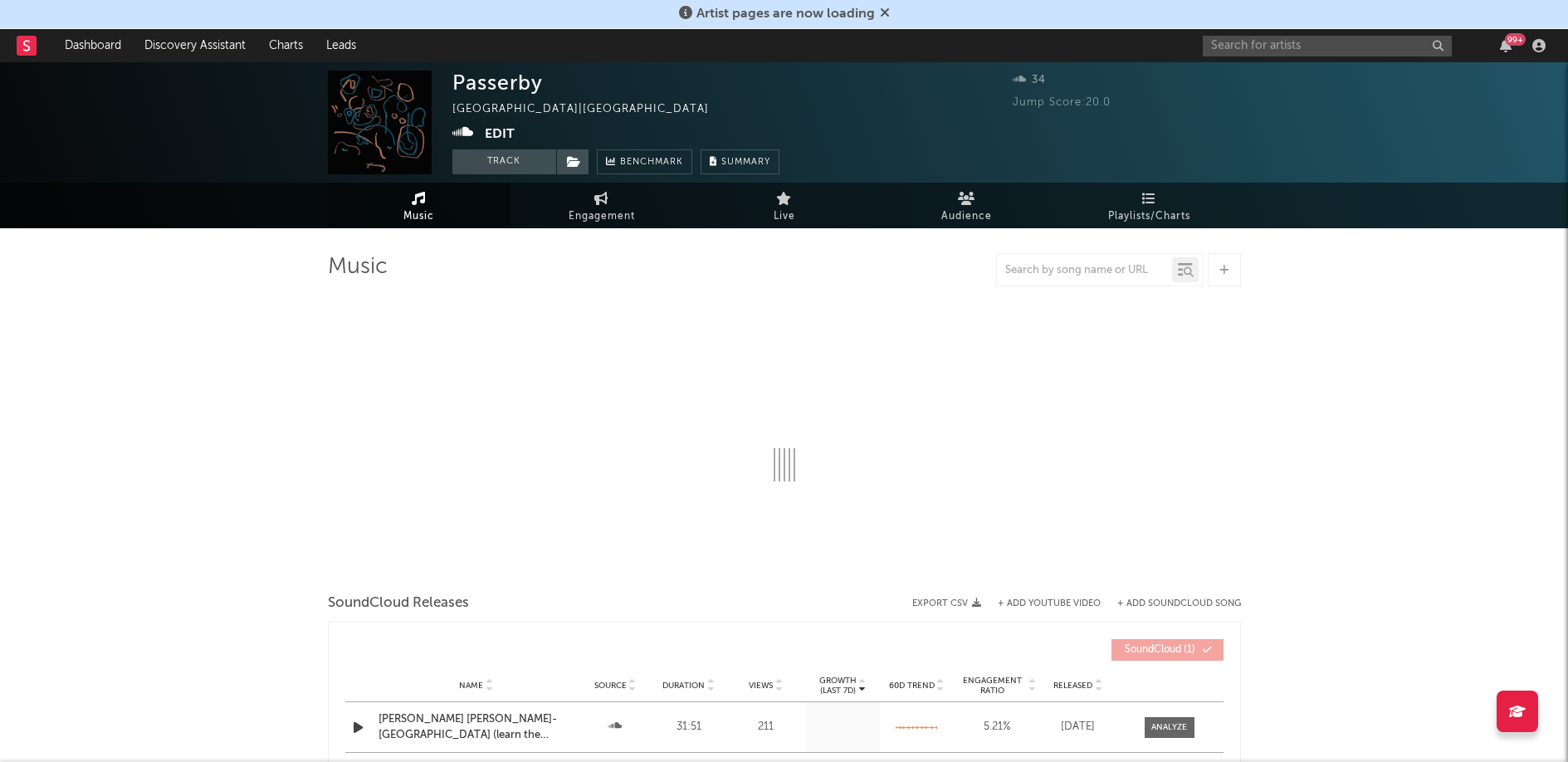
select select "1w"
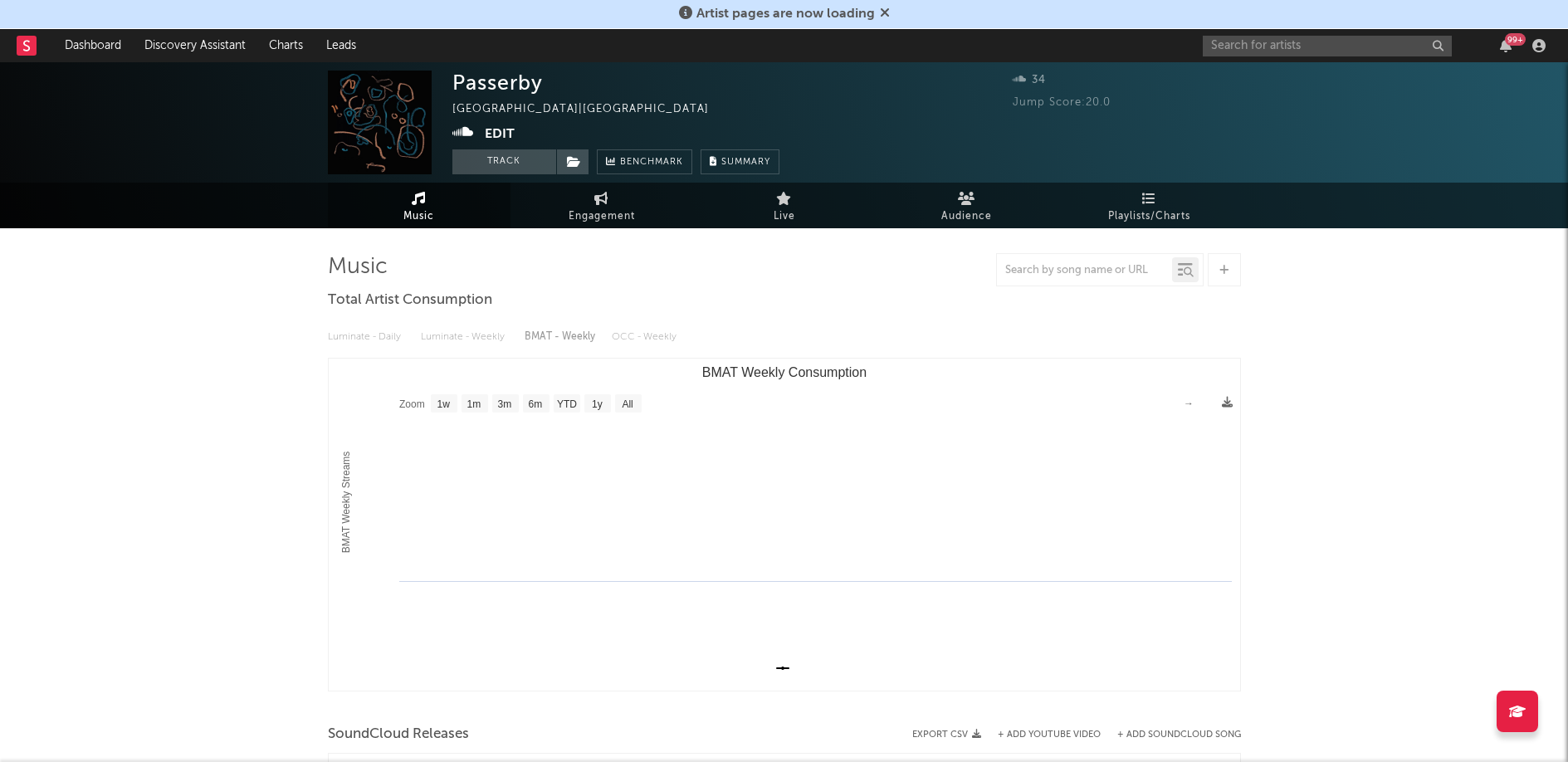
click at [1306, 29] on div "99 +" at bounding box center [1376, 45] width 349 height 33
click at [1309, 39] on input "text" at bounding box center [1326, 46] width 249 height 21
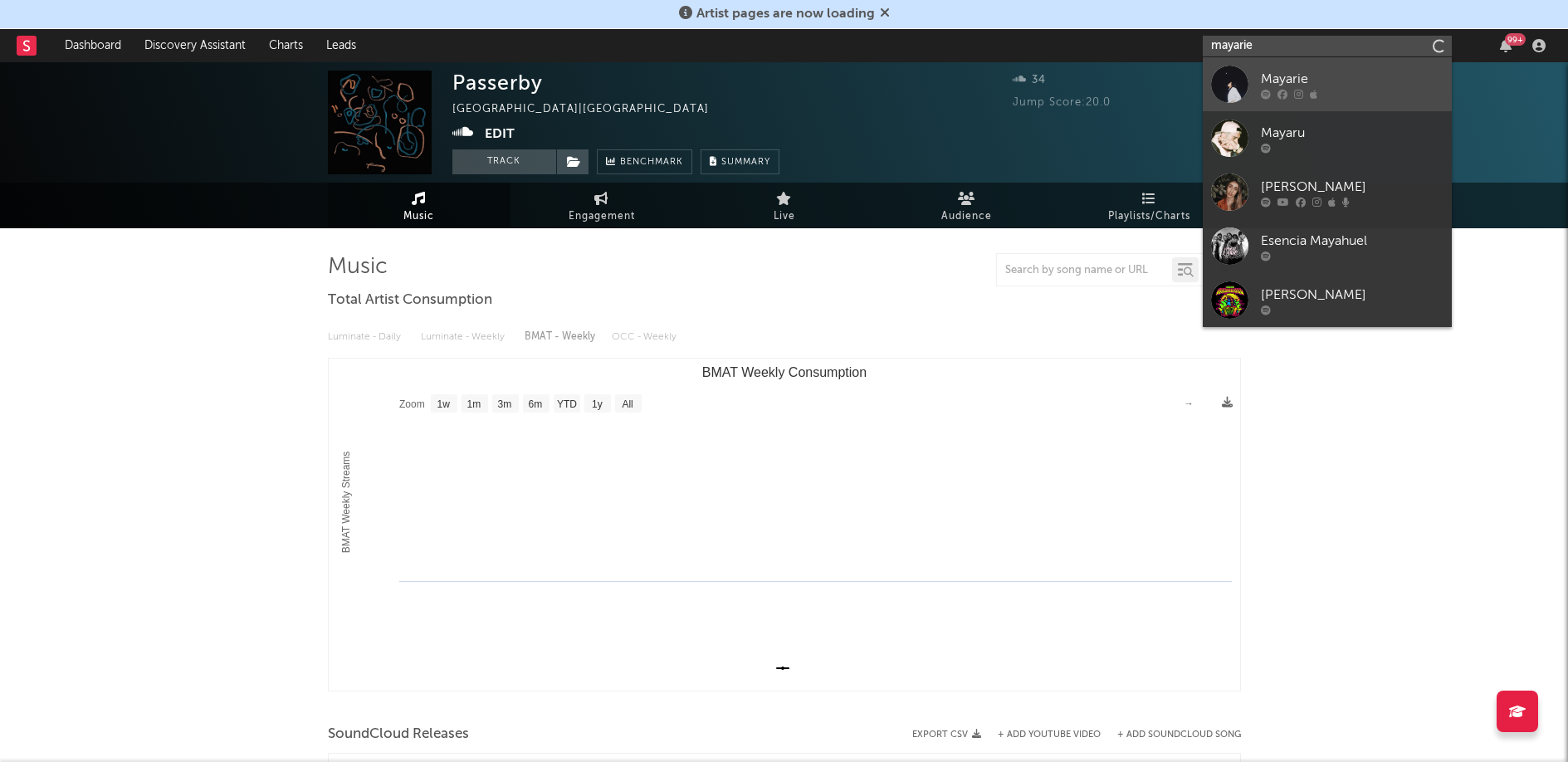
type input "mayarie"
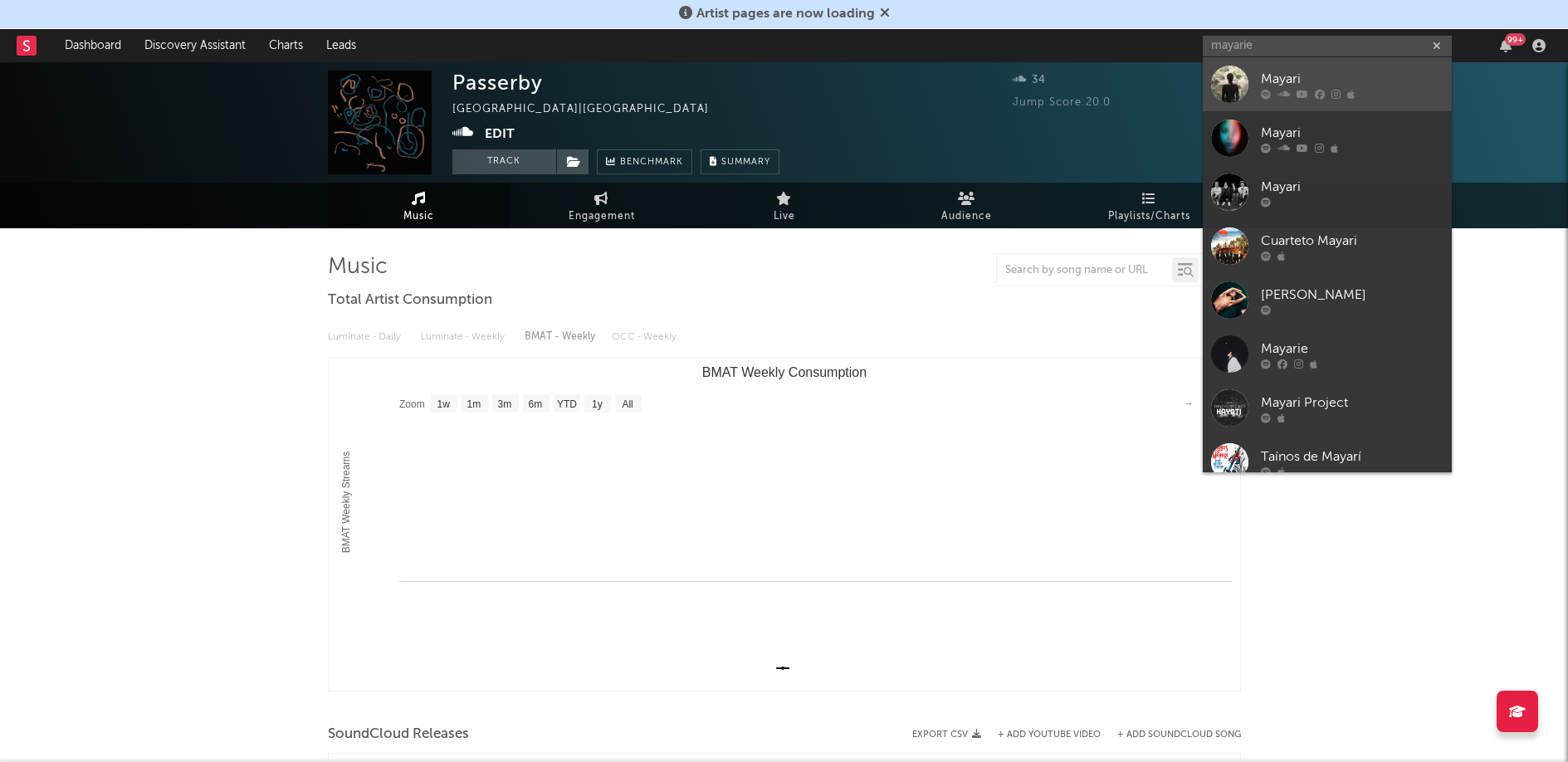
click at [1350, 80] on div "Mayari" at bounding box center [1352, 79] width 183 height 20
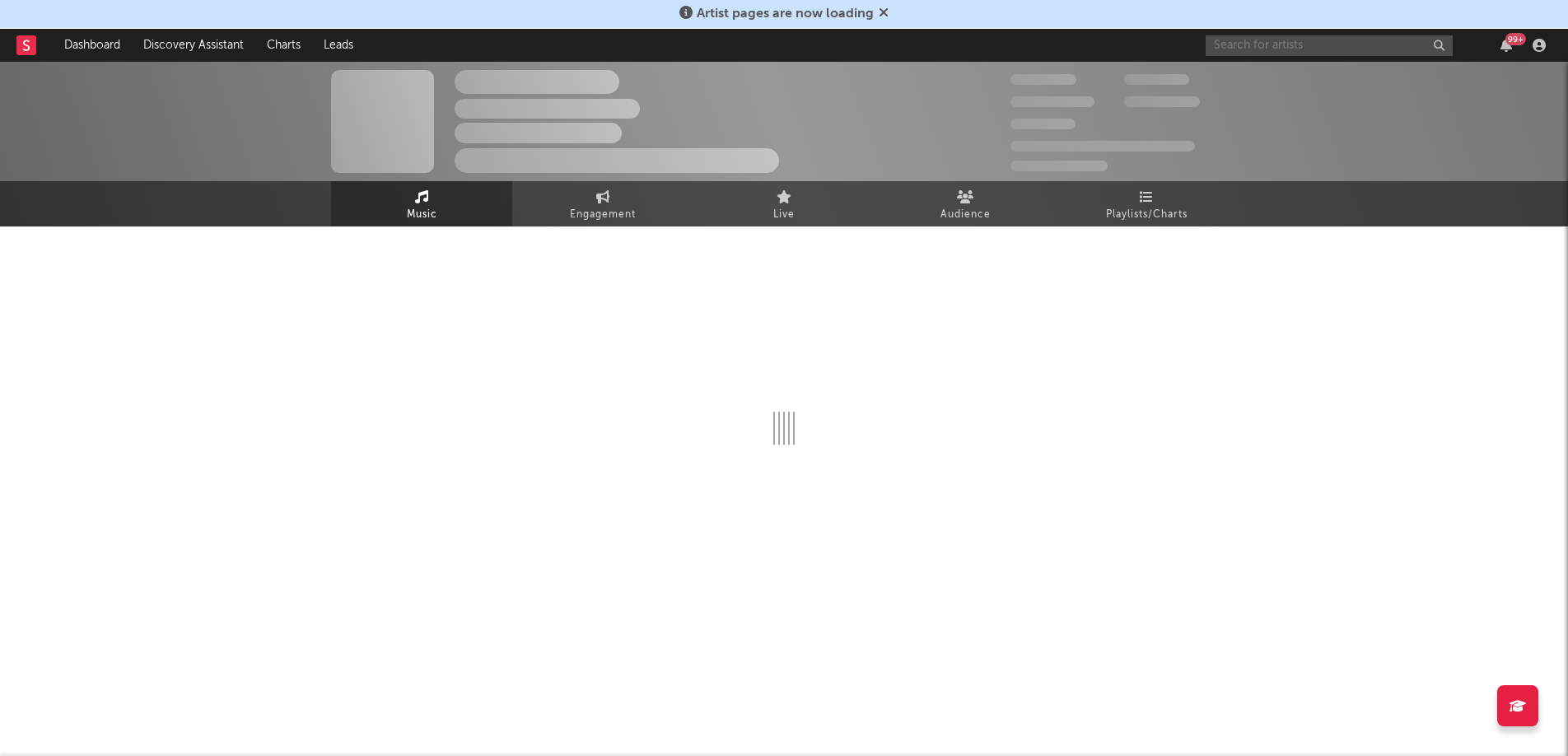
click at [1337, 47] on input "text" at bounding box center [1328, 46] width 247 height 21
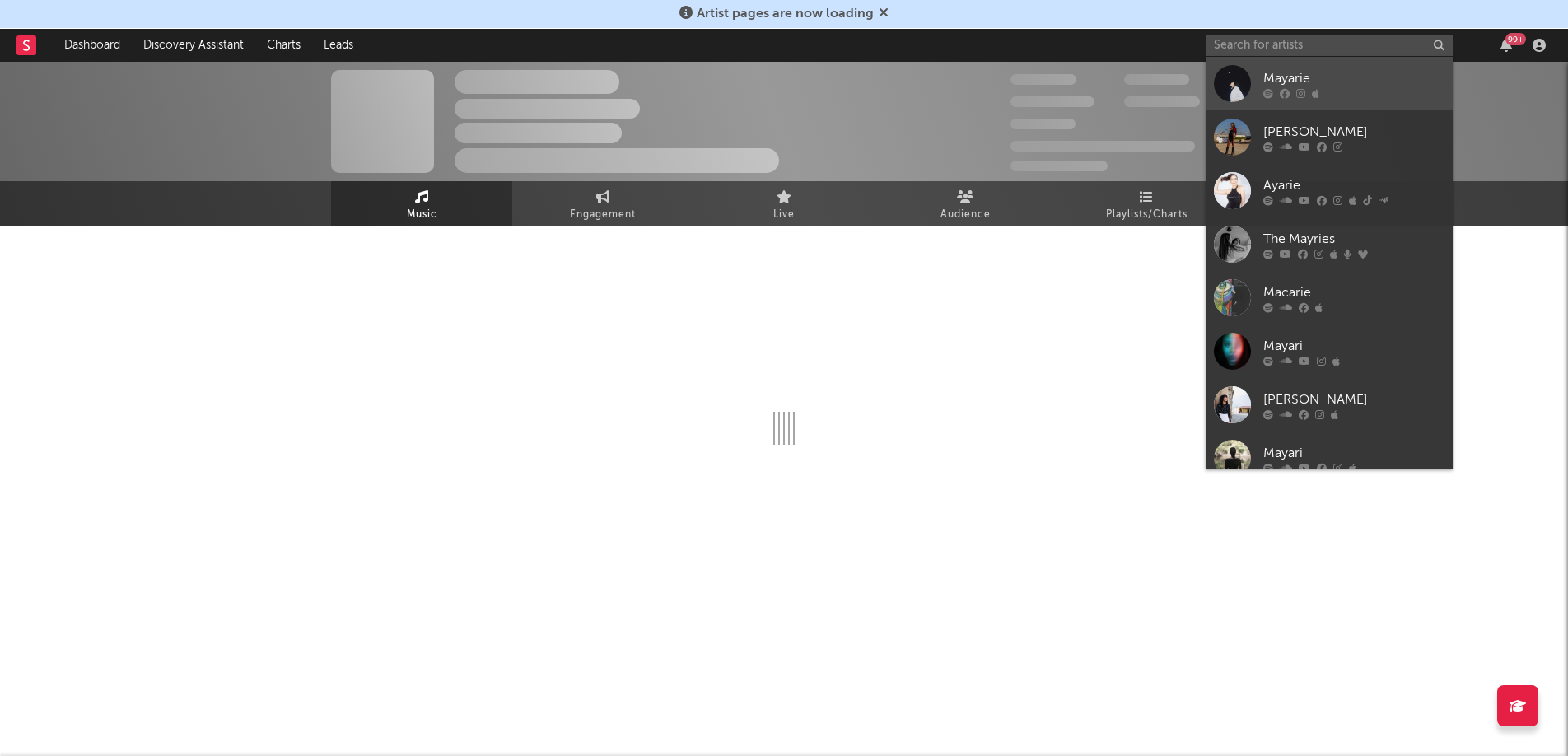
click at [1338, 69] on div "Mayarie" at bounding box center [1353, 78] width 181 height 20
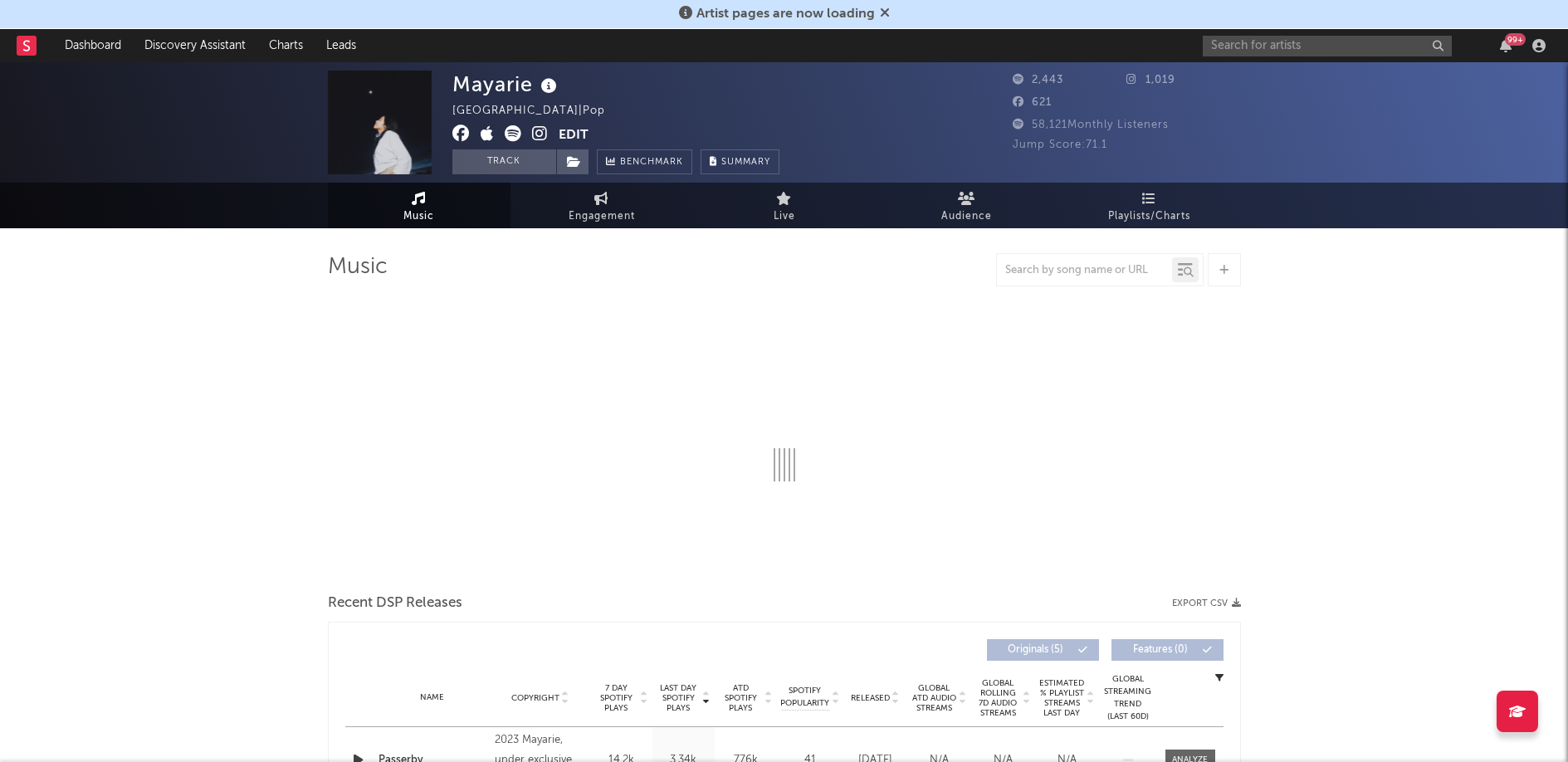
select select "1w"
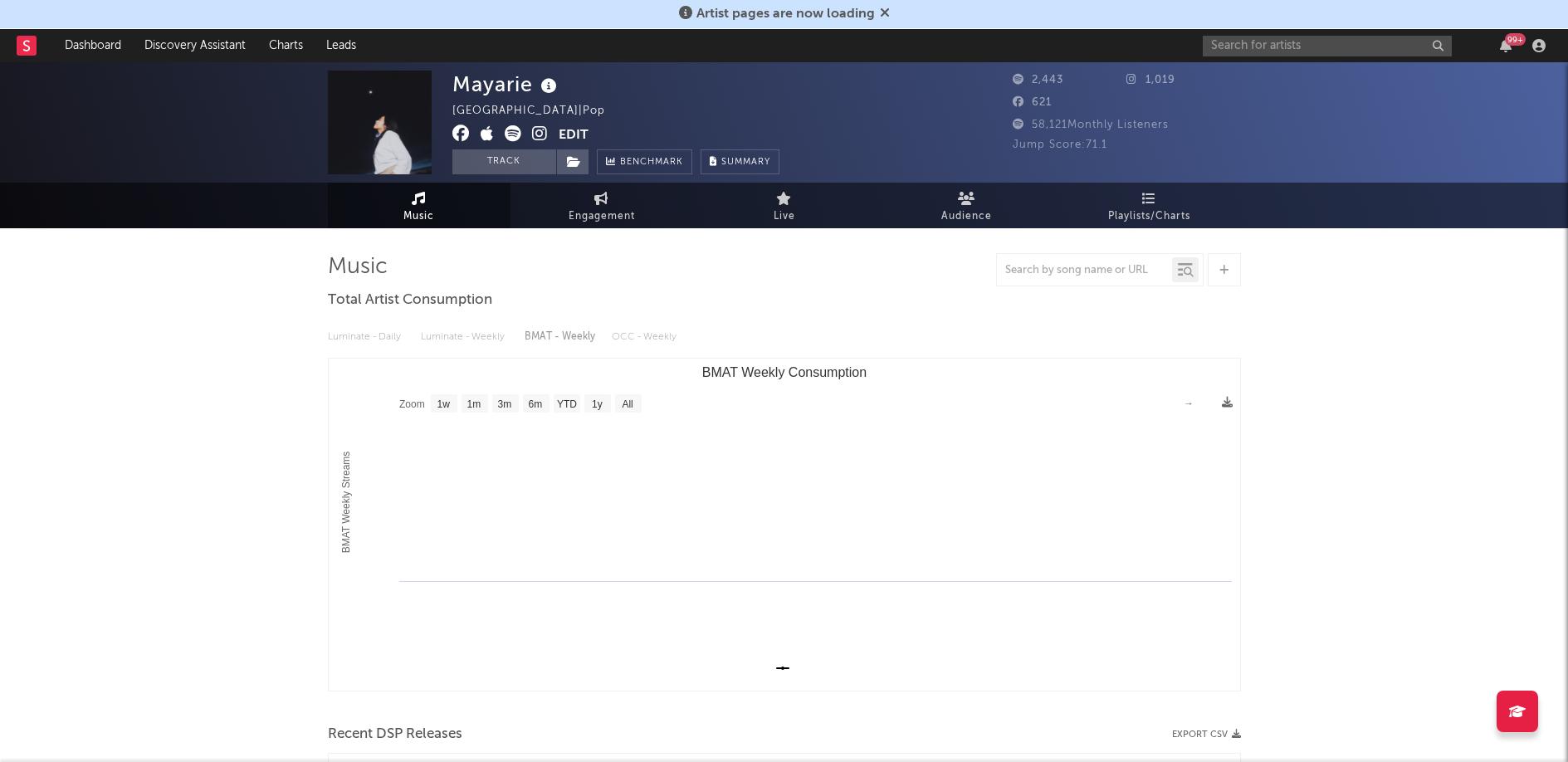
select select "1w"
drag, startPoint x: 1114, startPoint y: 149, endPoint x: 1088, endPoint y: 145, distance: 26.3
click at [1088, 145] on div "Jump Score: 71.1" at bounding box center [1127, 145] width 229 height 20
copy span "71.1"
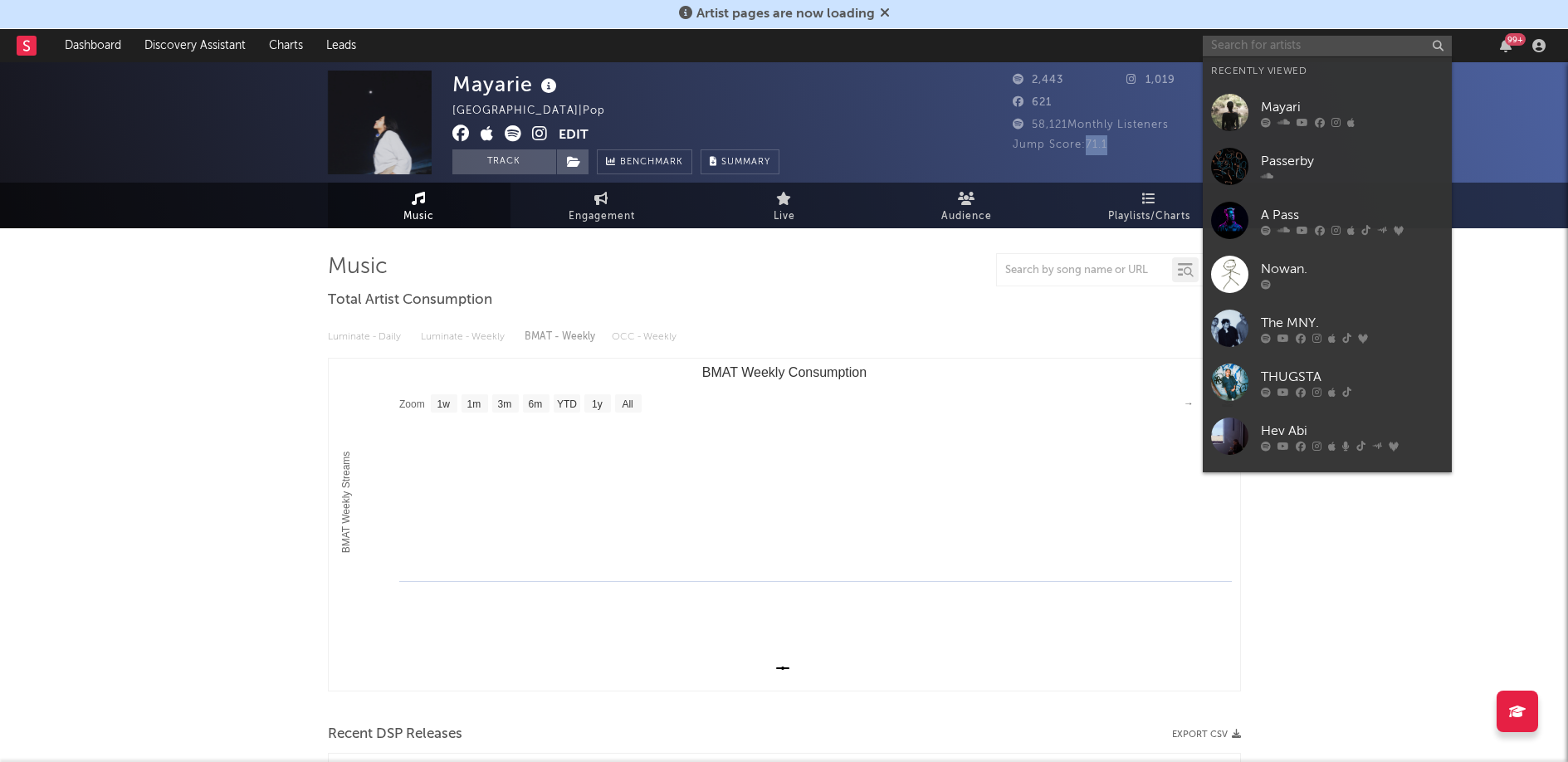
click at [1234, 42] on input "text" at bounding box center [1326, 46] width 249 height 21
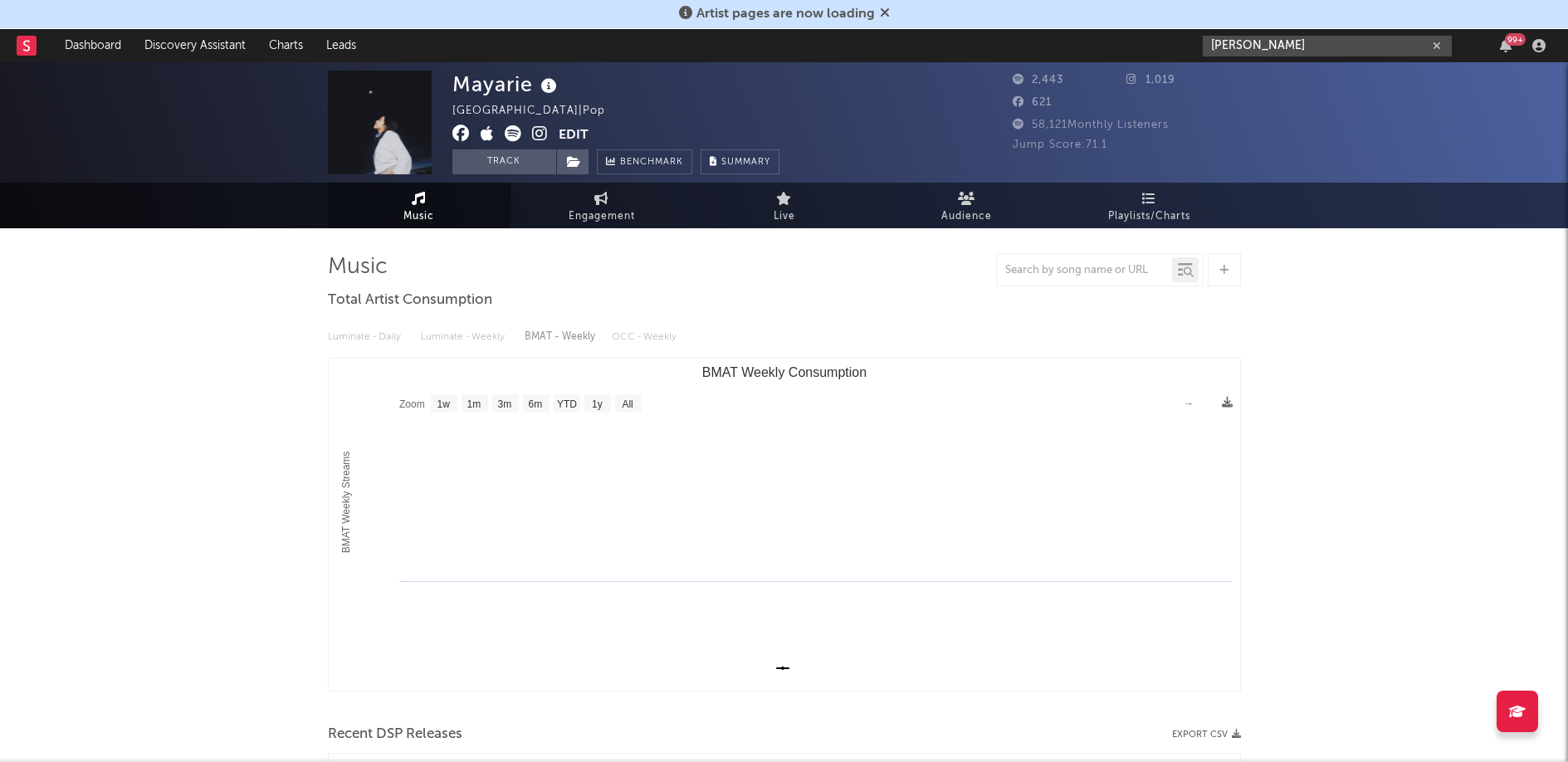
click at [1339, 38] on input "Yamada" at bounding box center [1326, 46] width 249 height 21
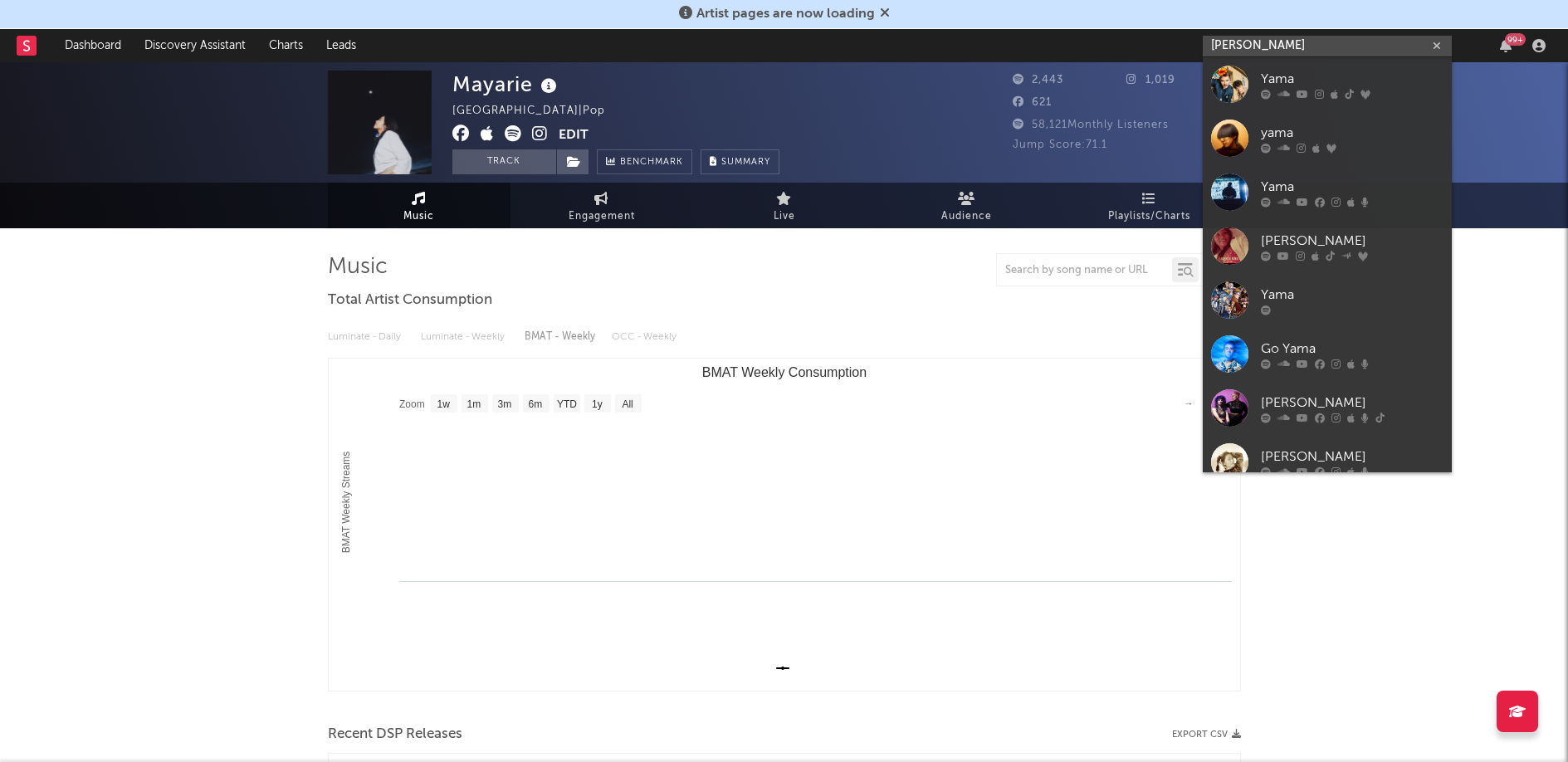
click at [1337, 52] on input "Yamada" at bounding box center [1326, 46] width 249 height 21
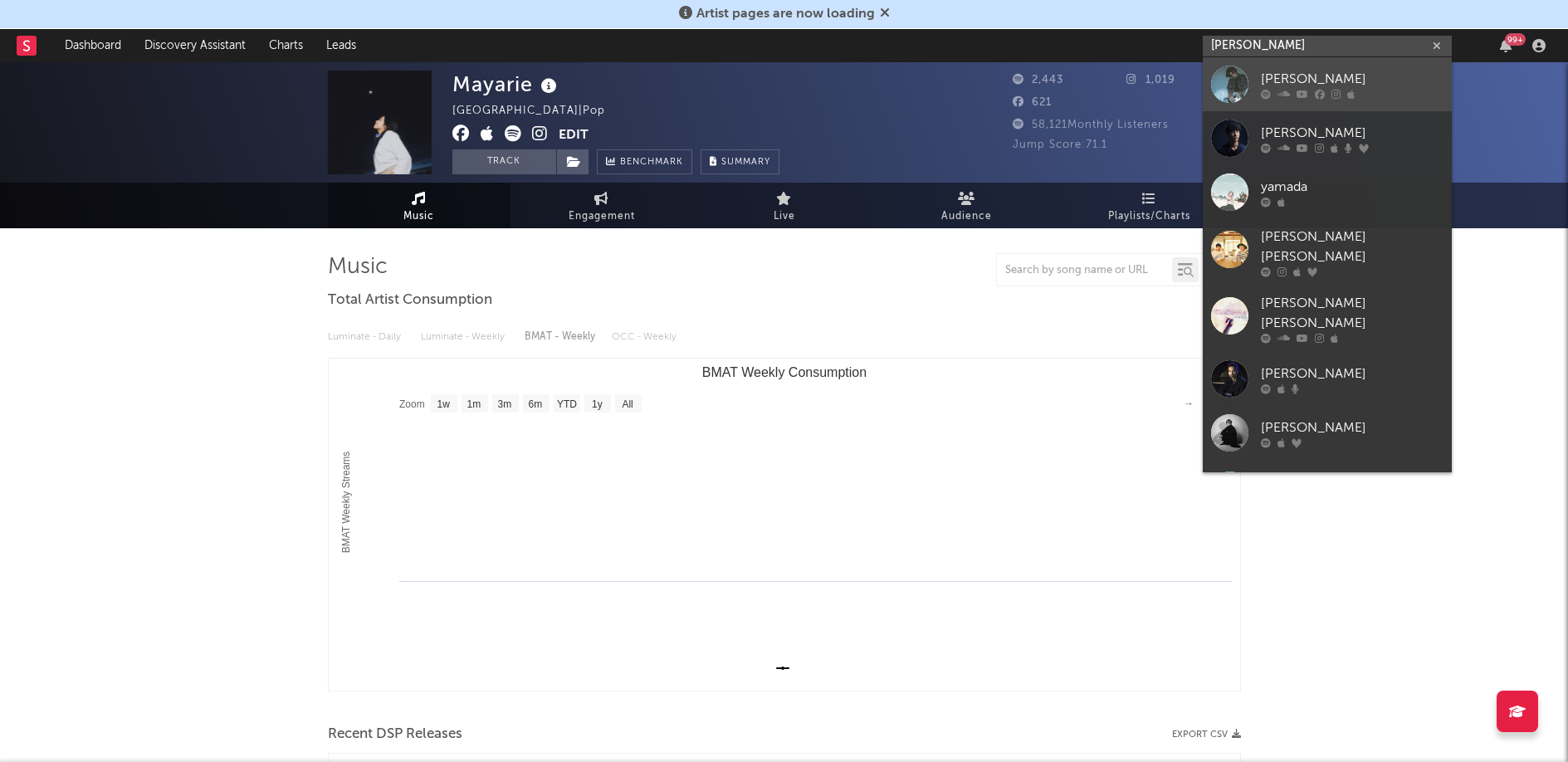
type input "Yamada"
click at [1325, 90] on div at bounding box center [1352, 94] width 183 height 10
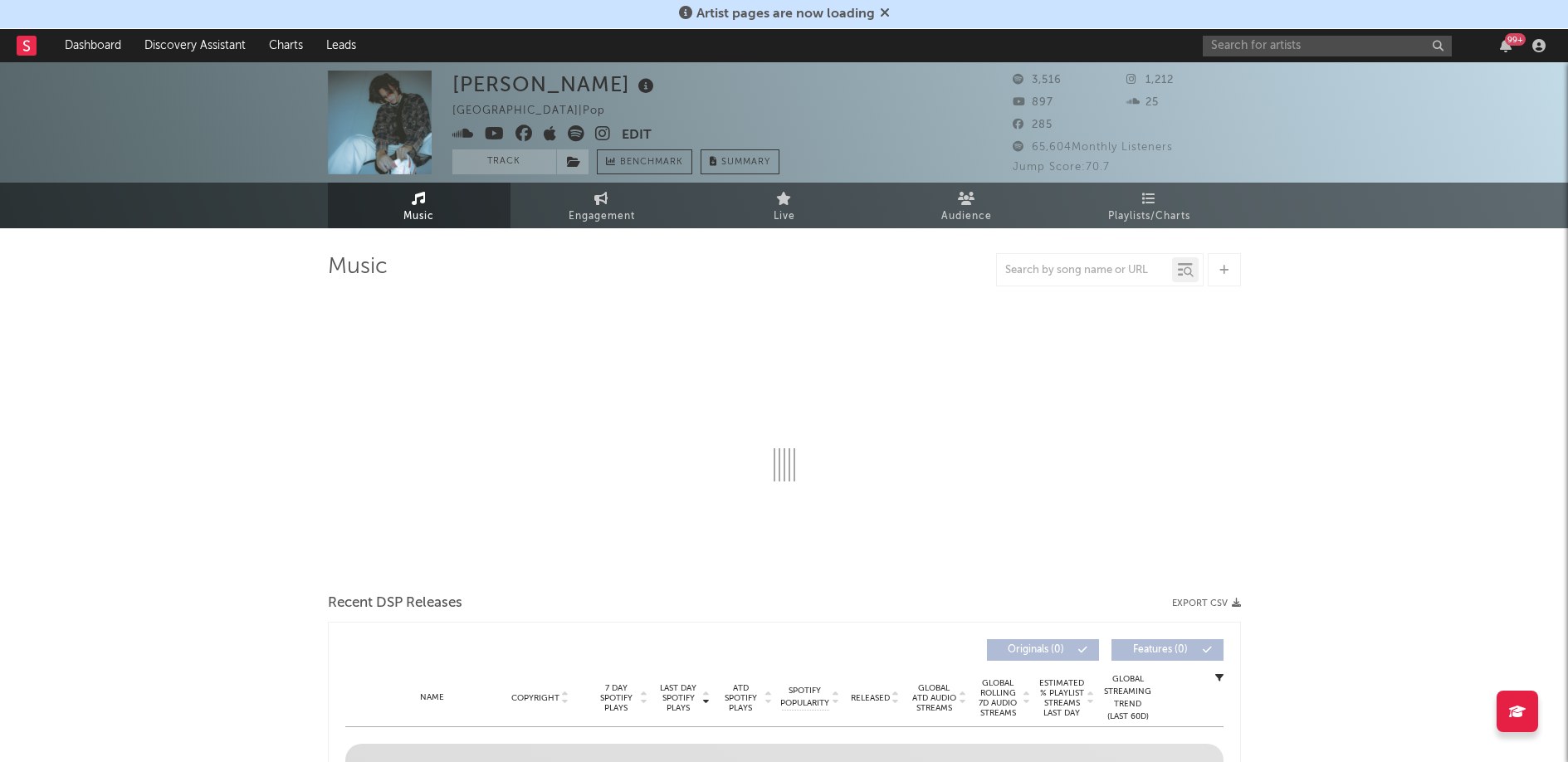
select select "6m"
